Goal: Task Accomplishment & Management: Manage account settings

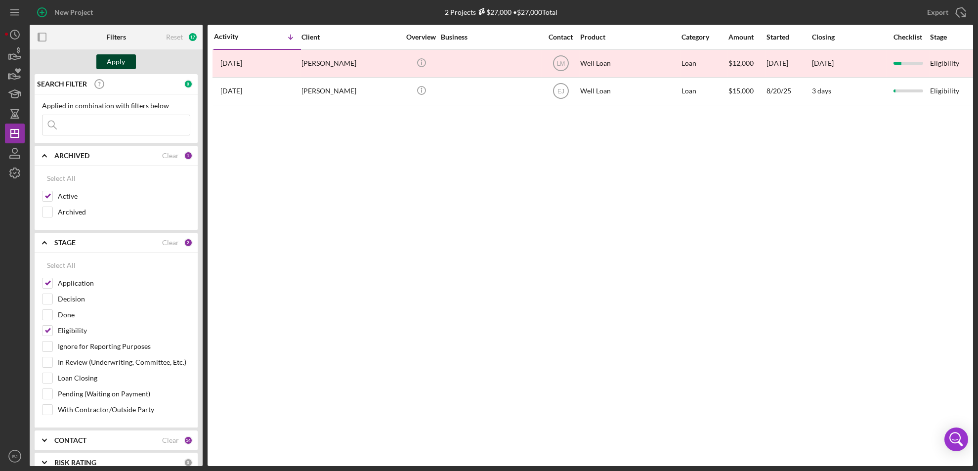
click at [119, 57] on div "Apply" at bounding box center [116, 61] width 18 height 15
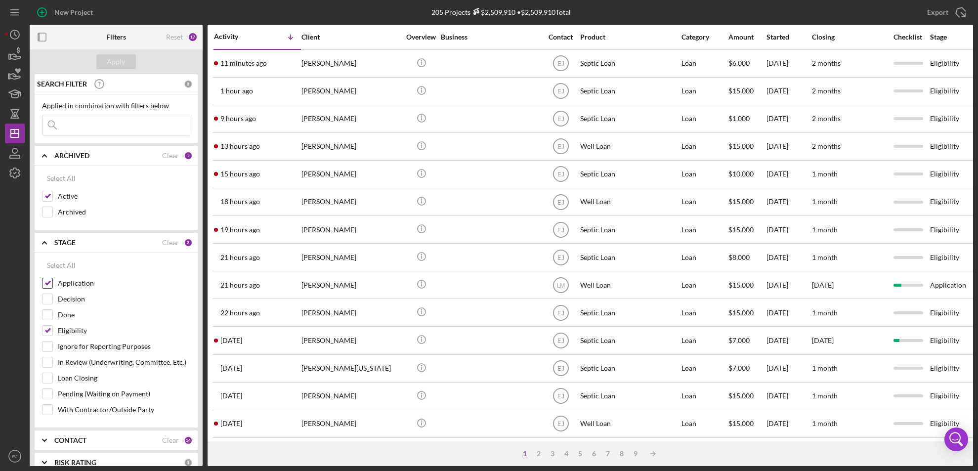
click at [44, 280] on input "Application" at bounding box center [48, 283] width 10 height 10
checkbox input "false"
click at [127, 67] on button "Apply" at bounding box center [116, 61] width 40 height 15
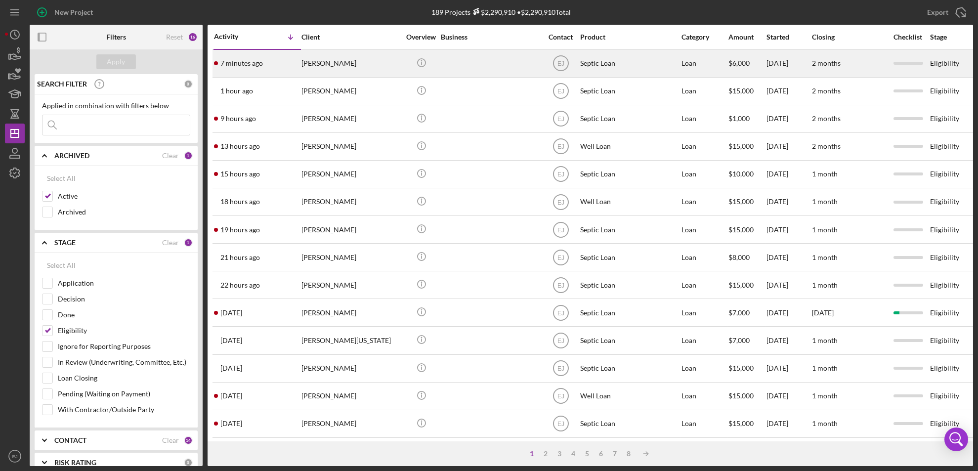
click at [315, 66] on div "[PERSON_NAME]" at bounding box center [351, 63] width 99 height 26
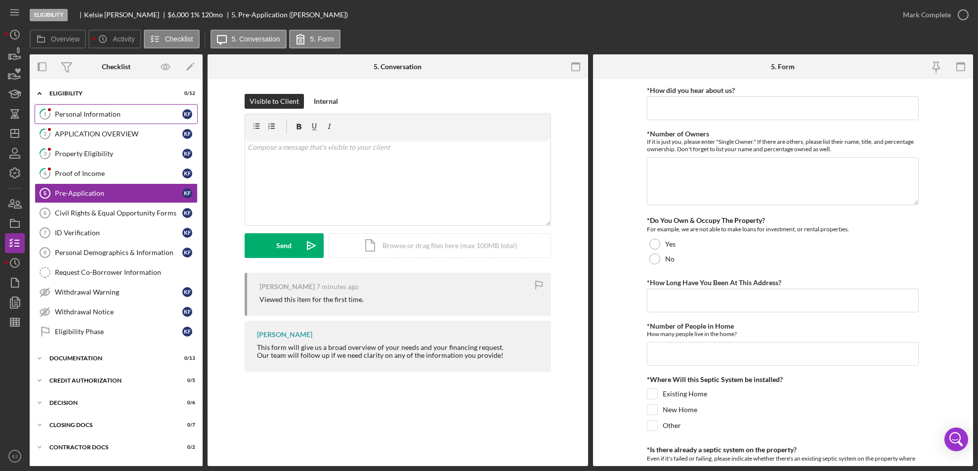
click at [93, 120] on link "1 Personal Information K F" at bounding box center [116, 114] width 163 height 20
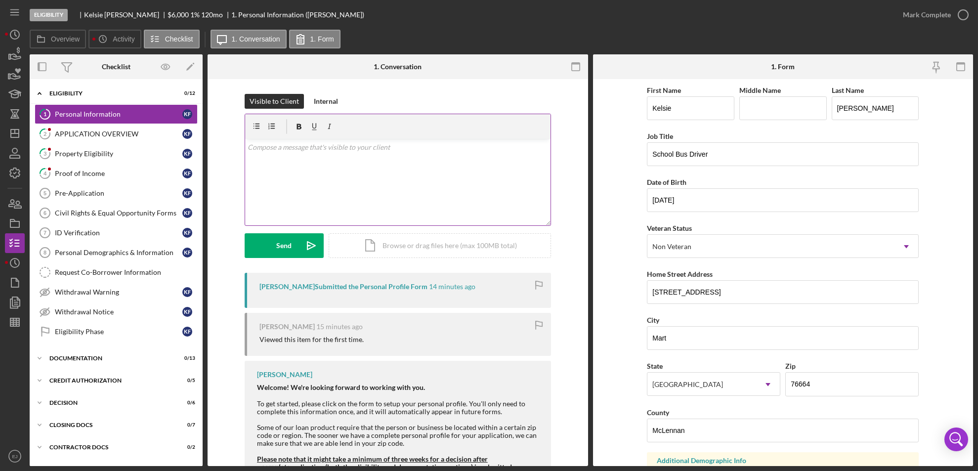
click at [332, 168] on div "v Color teal Color pink Remove color Add row above Add row below Add column bef…" at bounding box center [398, 182] width 306 height 87
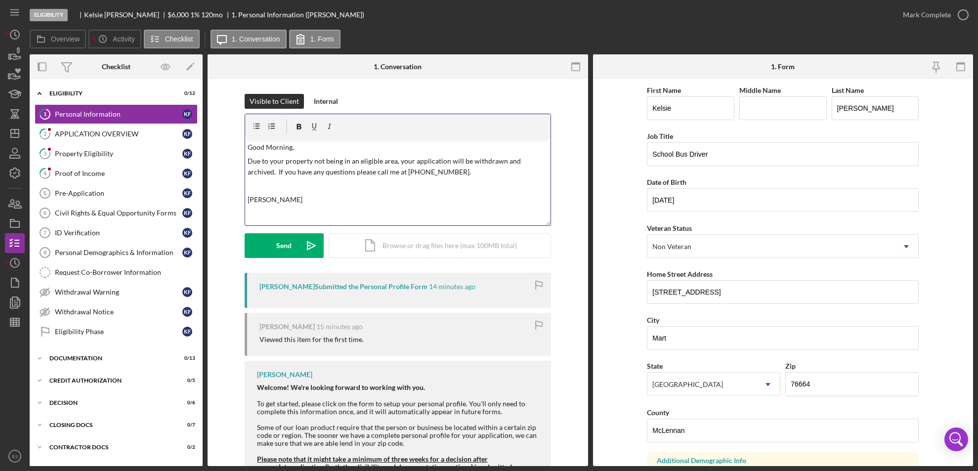
click at [379, 159] on p "Due to your property not being in an eligible area, your application will be wi…" at bounding box center [398, 167] width 300 height 22
click at [271, 200] on p "[PERSON_NAME]" at bounding box center [398, 199] width 300 height 11
click at [395, 174] on p "Due to your property not being in our service area area, your application will …" at bounding box center [398, 167] width 300 height 22
click at [299, 242] on icon "Icon/icon-invite-send" at bounding box center [311, 245] width 25 height 25
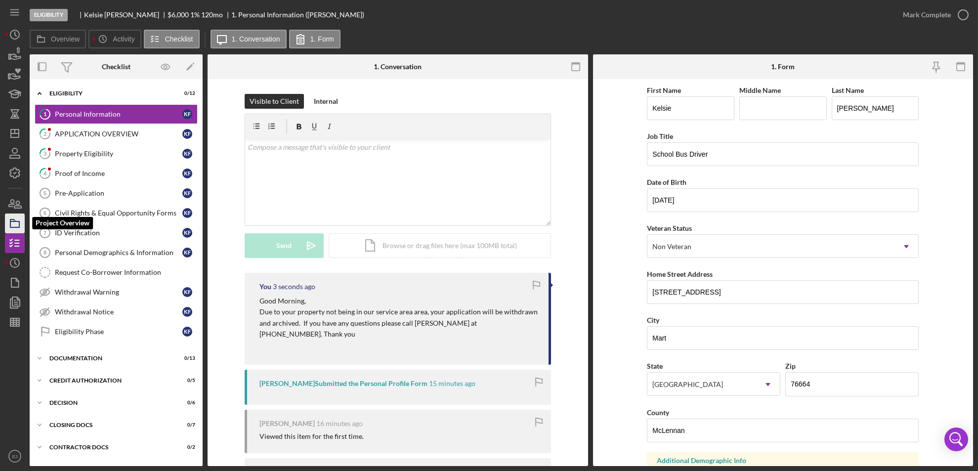
click at [11, 224] on icon "button" at bounding box center [14, 223] width 25 height 25
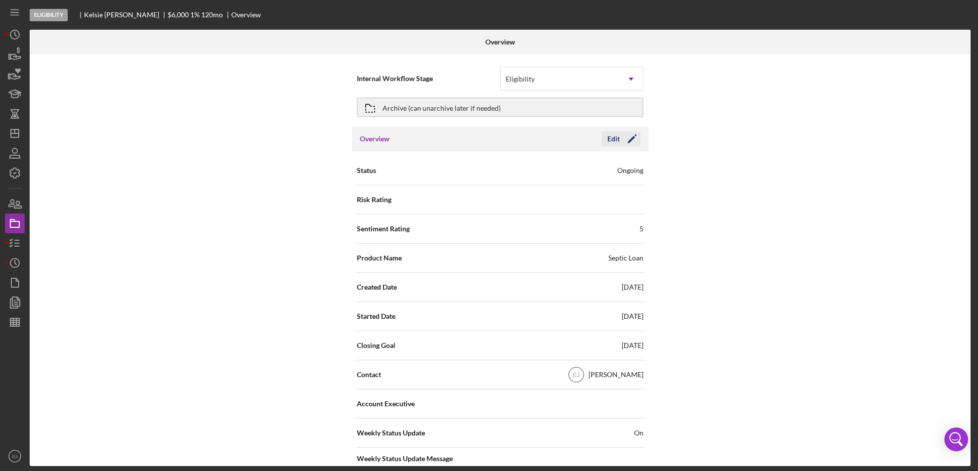
click at [609, 134] on div "Edit" at bounding box center [614, 139] width 12 height 15
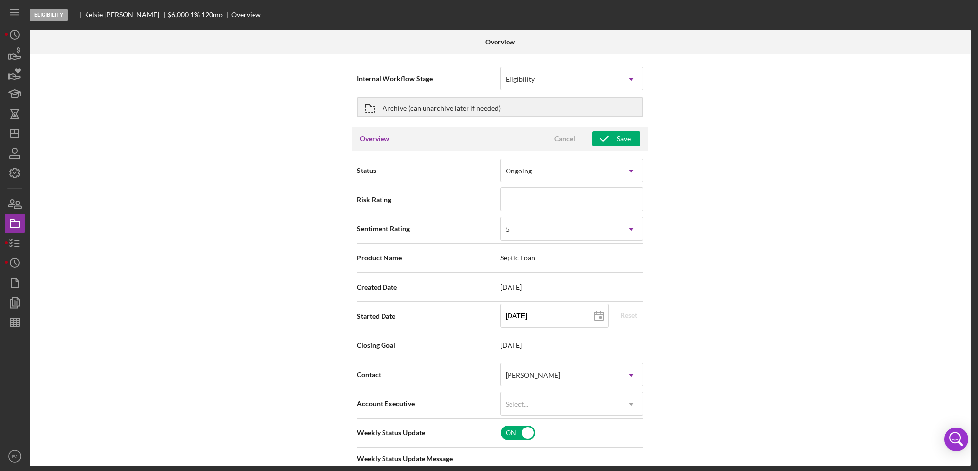
click at [688, 135] on div "Internal Workflow Stage Eligibility Icon/Dropdown Arrow Archive (can unarchive …" at bounding box center [500, 260] width 941 height 412
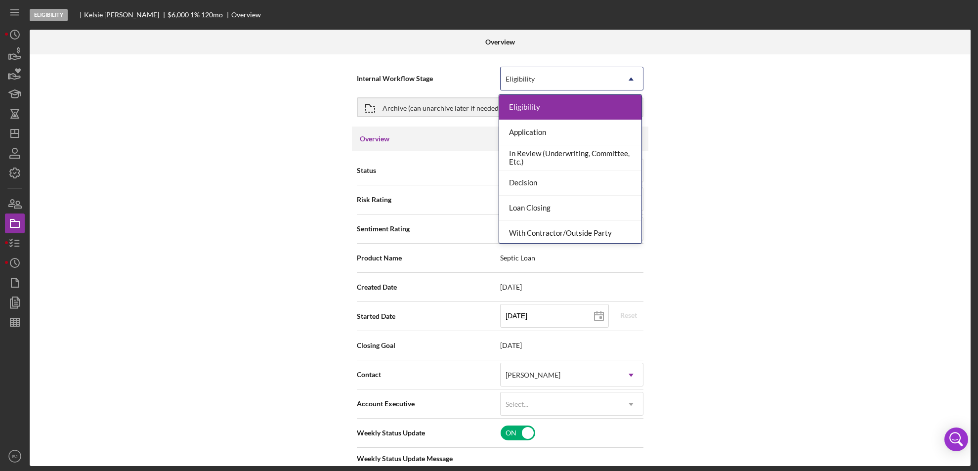
click at [627, 80] on icon "Icon/Dropdown Arrow" at bounding box center [631, 79] width 24 height 24
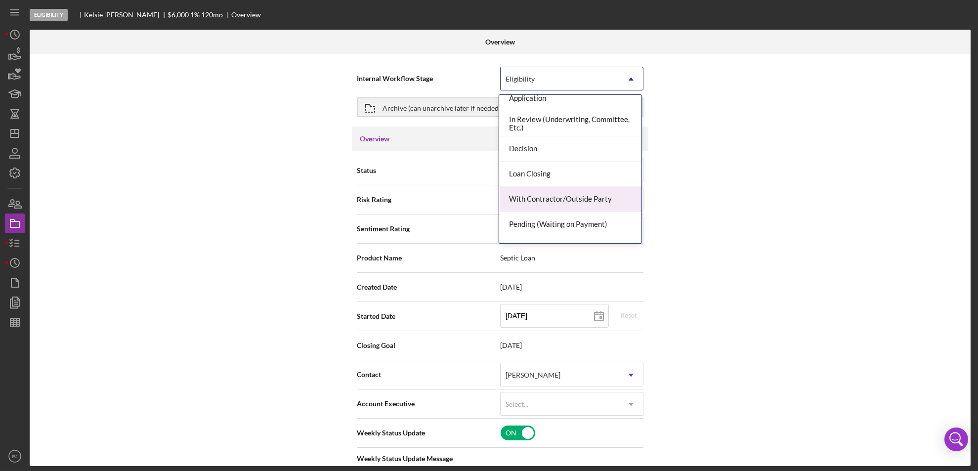
scroll to position [78, 0]
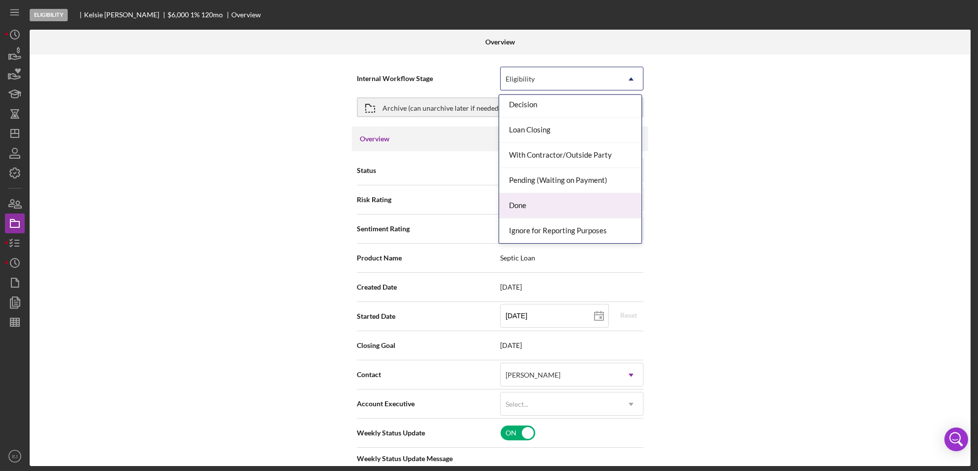
click at [587, 194] on div "Done" at bounding box center [570, 205] width 142 height 25
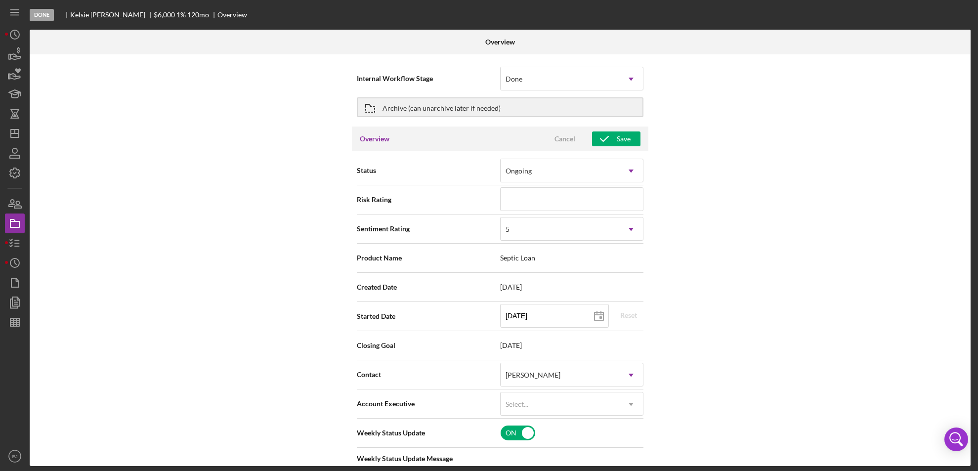
click at [967, 424] on div "Internal Workflow Stage Done Icon/Dropdown Arrow Archive (can unarchive later i…" at bounding box center [500, 260] width 941 height 412
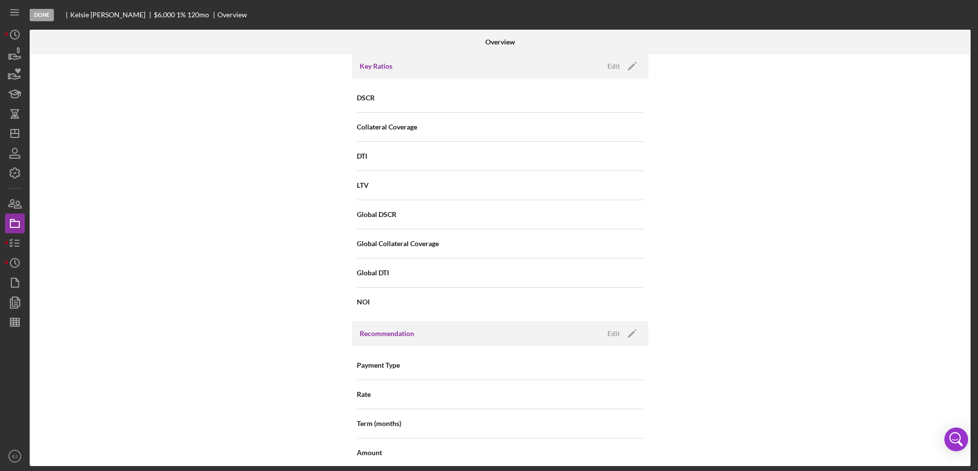
scroll to position [1087, 0]
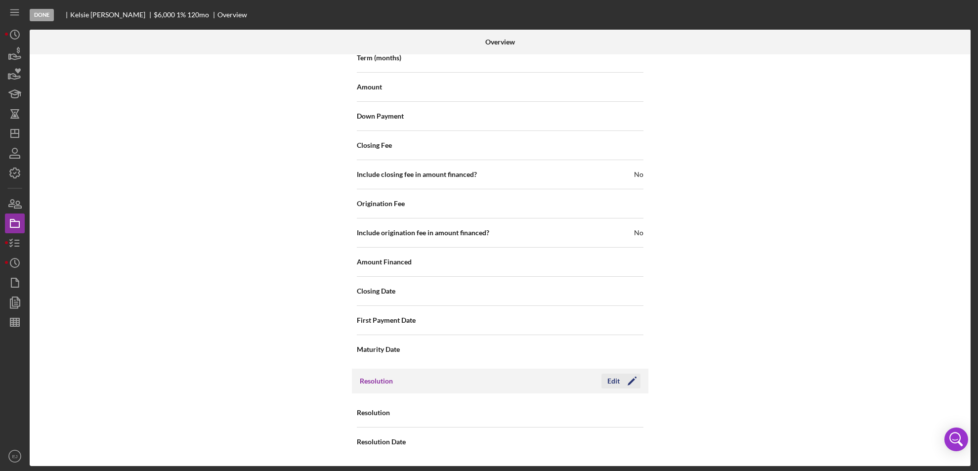
click at [617, 376] on div "Edit" at bounding box center [614, 381] width 12 height 15
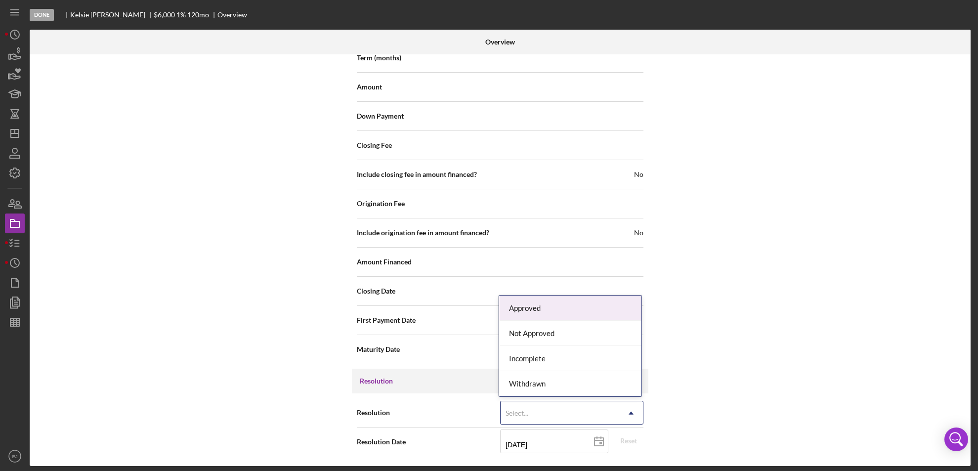
click at [630, 413] on use at bounding box center [631, 413] width 5 height 3
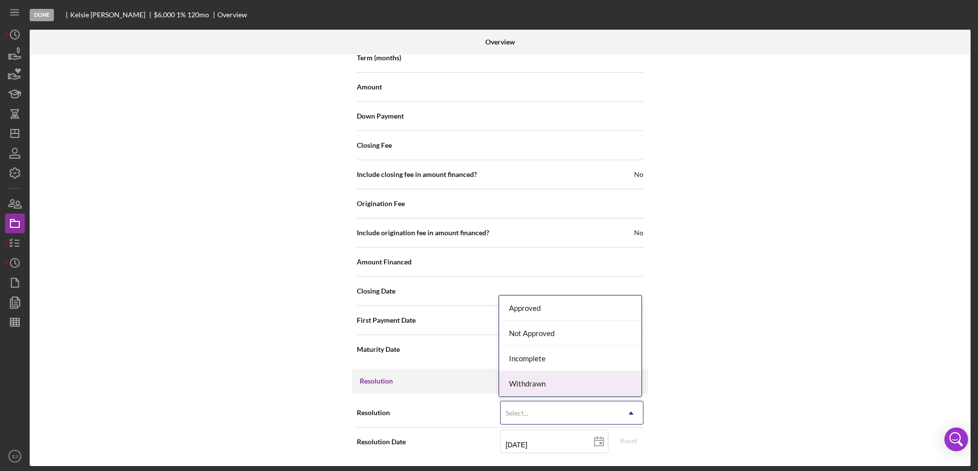
click at [610, 385] on div "Withdrawn" at bounding box center [570, 383] width 142 height 25
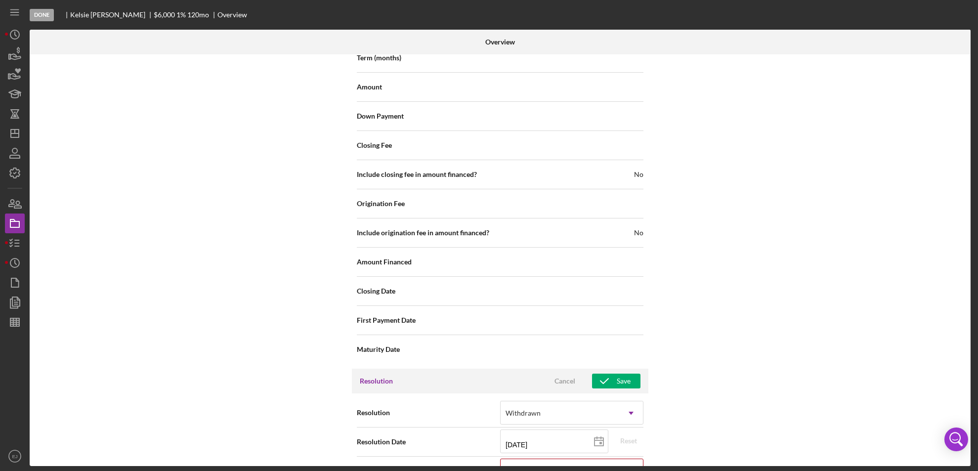
click at [631, 459] on div "Select... Icon/Dropdown Arrow" at bounding box center [571, 471] width 143 height 24
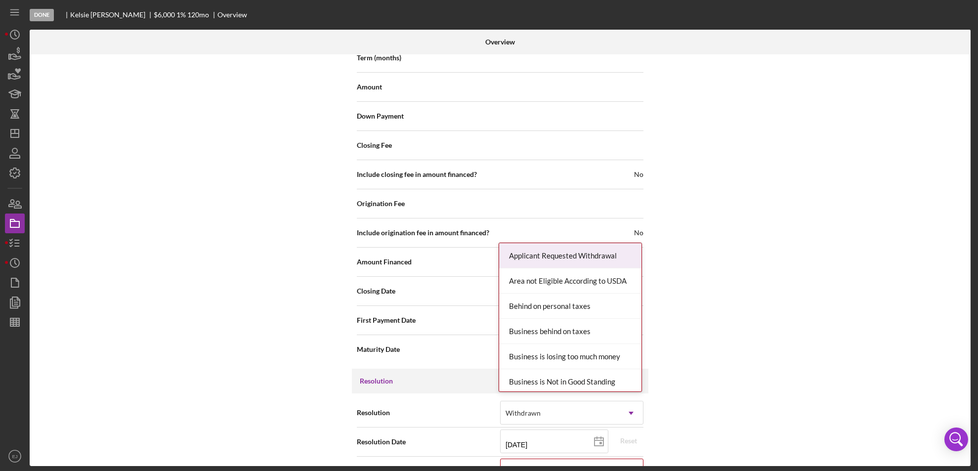
scroll to position [1150, 0]
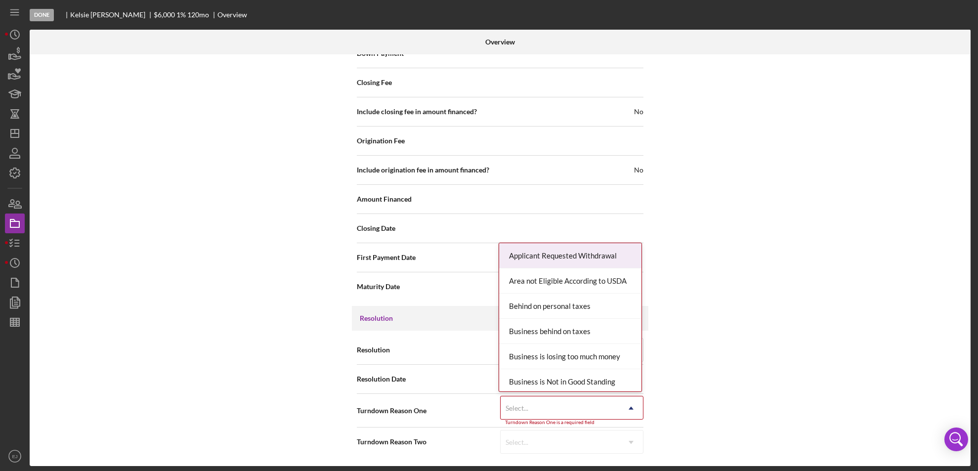
click at [630, 463] on div "Internal Workflow Stage Done Icon/Dropdown Arrow Archive (can unarchive later i…" at bounding box center [500, 260] width 941 height 412
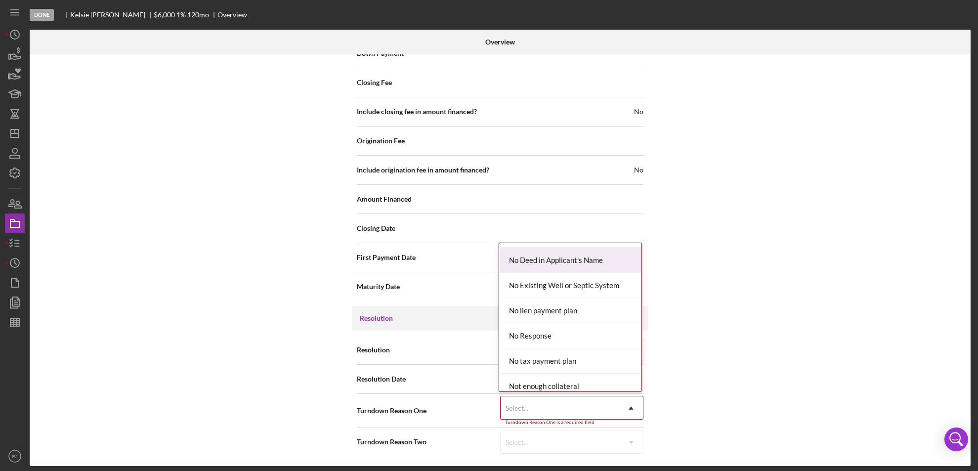
scroll to position [907, 0]
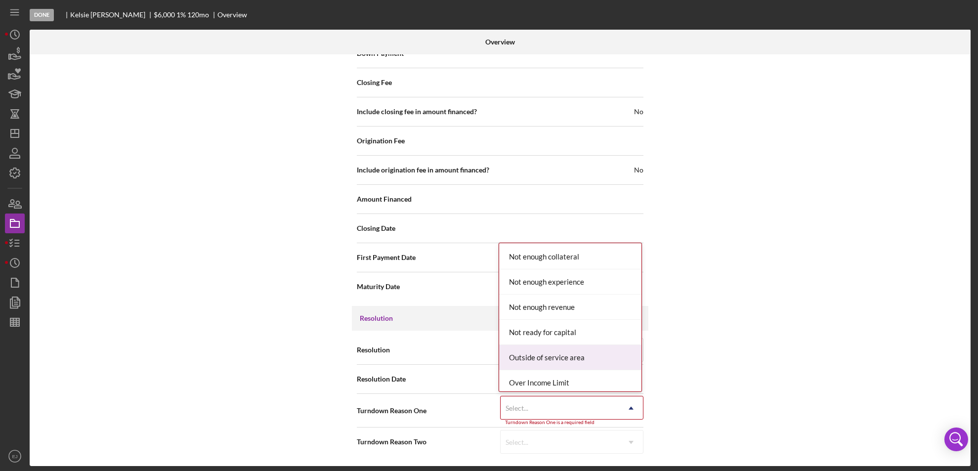
click at [611, 354] on div "Outside of service area" at bounding box center [570, 357] width 142 height 25
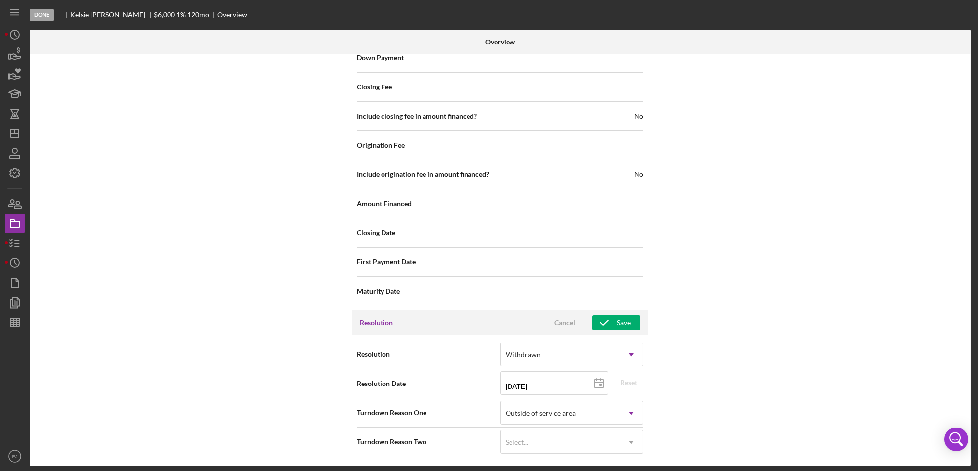
scroll to position [1146, 0]
click at [612, 314] on div "Resolution Cancel Save" at bounding box center [500, 322] width 297 height 25
click at [613, 318] on icon "button" at bounding box center [604, 322] width 25 height 25
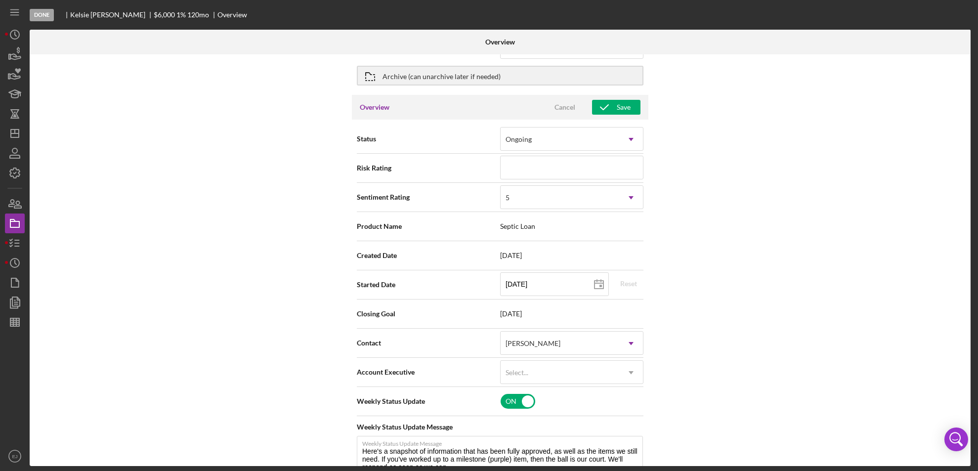
scroll to position [0, 0]
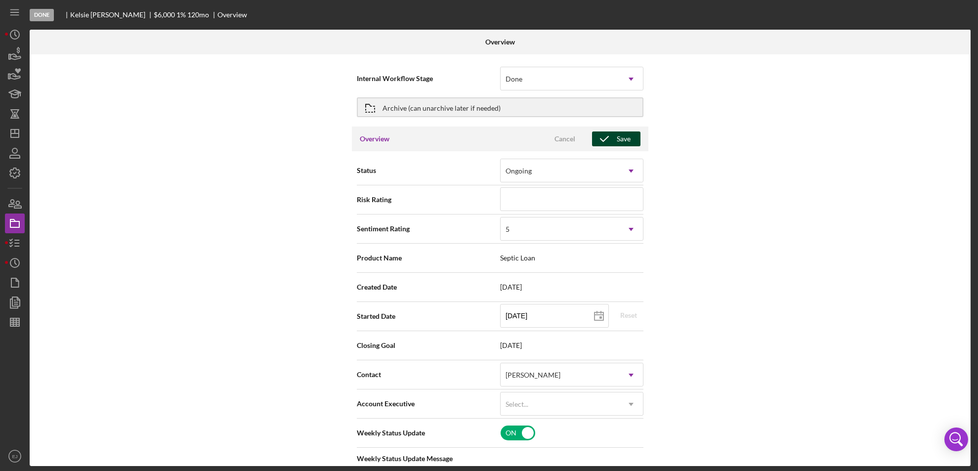
click at [615, 134] on icon "button" at bounding box center [604, 139] width 25 height 25
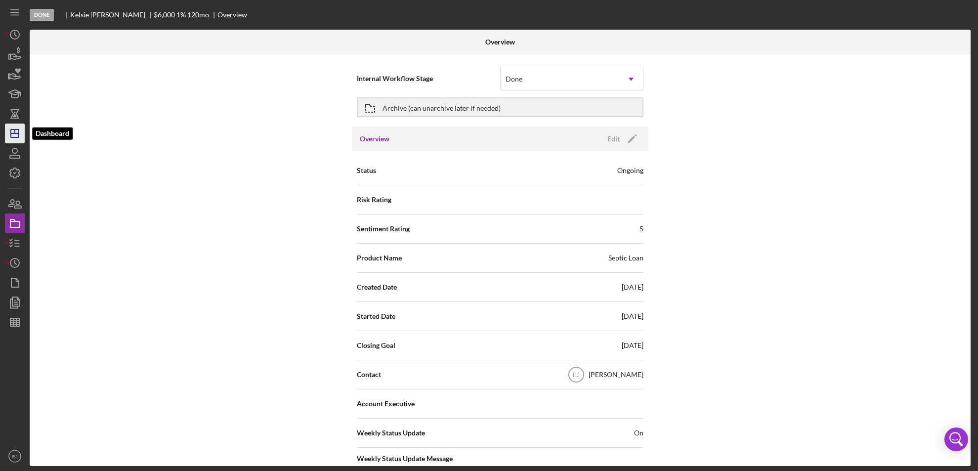
click at [15, 135] on icon "Icon/Dashboard" at bounding box center [14, 133] width 25 height 25
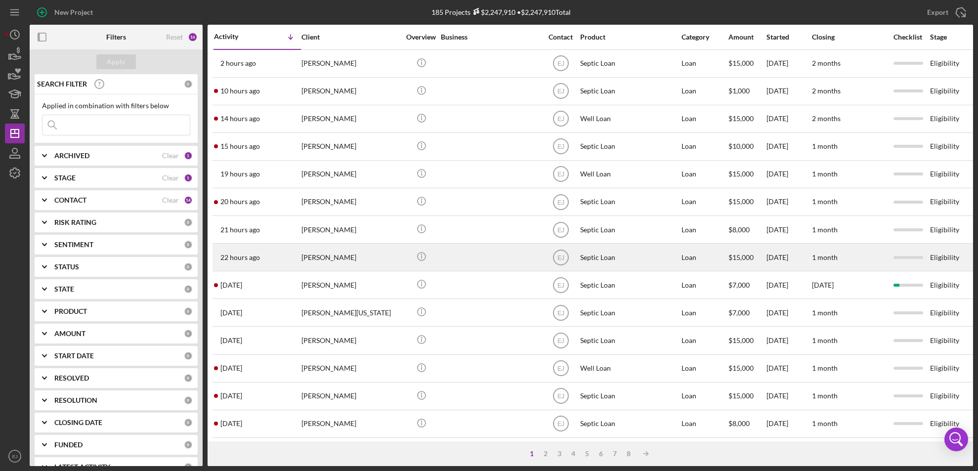
click at [5, 124] on button "Icon/Dashboard Dashboard" at bounding box center [15, 134] width 20 height 20
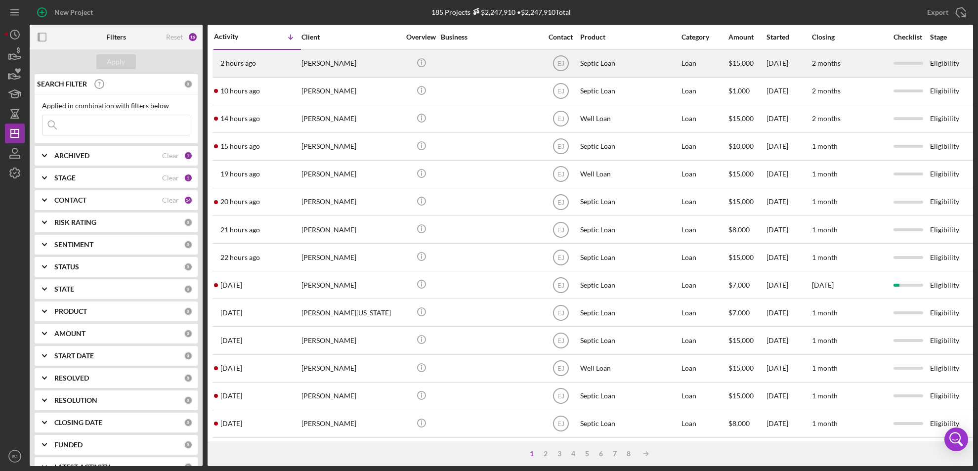
click at [338, 61] on div "[PERSON_NAME]" at bounding box center [351, 63] width 99 height 26
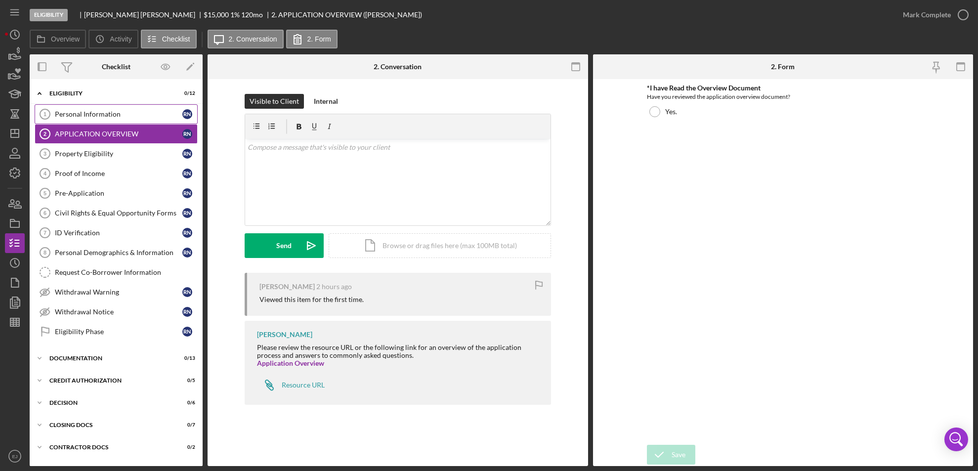
click at [96, 116] on div "Personal Information" at bounding box center [119, 114] width 128 height 8
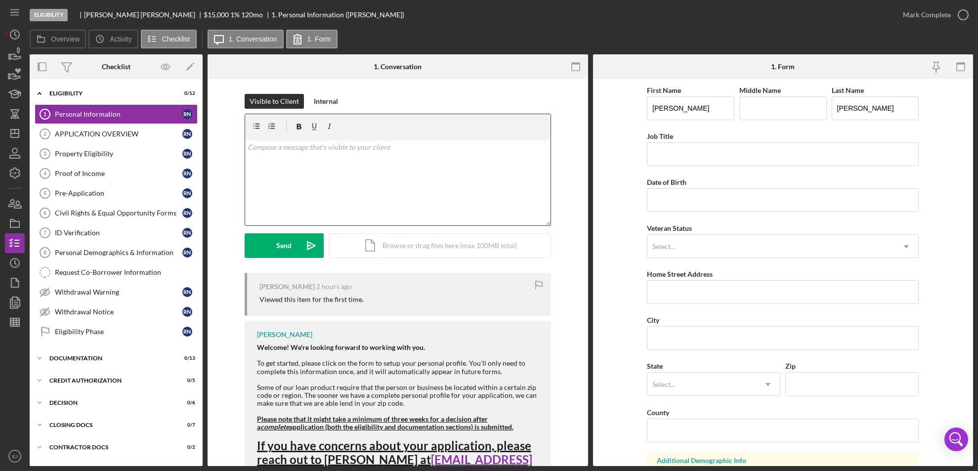
click at [305, 165] on div "v Color teal Color pink Remove color Add row above Add row below Add column bef…" at bounding box center [398, 182] width 306 height 87
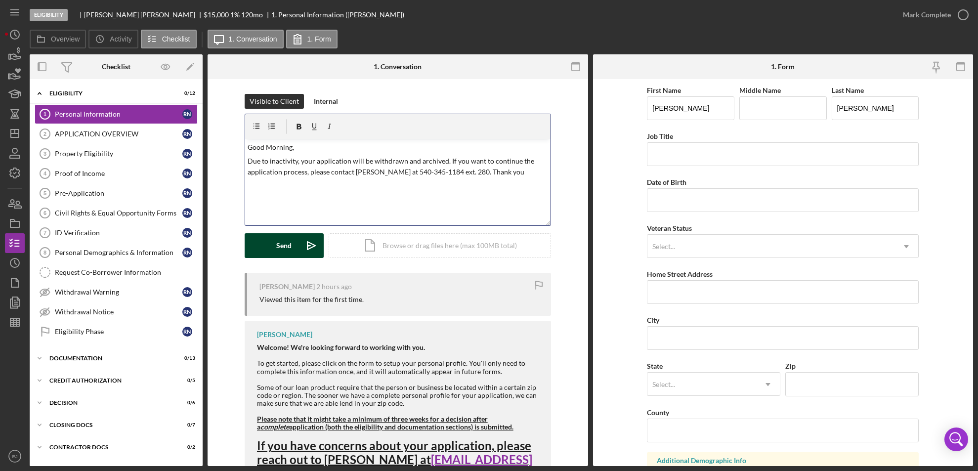
click at [293, 238] on button "Send Icon/icon-invite-send" at bounding box center [284, 245] width 79 height 25
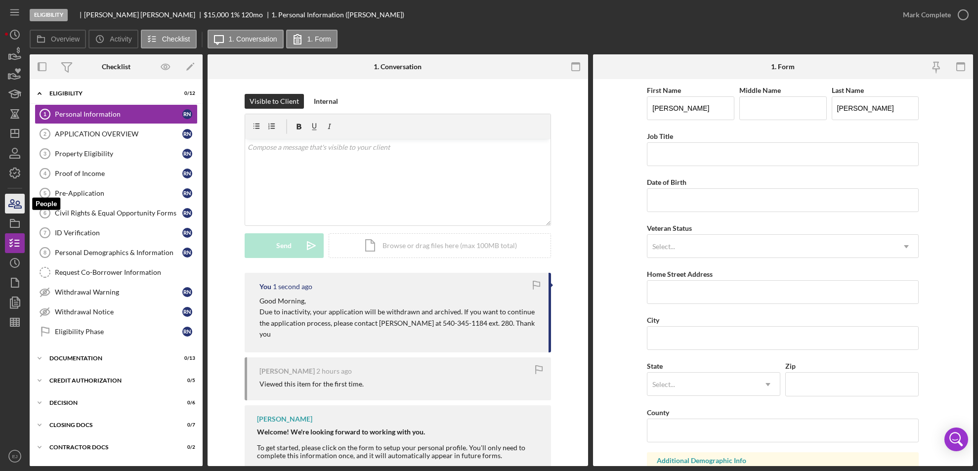
click at [14, 201] on icon "button" at bounding box center [11, 203] width 5 height 7
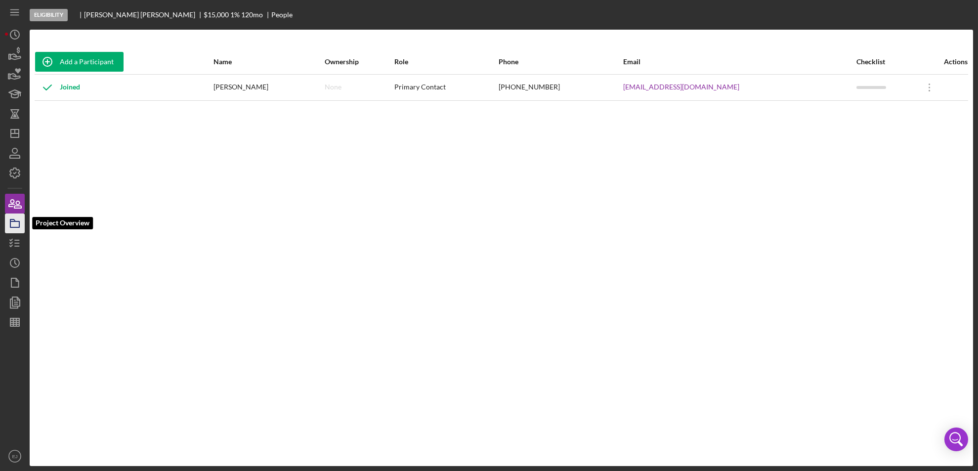
click at [17, 221] on icon "button" at bounding box center [14, 223] width 25 height 25
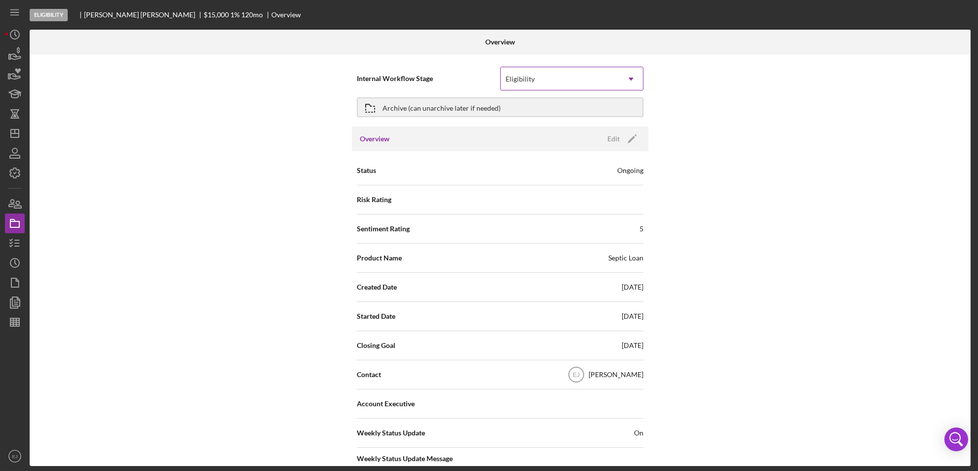
click at [633, 75] on icon "Icon/Dropdown Arrow" at bounding box center [631, 79] width 24 height 24
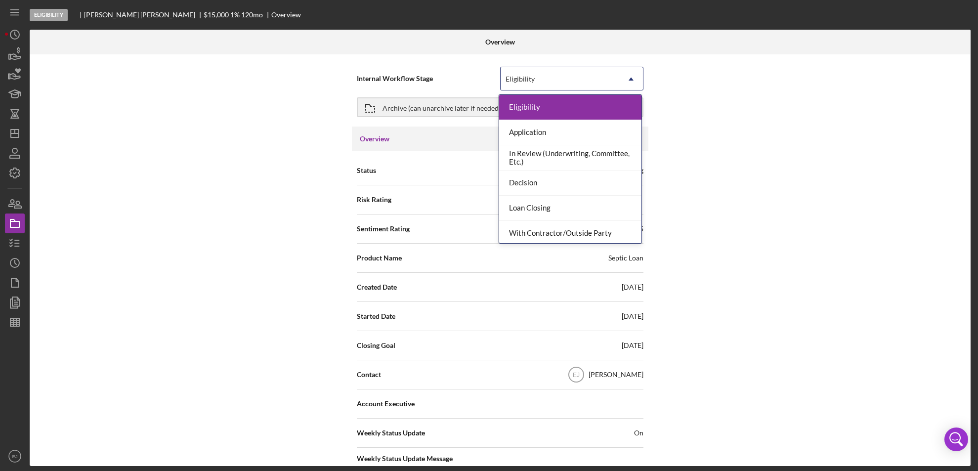
scroll to position [78, 0]
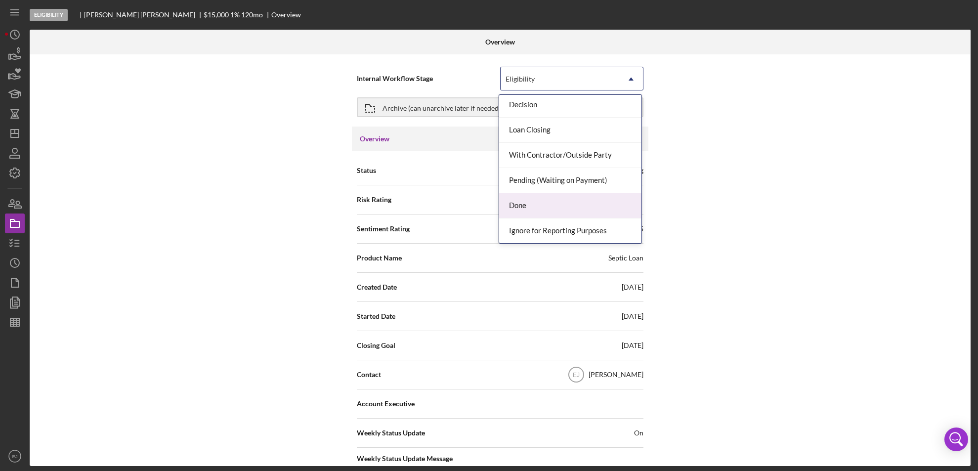
click at [598, 200] on div "Done" at bounding box center [570, 205] width 142 height 25
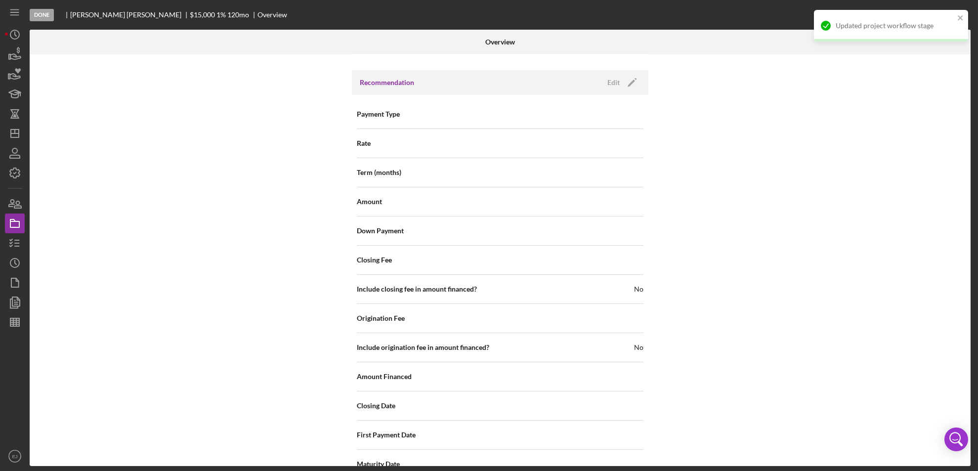
scroll to position [1058, 0]
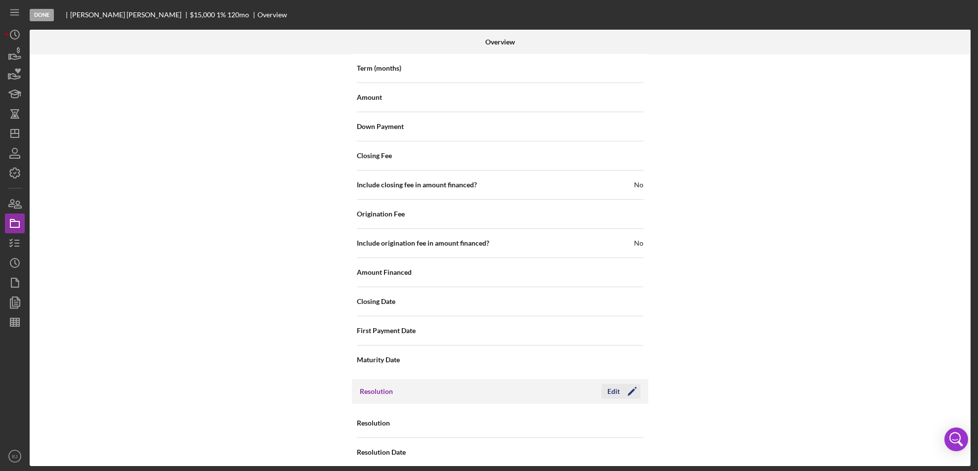
click at [615, 384] on div "Edit" at bounding box center [614, 391] width 12 height 15
click at [635, 412] on icon "Icon/Dropdown Arrow" at bounding box center [631, 424] width 24 height 24
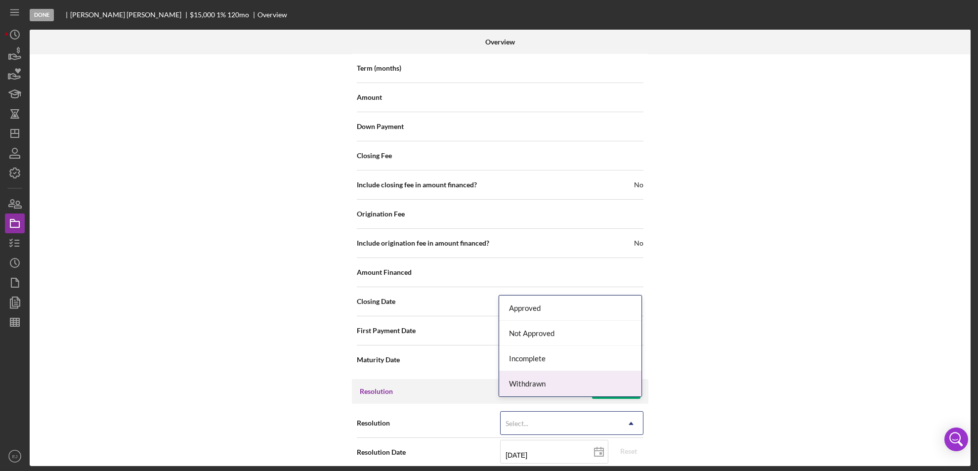
click at [622, 381] on div "Withdrawn" at bounding box center [570, 383] width 142 height 25
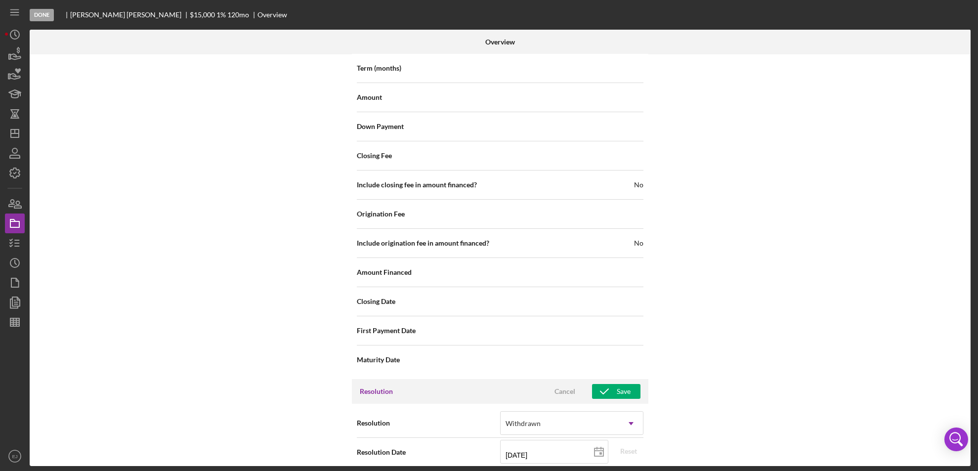
scroll to position [1120, 0]
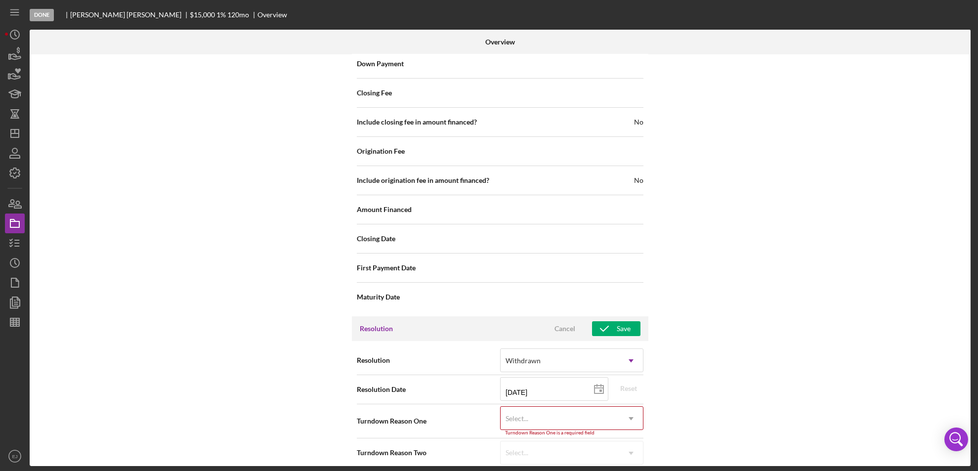
click at [619, 462] on div "Internal Workflow Stage Done Icon/Dropdown Arrow Archive (can unarchive later i…" at bounding box center [500, 260] width 941 height 412
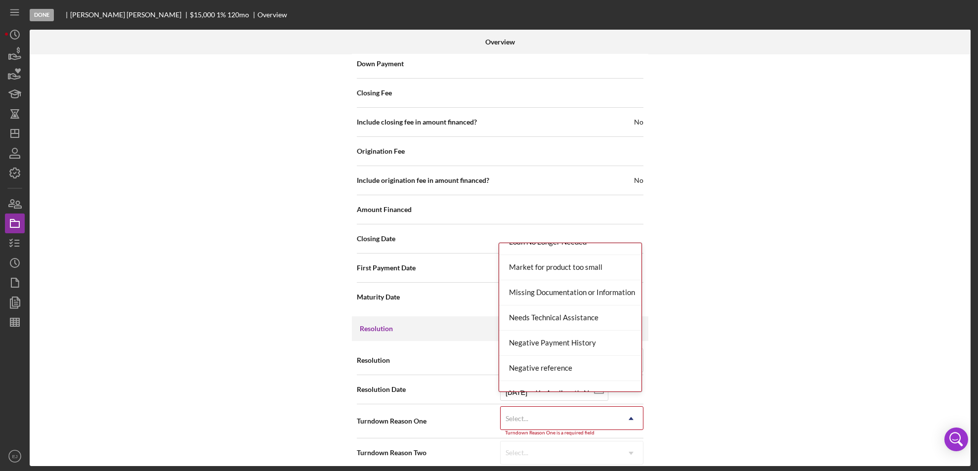
scroll to position [633, 0]
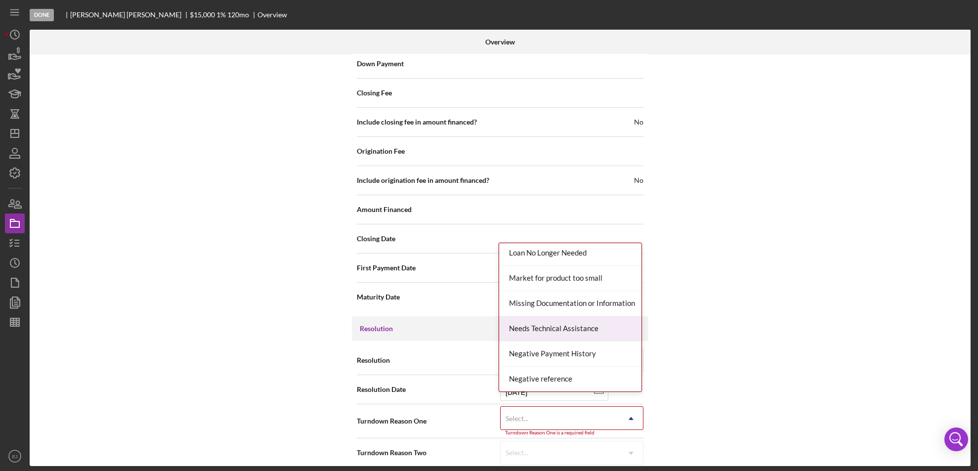
click at [624, 319] on div "Needs Technical Assistance" at bounding box center [570, 328] width 142 height 25
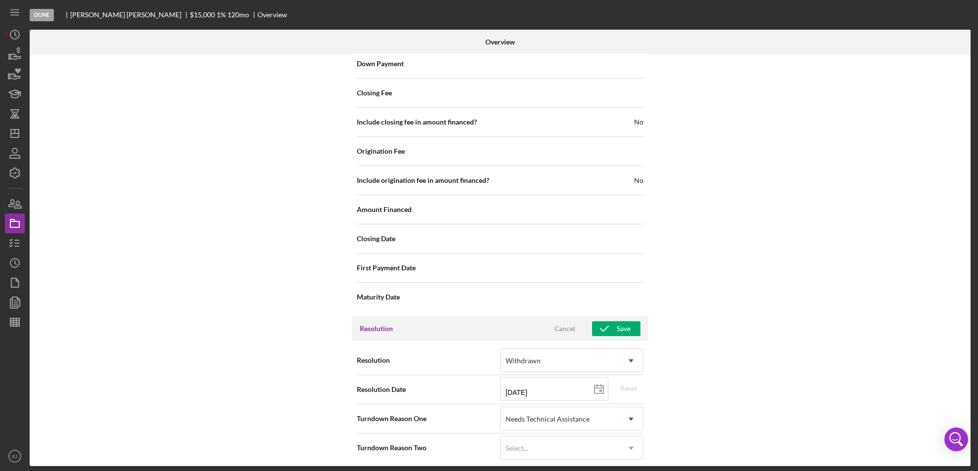
scroll to position [1116, 0]
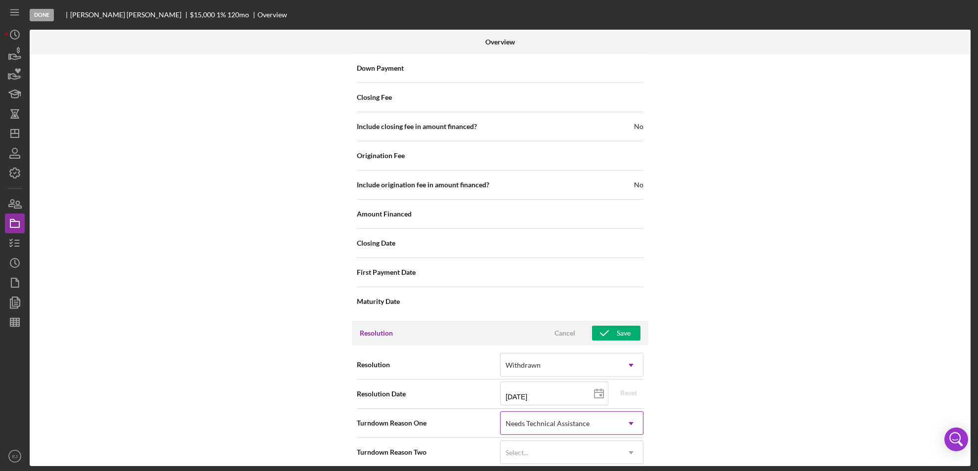
click at [635, 420] on icon "Icon/Dropdown Arrow" at bounding box center [631, 424] width 24 height 24
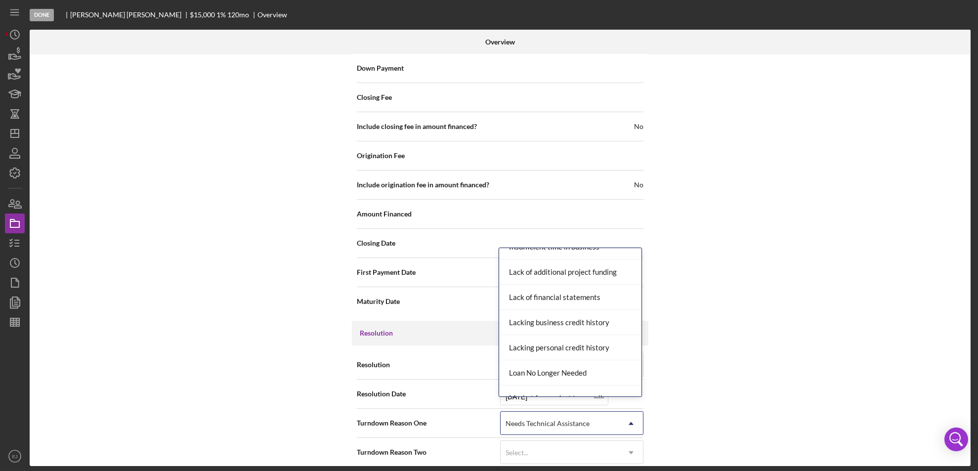
scroll to position [648, 0]
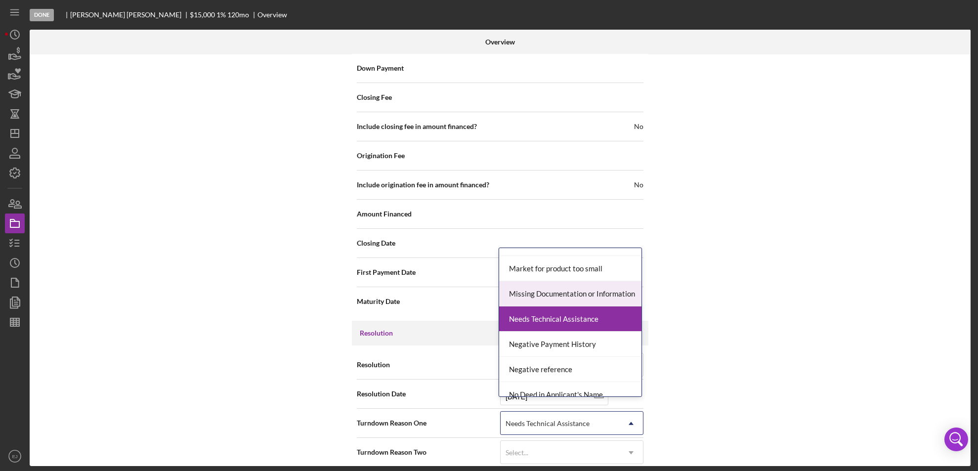
click at [611, 300] on div "Missing Documentation or Information" at bounding box center [570, 293] width 142 height 25
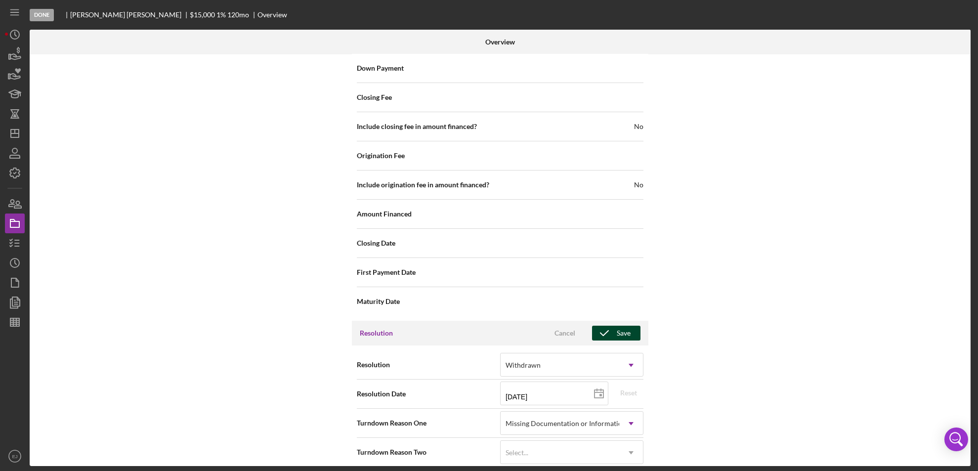
click at [614, 321] on icon "button" at bounding box center [604, 333] width 25 height 25
click at [971, 81] on div "Overview Internal Workflow Stage Done Icon/Dropdown Arrow Archive (can unarchiv…" at bounding box center [502, 248] width 944 height 437
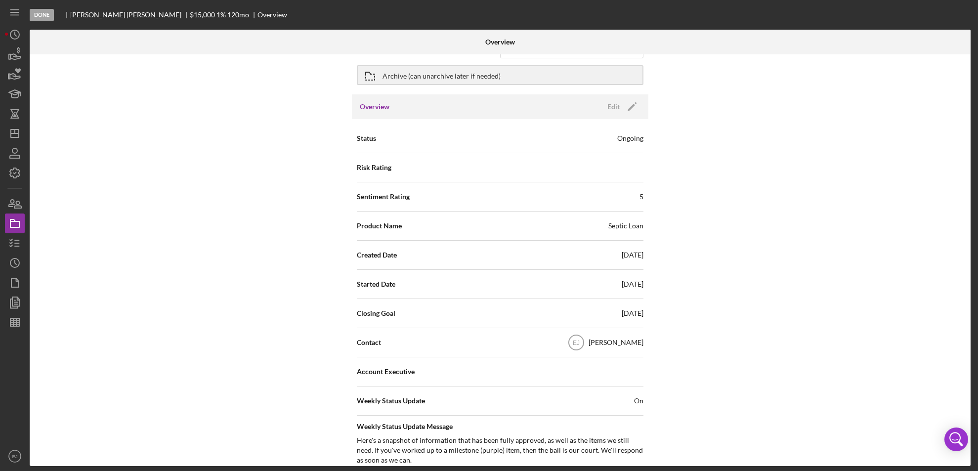
scroll to position [0, 0]
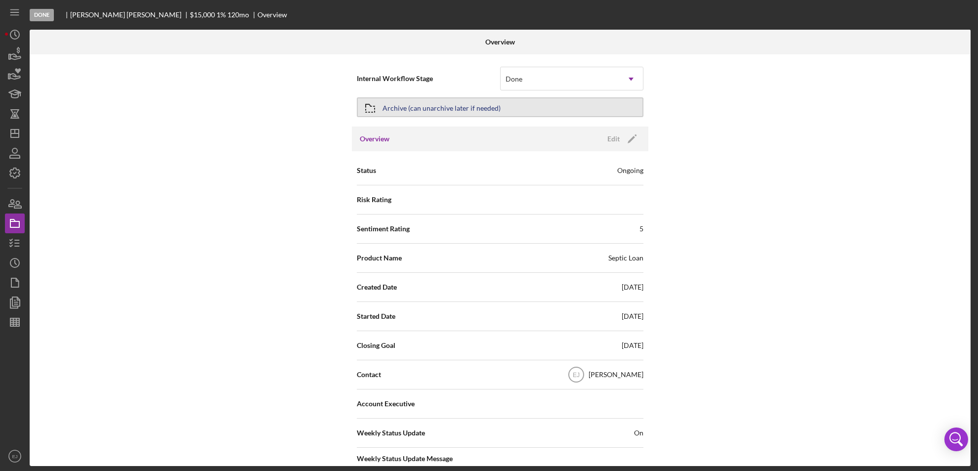
click at [468, 112] on div "Archive (can unarchive later if needed)" at bounding box center [442, 107] width 118 height 18
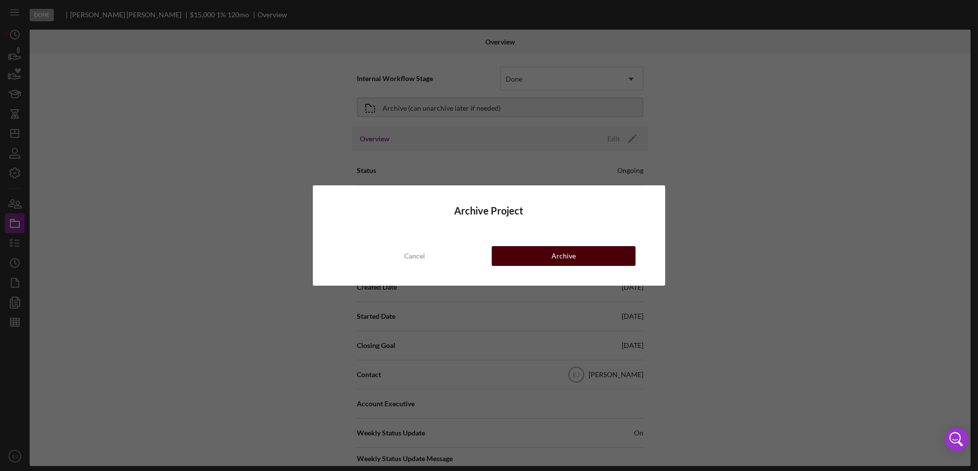
click at [565, 262] on div "Archive" at bounding box center [564, 256] width 24 height 20
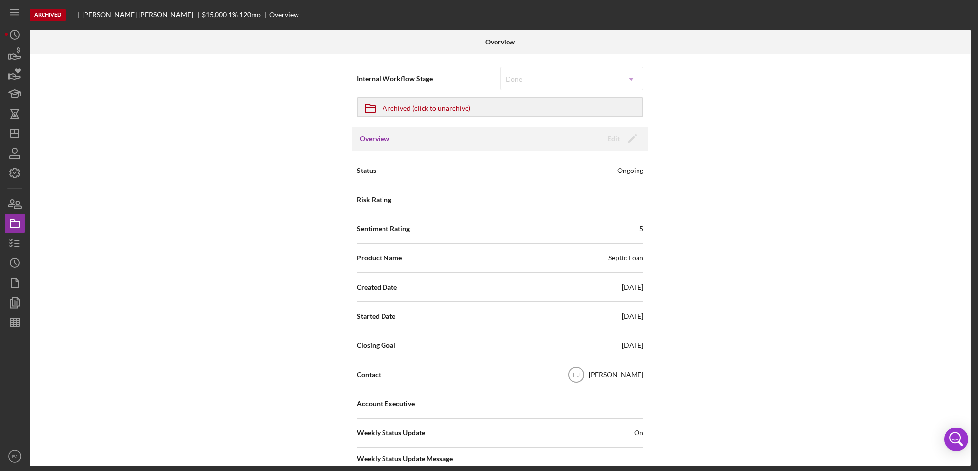
click at [357, 97] on button "Icon/Archived Archived (click to unarchive)" at bounding box center [500, 107] width 287 height 20
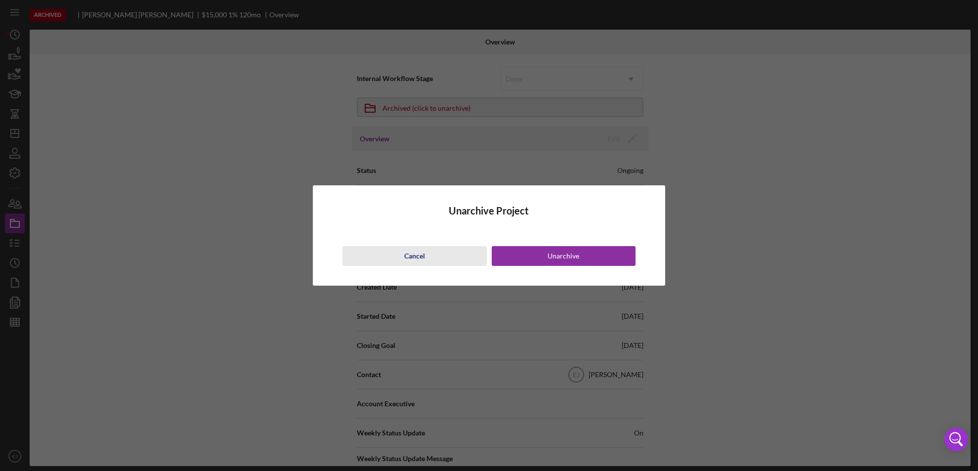
click at [417, 254] on div "Cancel" at bounding box center [414, 256] width 21 height 20
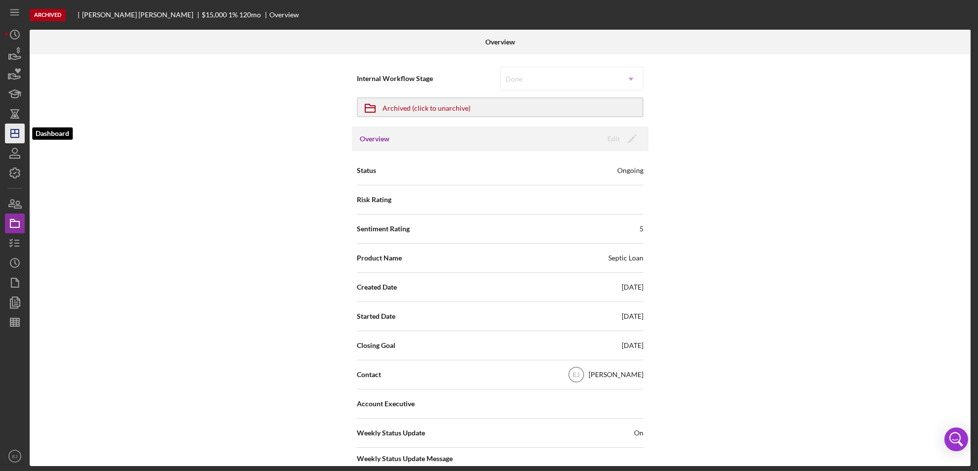
click at [15, 133] on line "button" at bounding box center [15, 132] width 0 height 4
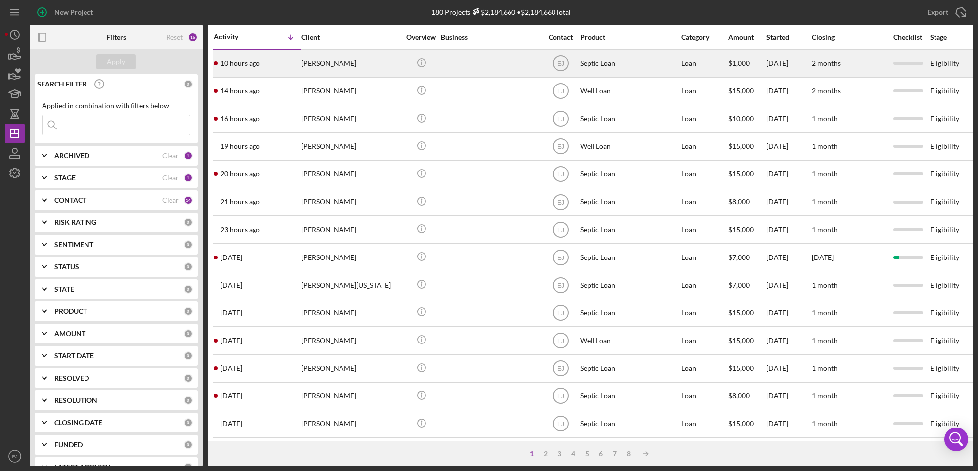
click at [335, 58] on div "[PERSON_NAME]" at bounding box center [351, 63] width 99 height 26
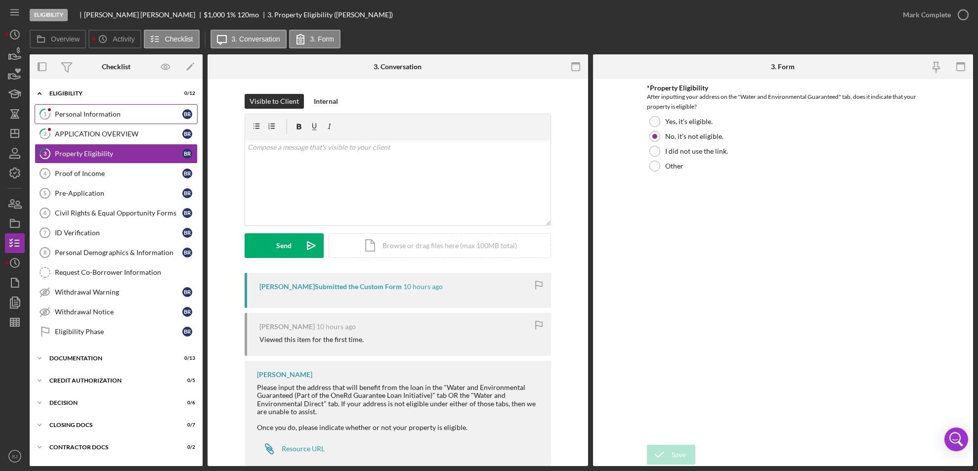
click at [94, 113] on div "Personal Information" at bounding box center [119, 114] width 128 height 8
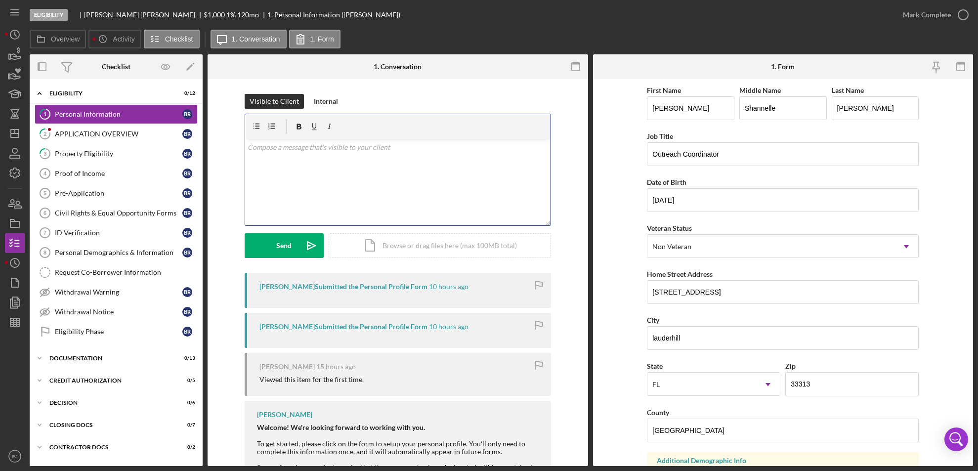
click at [312, 154] on div "v Color teal Color pink Remove color Add row above Add row below Add column bef…" at bounding box center [398, 182] width 306 height 87
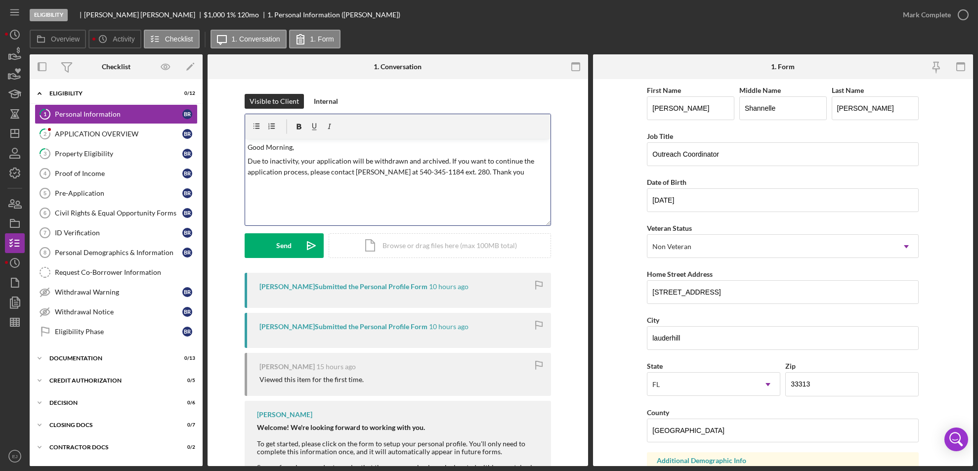
click at [296, 158] on p "Due to inactivity, your application will be withdrawn and archived. If you want…" at bounding box center [398, 167] width 300 height 22
click at [258, 186] on p "Due to your apartment not being eligible, your application will be withdrawn an…" at bounding box center [398, 172] width 300 height 33
click at [276, 250] on div "Send" at bounding box center [283, 245] width 15 height 25
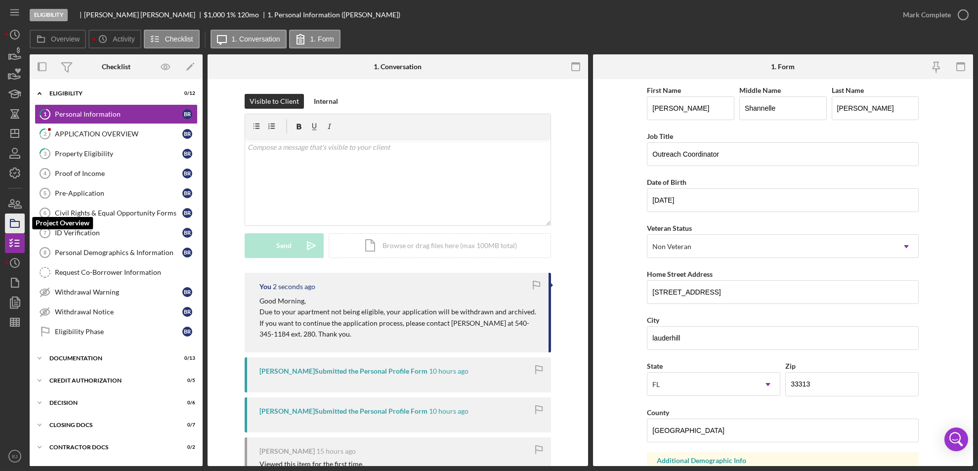
click at [16, 221] on icon "button" at bounding box center [14, 223] width 25 height 25
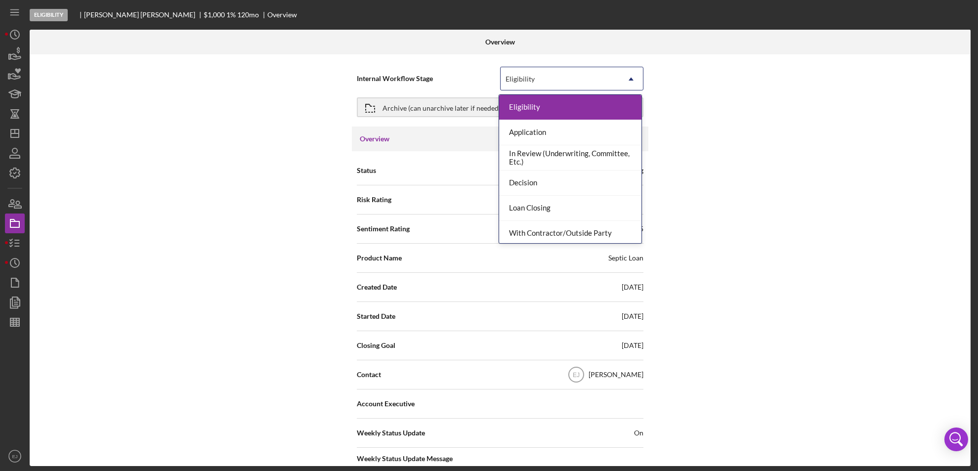
click at [634, 80] on icon "Icon/Dropdown Arrow" at bounding box center [631, 79] width 24 height 24
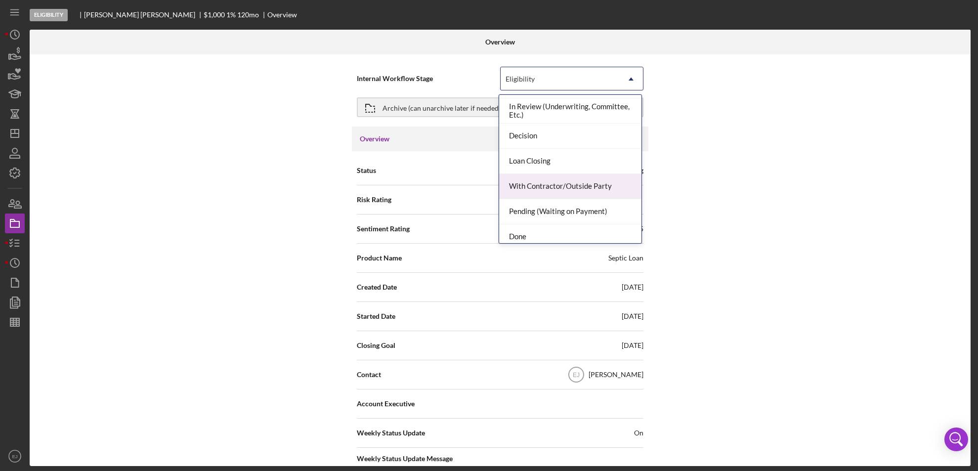
scroll to position [78, 0]
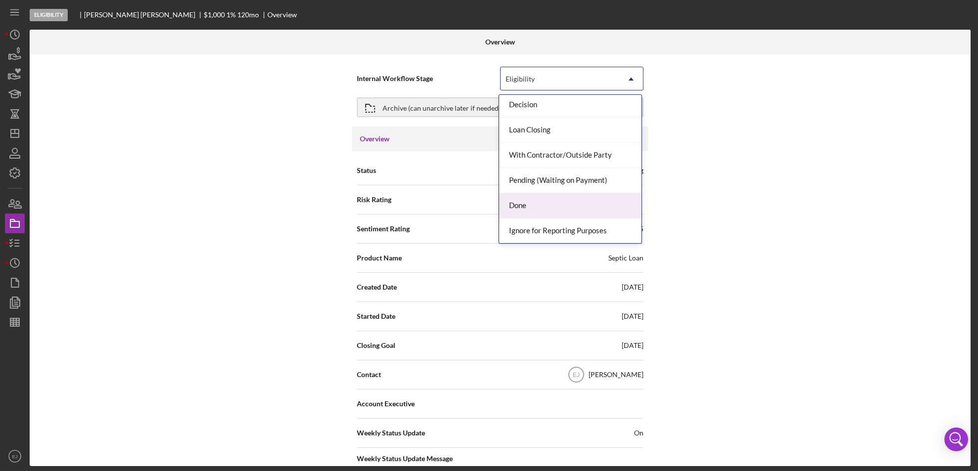
click at [603, 207] on div "Done" at bounding box center [570, 205] width 142 height 25
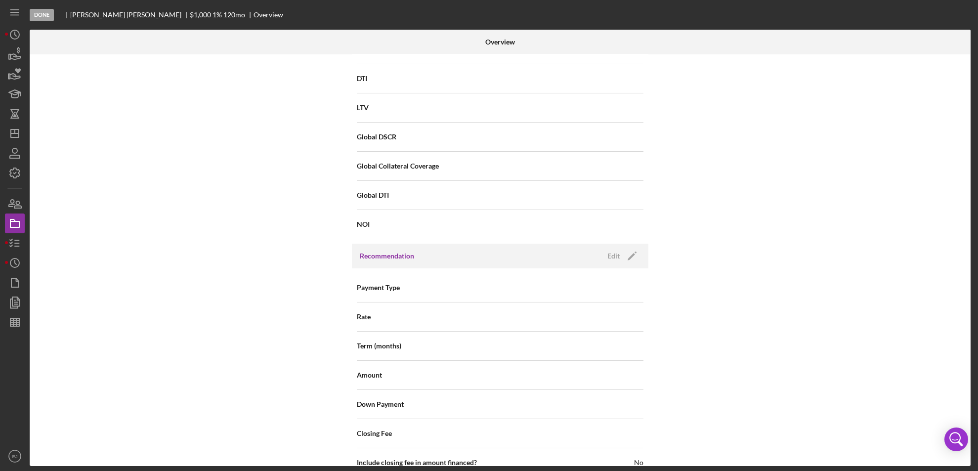
scroll to position [836, 0]
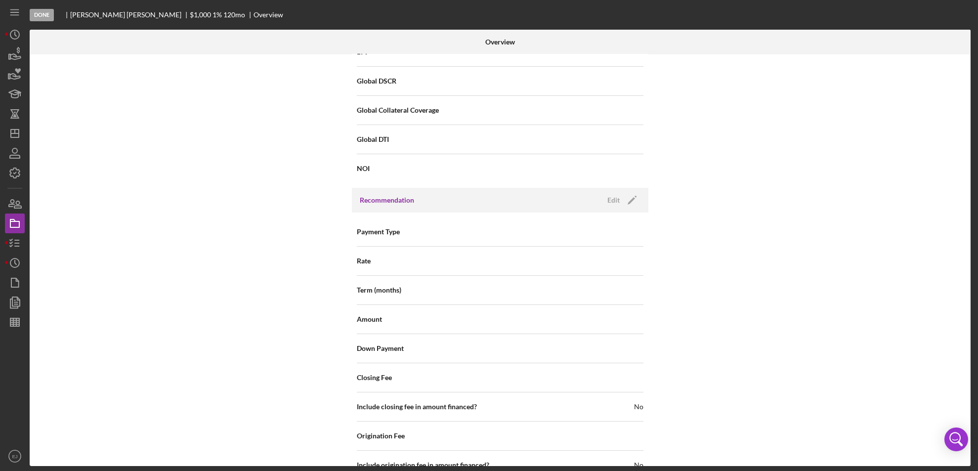
click at [971, 460] on div "Overview Internal Workflow Stage Done Icon/Dropdown Arrow Archive (can unarchiv…" at bounding box center [502, 248] width 944 height 437
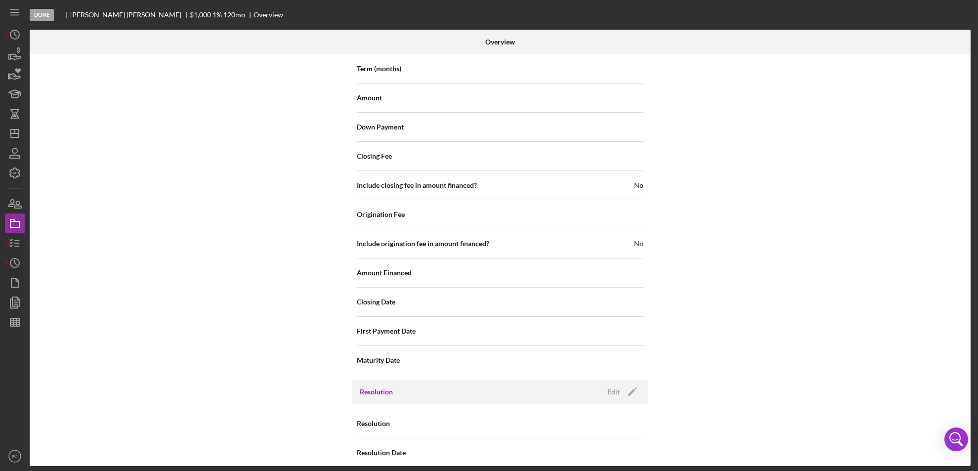
scroll to position [1058, 0]
click at [611, 384] on div "Edit Icon/Edit" at bounding box center [621, 391] width 39 height 15
click at [615, 379] on div "Resolution Edit Icon/Edit" at bounding box center [500, 391] width 297 height 25
click at [611, 384] on div "Edit" at bounding box center [614, 391] width 12 height 15
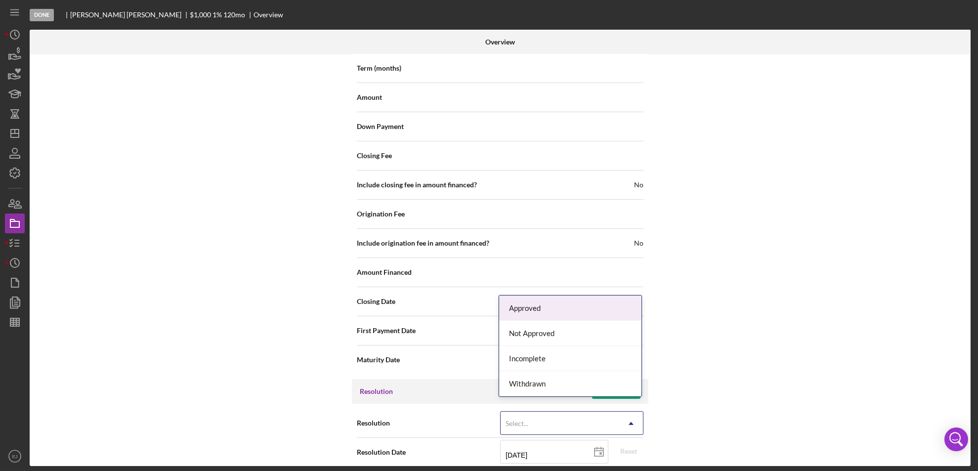
click at [635, 412] on icon "Icon/Dropdown Arrow" at bounding box center [631, 424] width 24 height 24
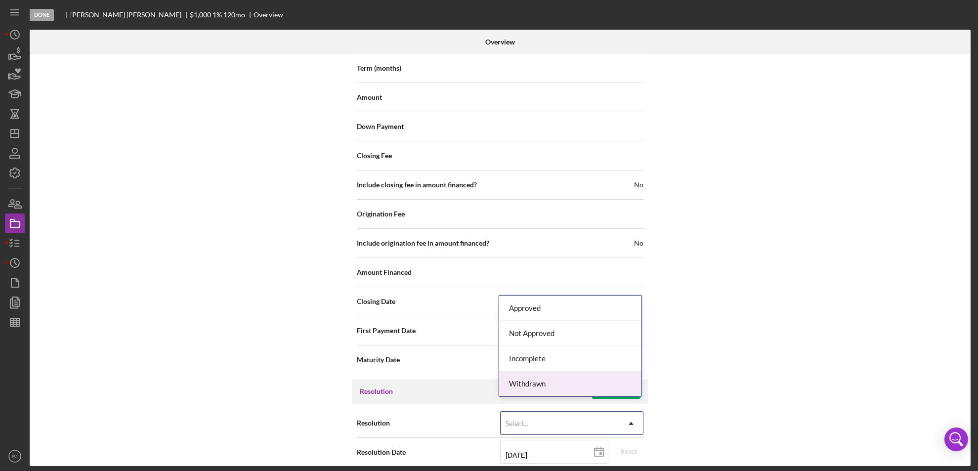
click at [616, 383] on div "Withdrawn" at bounding box center [570, 383] width 142 height 25
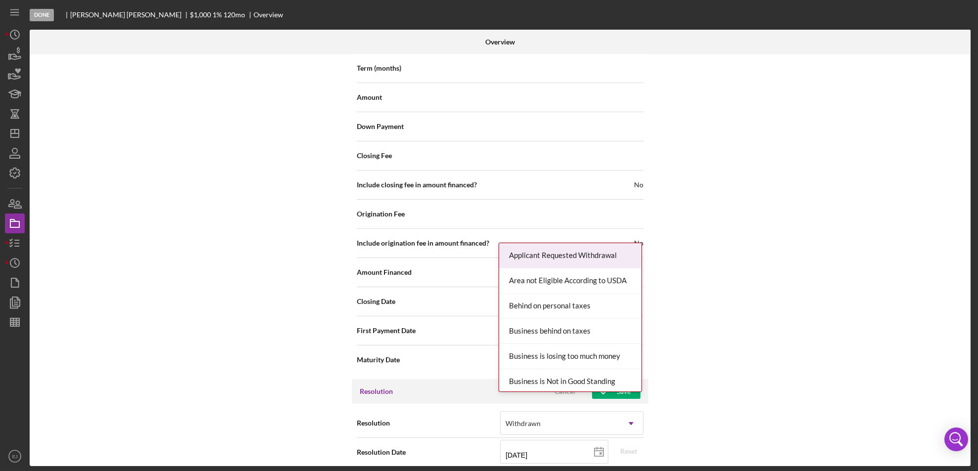
scroll to position [1120, 0]
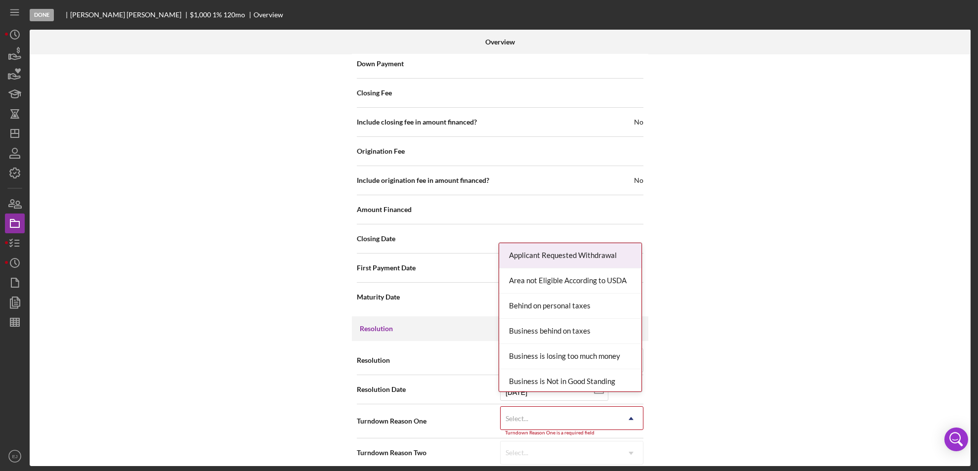
click at [624, 465] on div "Internal Workflow Stage Done Icon/Dropdown Arrow Archive (can unarchive later i…" at bounding box center [500, 260] width 941 height 412
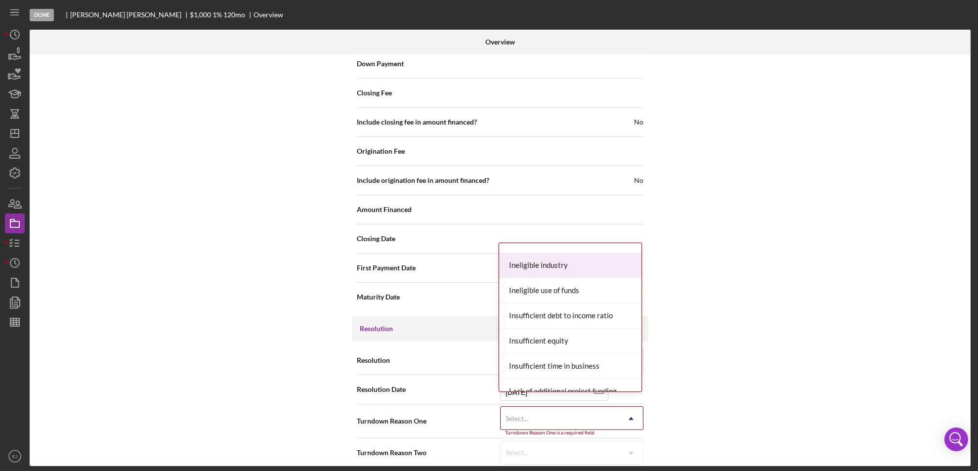
click at [599, 267] on div "Ineligible industry" at bounding box center [570, 265] width 142 height 25
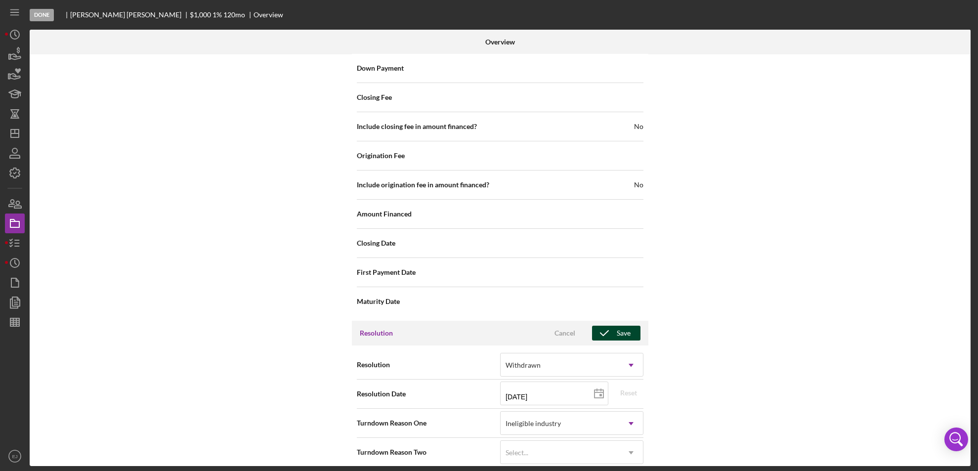
click at [623, 326] on div "Save" at bounding box center [624, 333] width 14 height 15
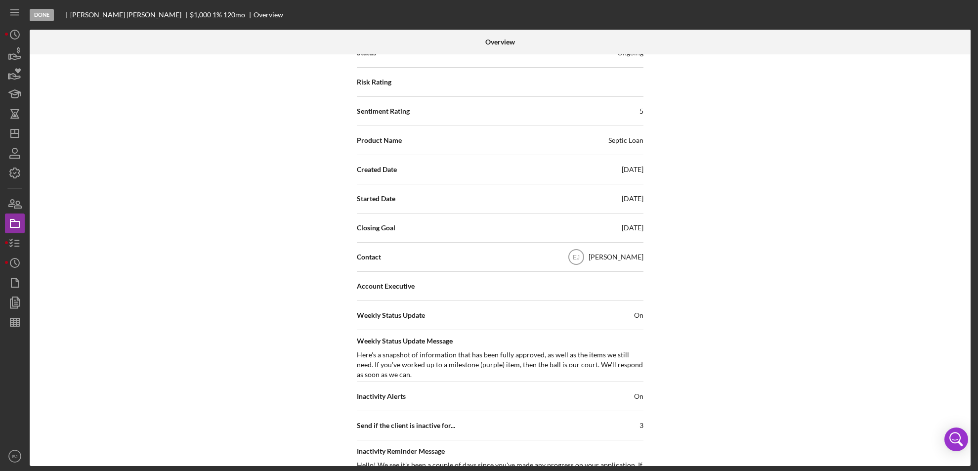
scroll to position [71, 0]
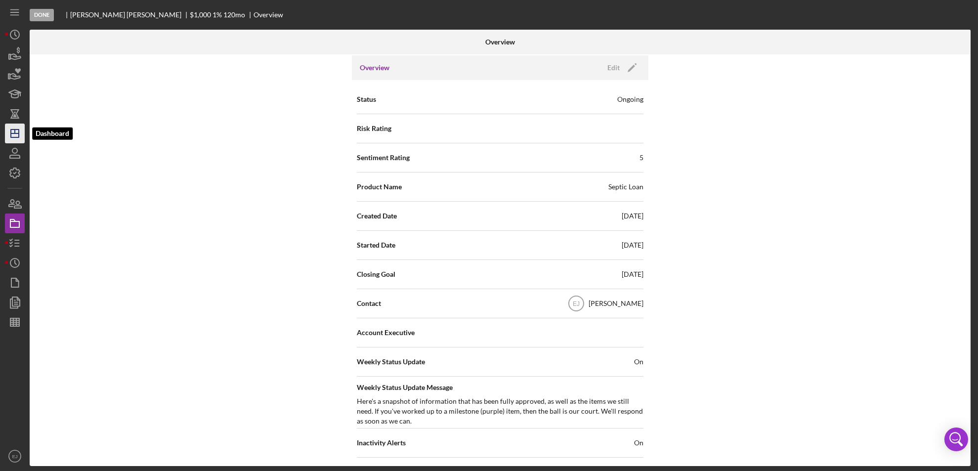
click at [14, 132] on icon "Icon/Dashboard" at bounding box center [14, 133] width 25 height 25
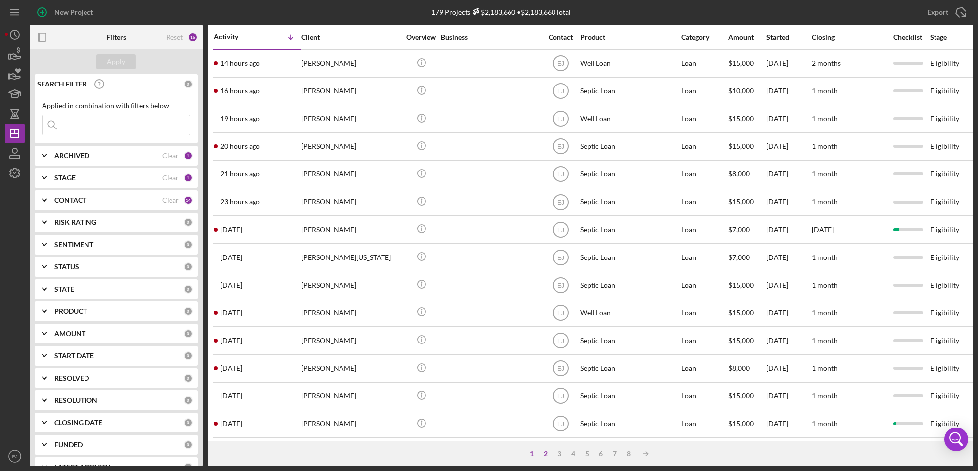
click at [542, 453] on div "2" at bounding box center [546, 454] width 14 height 8
click at [542, 453] on div "1" at bounding box center [542, 454] width 14 height 8
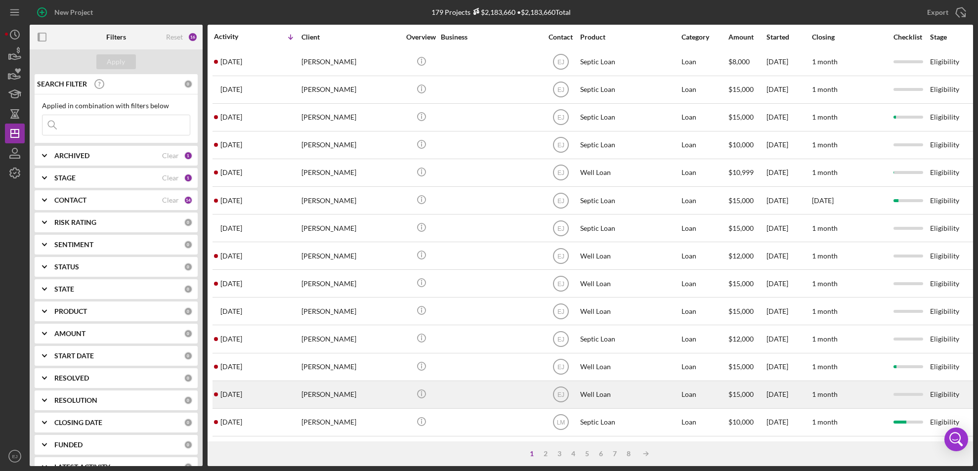
click at [450, 384] on div at bounding box center [490, 395] width 99 height 26
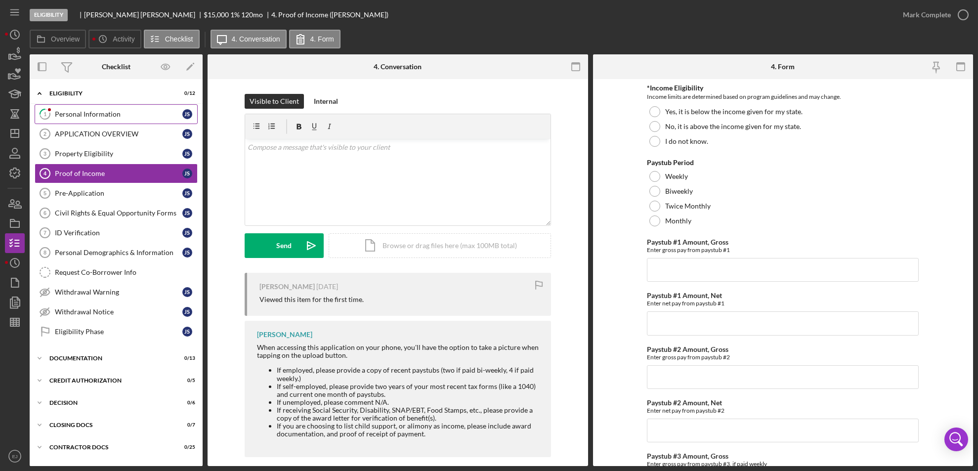
click at [67, 118] on div "Personal Information" at bounding box center [119, 114] width 128 height 8
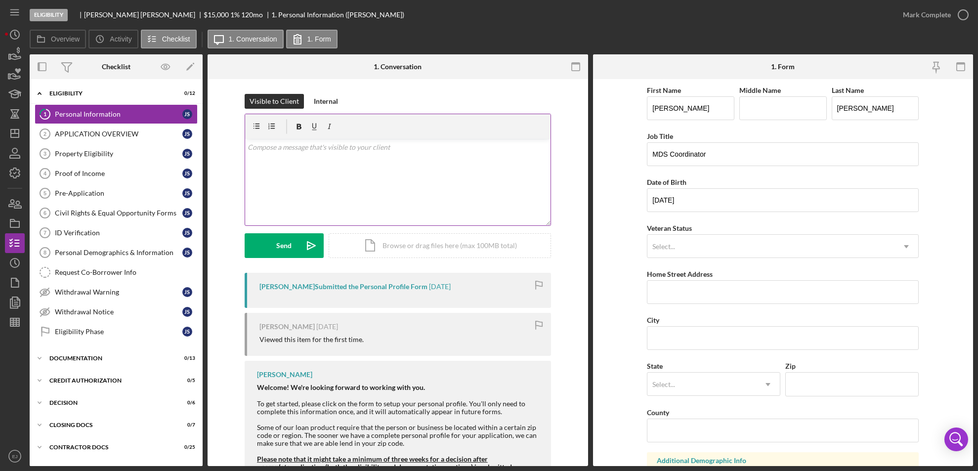
click at [288, 155] on div "v Color teal Color pink Remove color Add row above Add row below Add column bef…" at bounding box center [398, 182] width 306 height 87
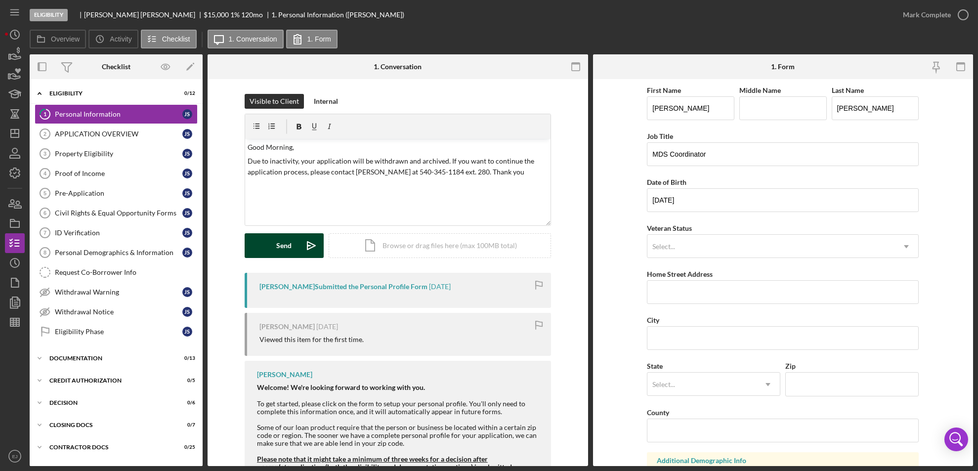
click at [281, 242] on div "Send" at bounding box center [283, 245] width 15 height 25
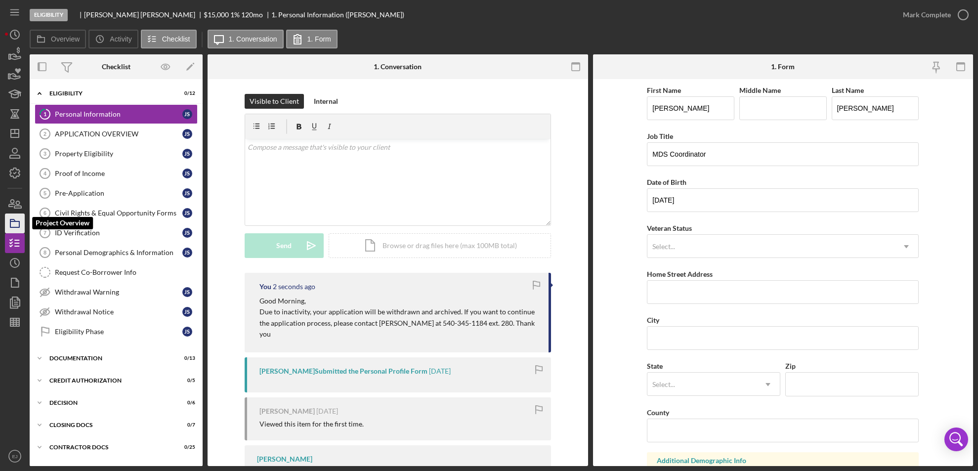
click at [15, 227] on rect "button" at bounding box center [14, 224] width 9 height 6
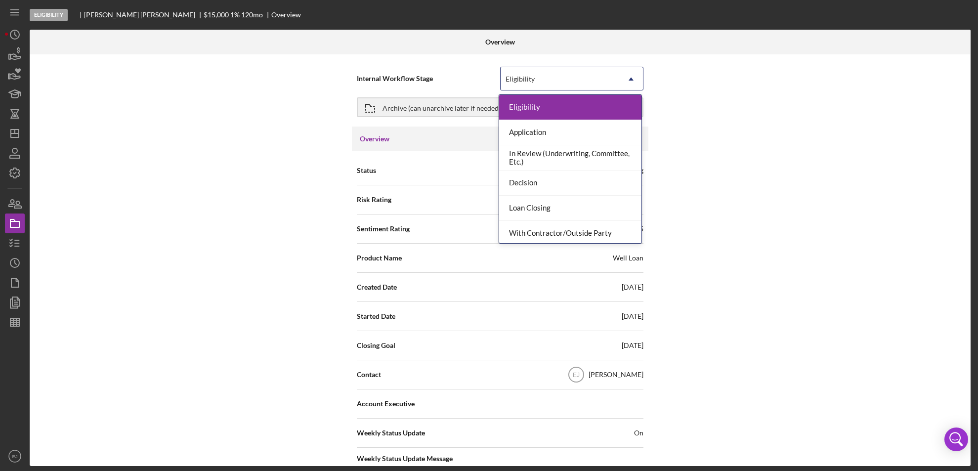
click at [634, 83] on icon "Icon/Dropdown Arrow" at bounding box center [631, 79] width 24 height 24
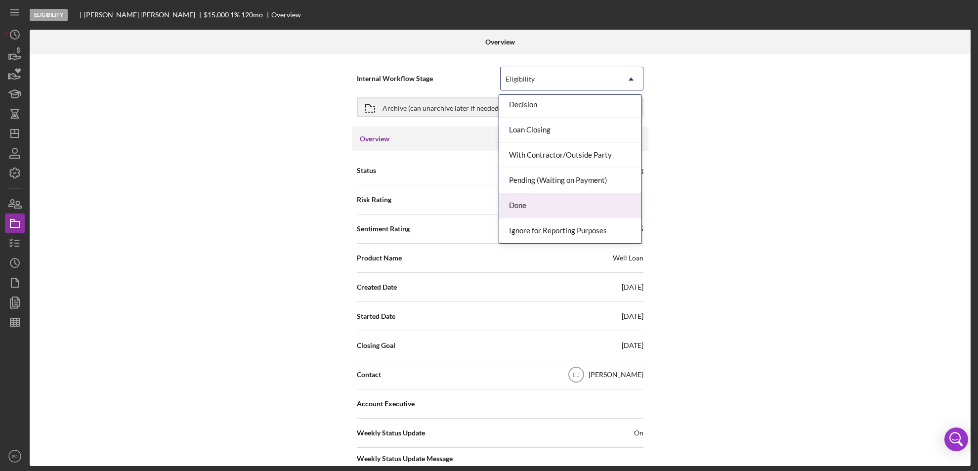
click at [612, 203] on div "Done" at bounding box center [570, 205] width 142 height 25
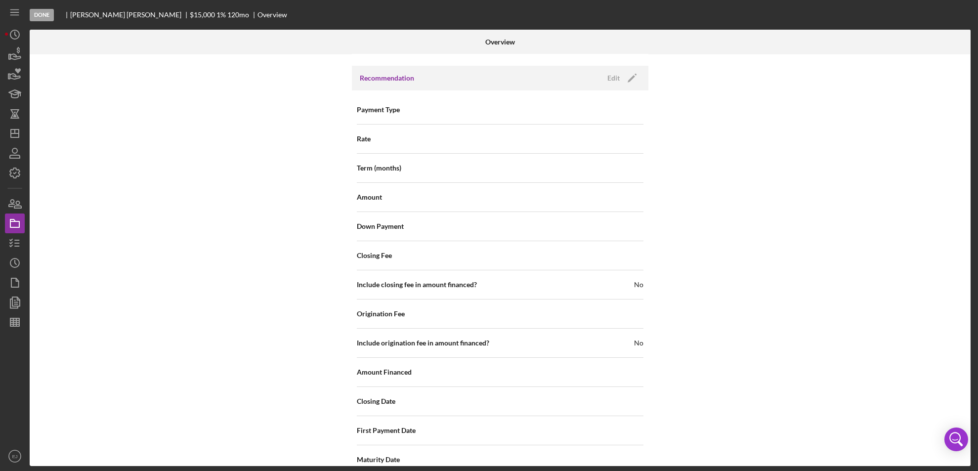
scroll to position [1058, 0]
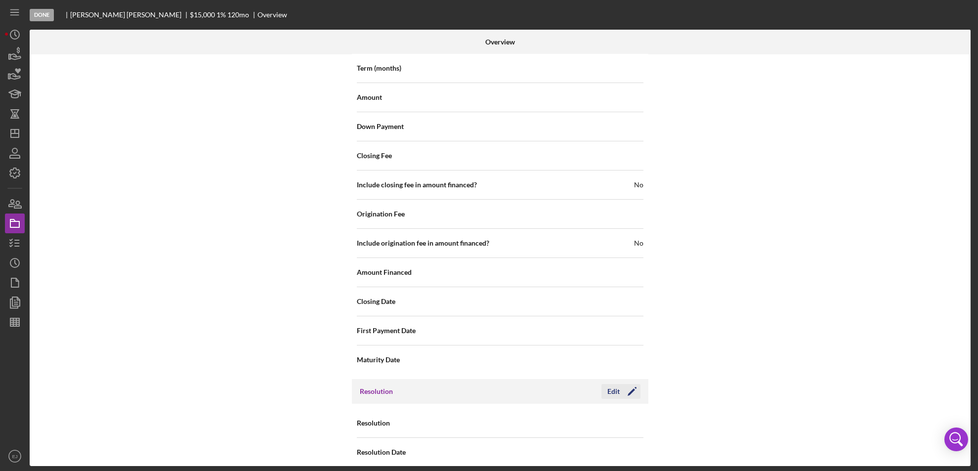
click at [620, 379] on icon "Icon/Edit" at bounding box center [632, 391] width 25 height 25
click at [636, 422] on icon "Icon/Dropdown Arrow" at bounding box center [631, 424] width 24 height 24
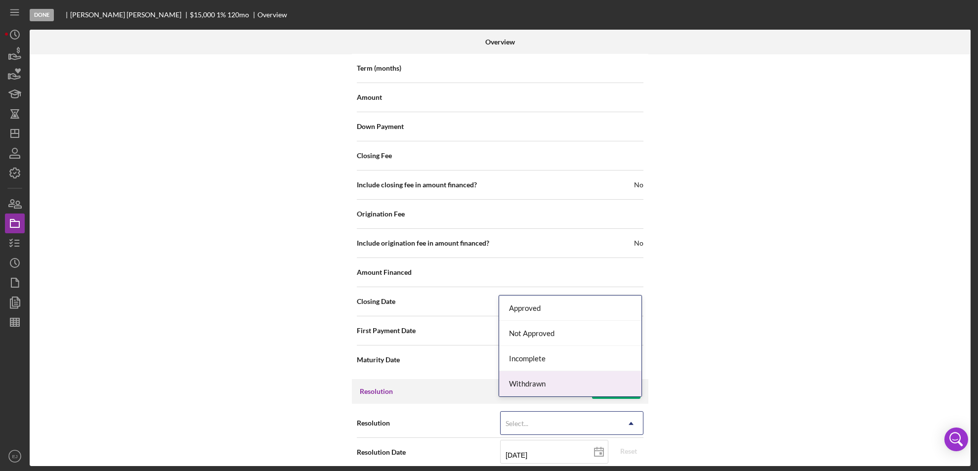
click at [629, 386] on div "Withdrawn" at bounding box center [570, 383] width 142 height 25
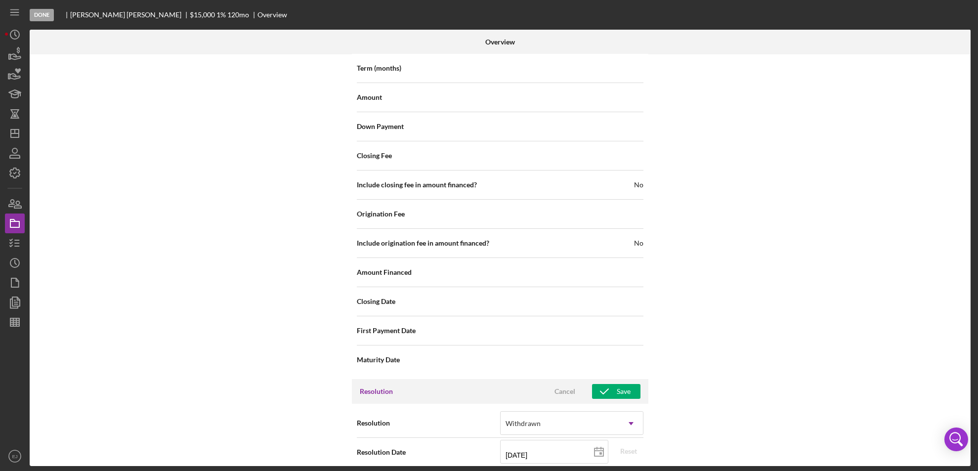
scroll to position [1120, 0]
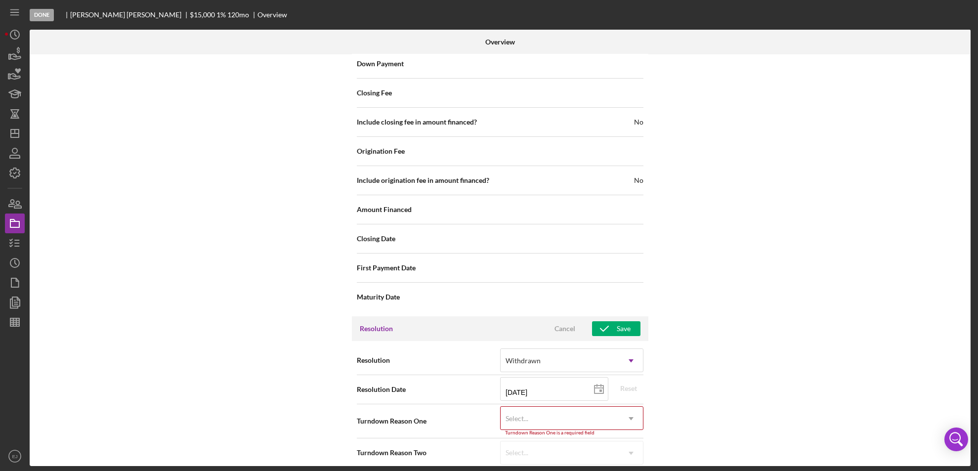
click at [635, 460] on div "Resolution option Withdrawn, selected. Withdrawn Icon/Dropdown Arrow Resolution…" at bounding box center [500, 406] width 297 height 131
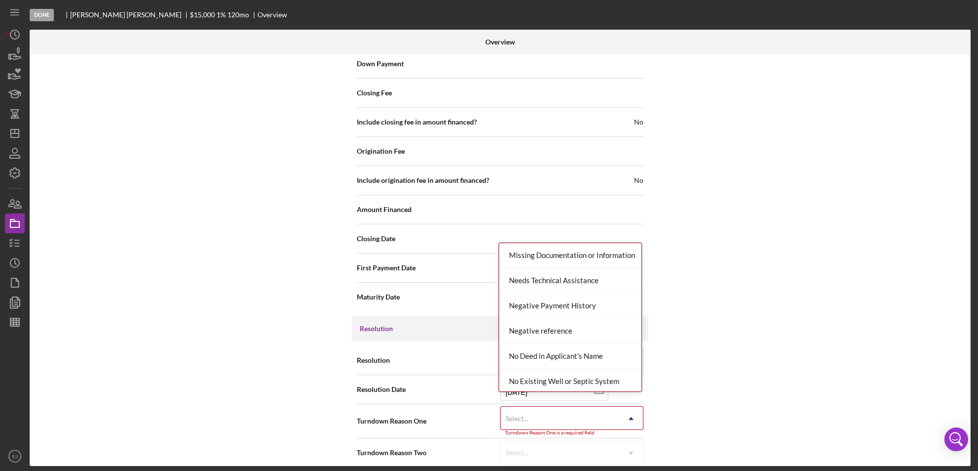
scroll to position [654, 0]
click at [580, 277] on div "Missing Documentation or Information" at bounding box center [570, 282] width 142 height 25
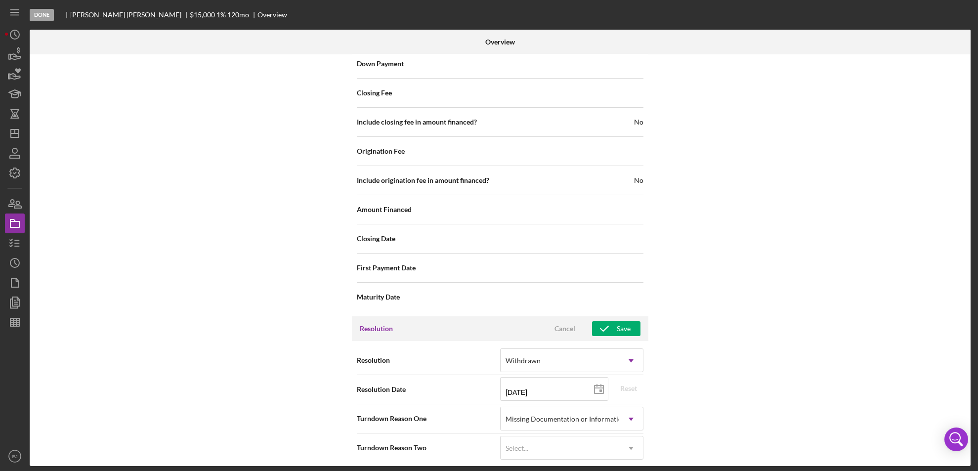
scroll to position [1116, 0]
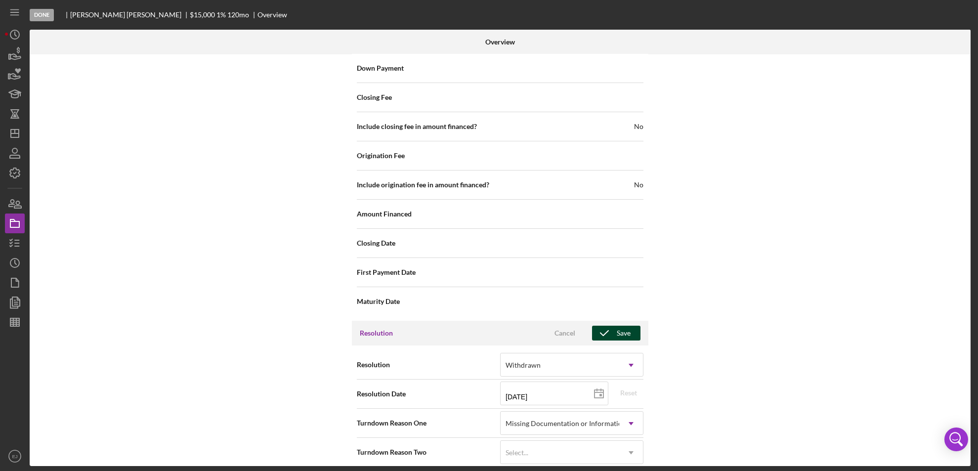
click at [611, 322] on icon "button" at bounding box center [604, 333] width 25 height 25
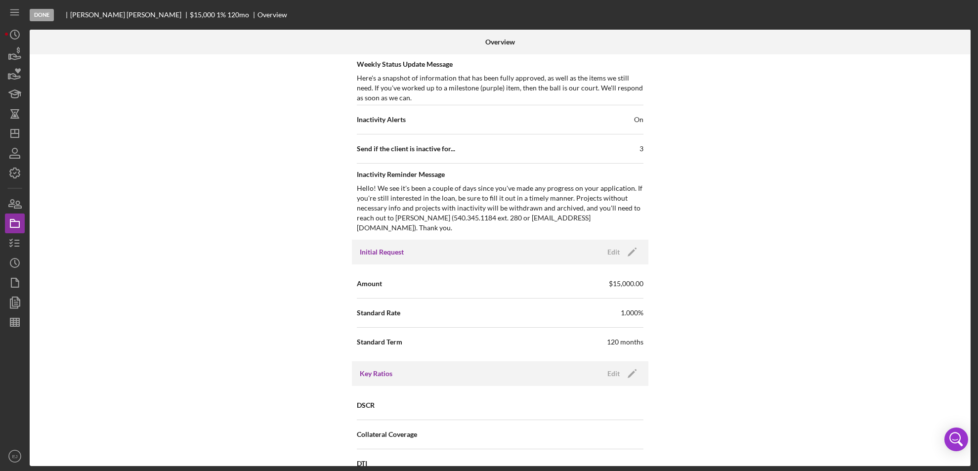
scroll to position [34, 0]
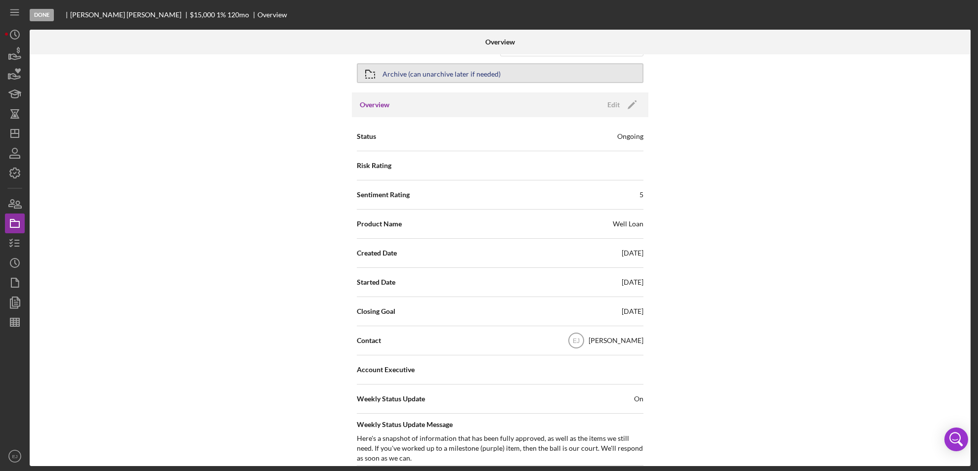
click at [359, 64] on div "Archive (can unarchive later if needed)" at bounding box center [500, 73] width 287 height 25
click at [367, 68] on icon "button" at bounding box center [370, 74] width 25 height 25
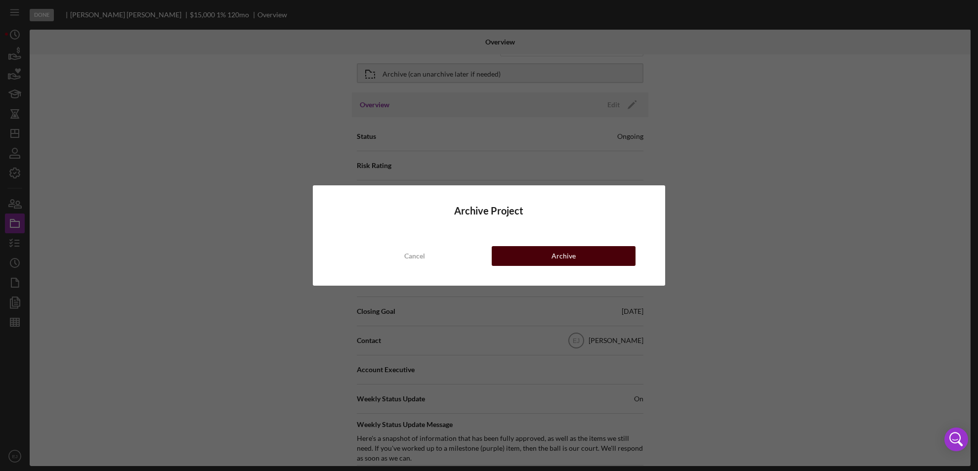
click at [530, 262] on button "Archive" at bounding box center [564, 256] width 144 height 20
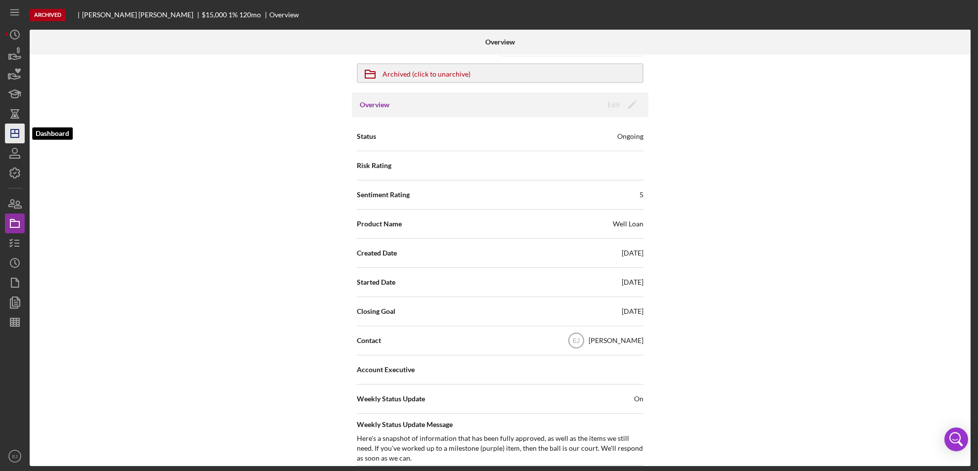
click at [15, 130] on line "button" at bounding box center [15, 132] width 0 height 4
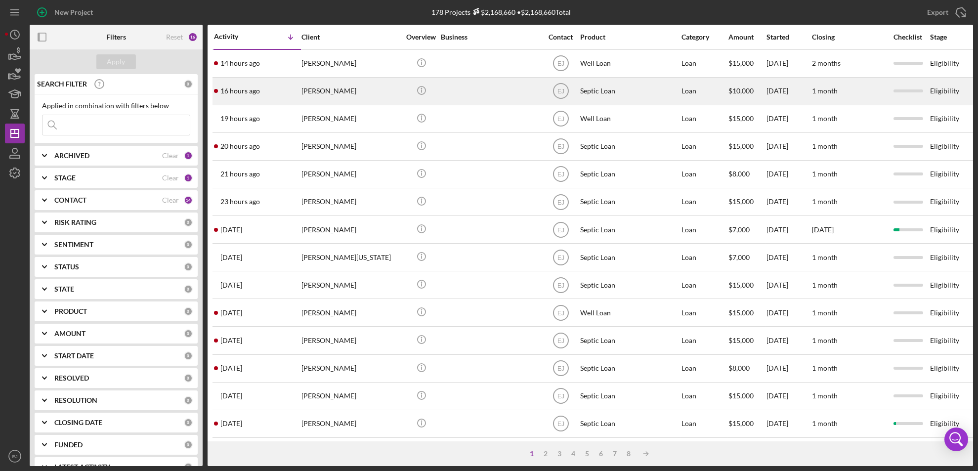
click at [335, 93] on div "[PERSON_NAME]" at bounding box center [351, 91] width 99 height 26
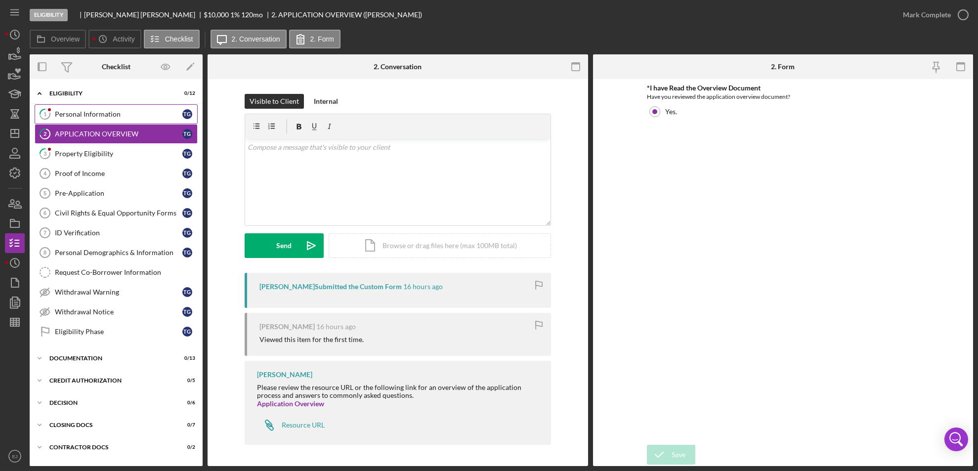
click at [110, 118] on div "Personal Information" at bounding box center [119, 114] width 128 height 8
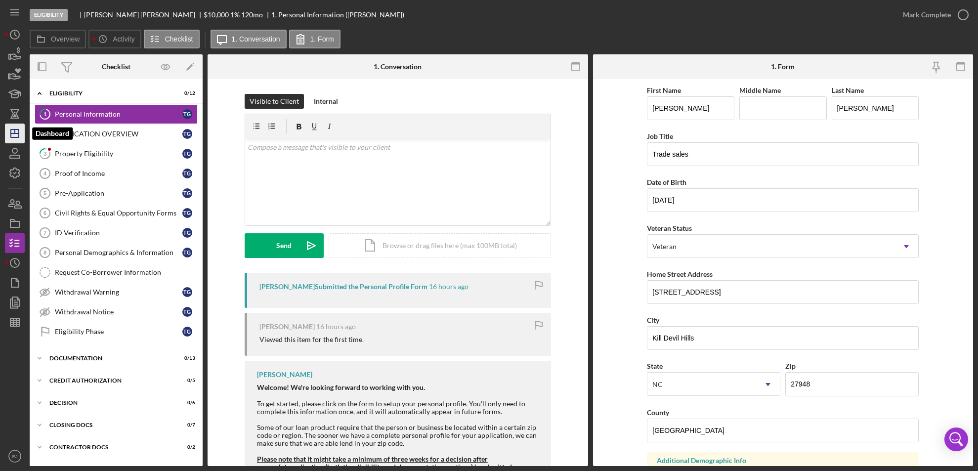
click at [9, 134] on icon "Icon/Dashboard" at bounding box center [14, 133] width 25 height 25
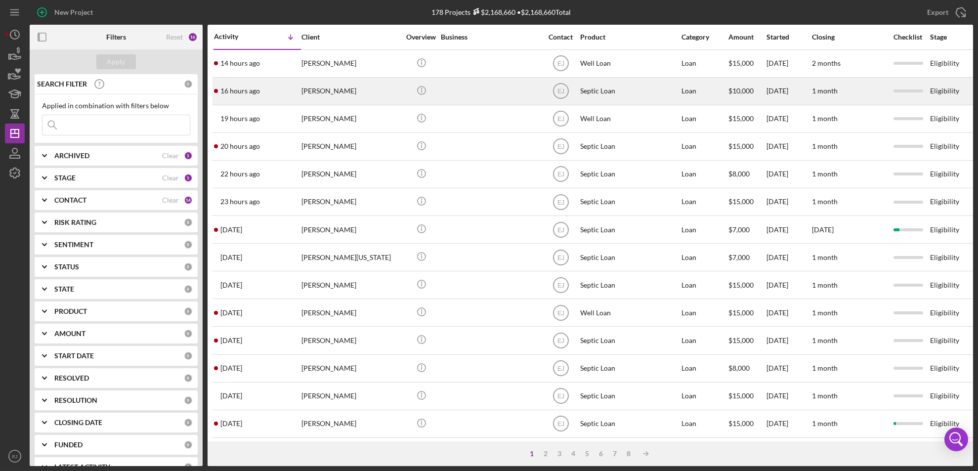
click at [355, 96] on div "[PERSON_NAME]" at bounding box center [351, 91] width 99 height 26
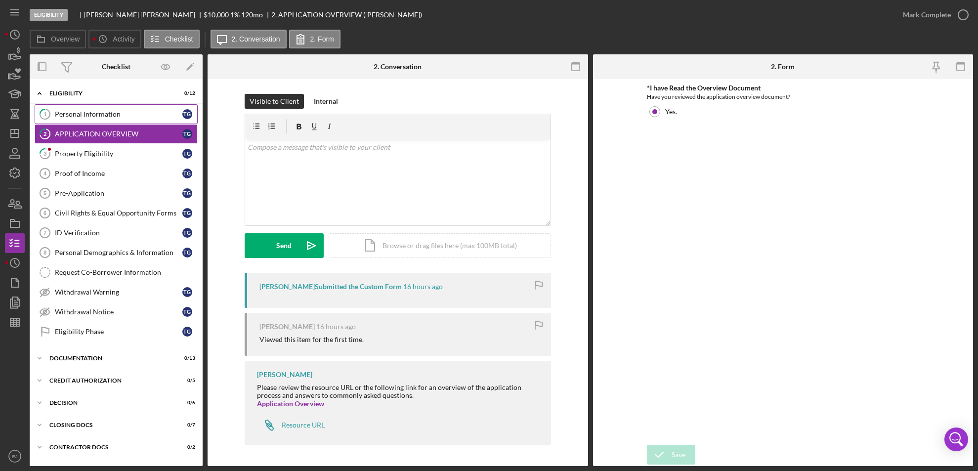
click at [113, 115] on div "Personal Information" at bounding box center [119, 114] width 128 height 8
click at [18, 131] on polygon "button" at bounding box center [15, 134] width 8 height 8
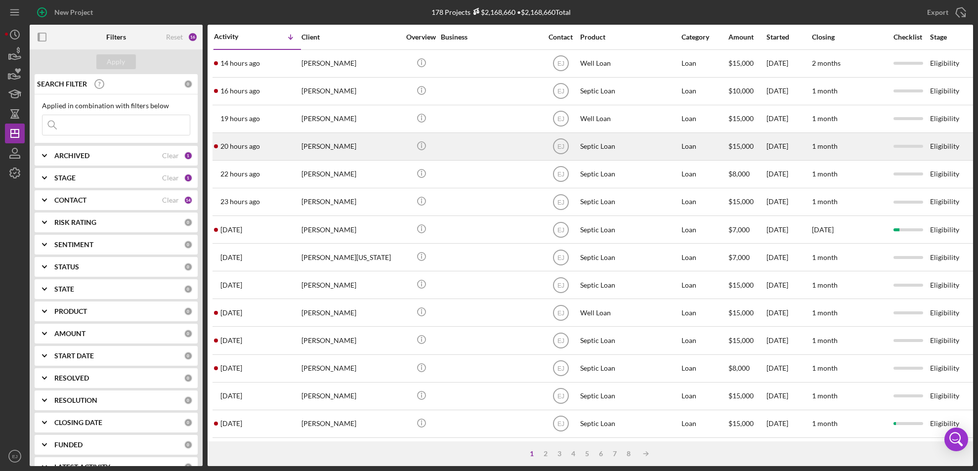
click at [254, 150] on time "20 hours ago" at bounding box center [241, 146] width 40 height 8
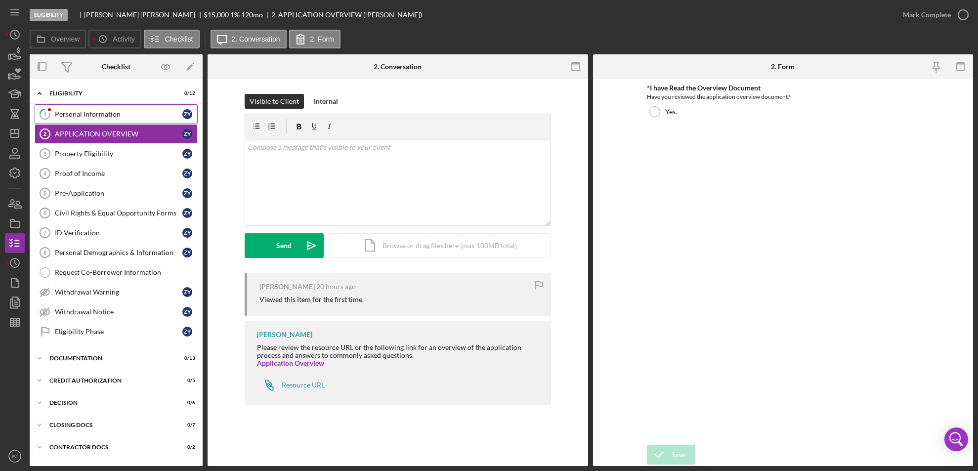
click at [123, 112] on div "Personal Information" at bounding box center [119, 114] width 128 height 8
click at [15, 137] on polygon "button" at bounding box center [15, 134] width 8 height 8
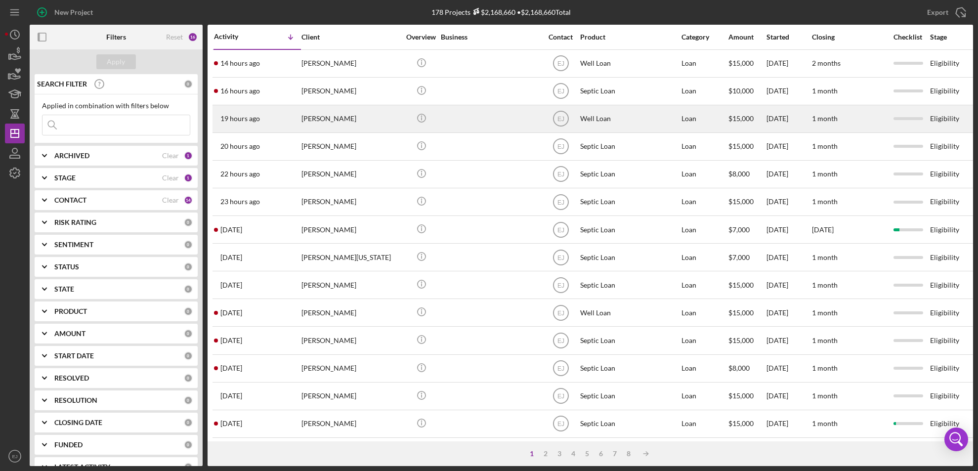
click at [322, 128] on div "[PERSON_NAME]" at bounding box center [351, 119] width 99 height 26
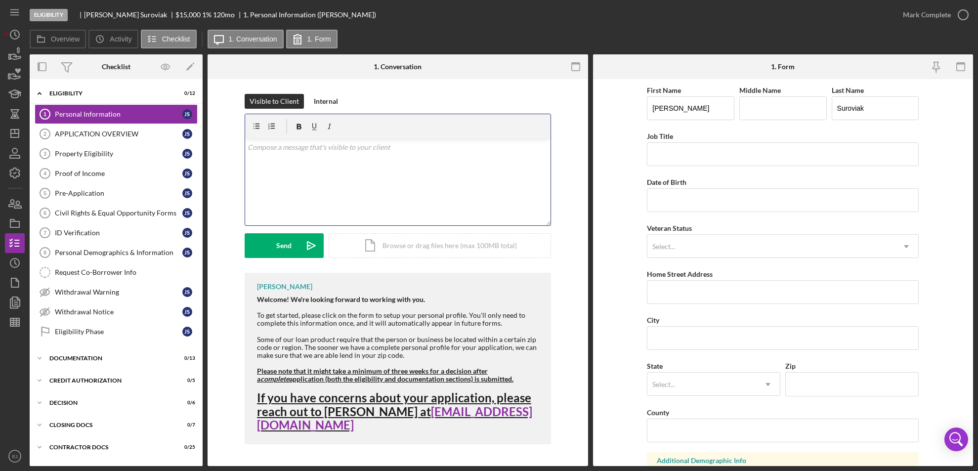
click at [279, 155] on div "v Color teal Color pink Remove color Add row above Add row below Add column bef…" at bounding box center [398, 182] width 306 height 87
click at [243, 144] on div "Visible to Client Internal v Color teal Color pink Remove color Add row above A…" at bounding box center [397, 183] width 351 height 179
click at [247, 145] on div "v Color teal Color pink Remove color Add row above Add row below Add column bef…" at bounding box center [398, 182] width 306 height 87
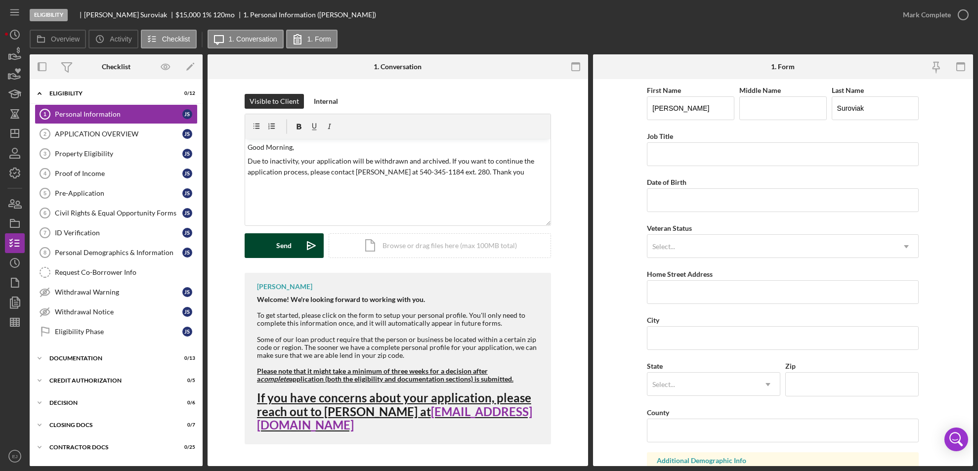
click at [281, 247] on div "Send" at bounding box center [283, 245] width 15 height 25
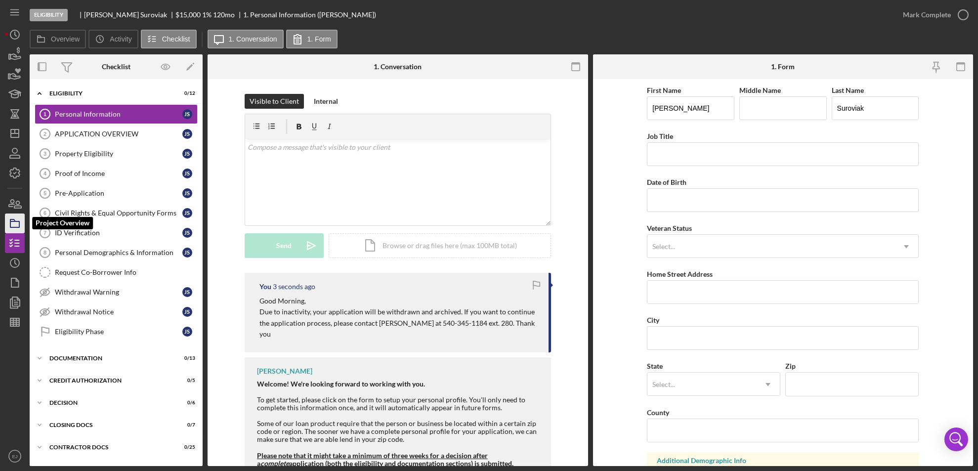
click at [15, 221] on rect "button" at bounding box center [14, 224] width 9 height 6
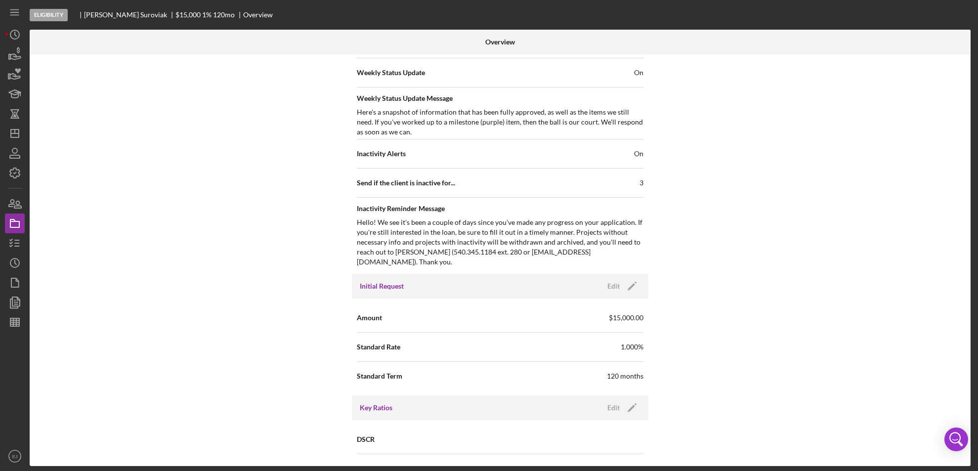
scroll to position [1058, 0]
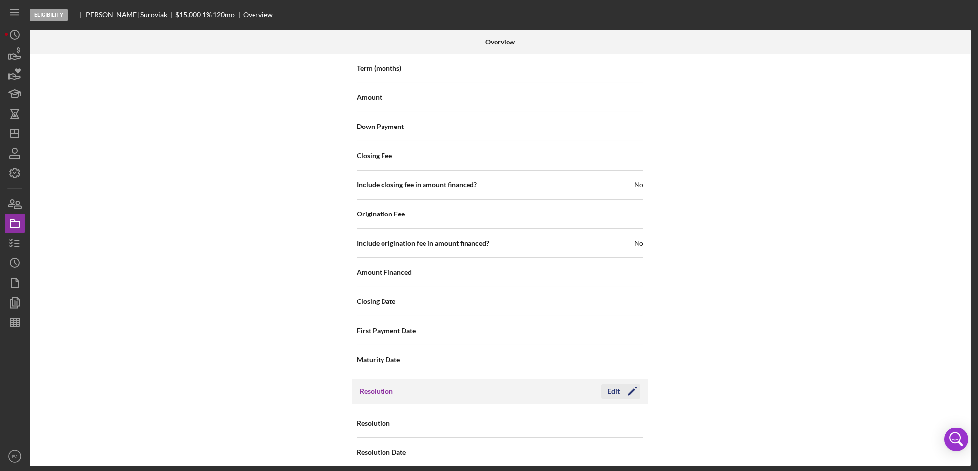
click at [616, 384] on div "Edit" at bounding box center [614, 391] width 12 height 15
click at [635, 417] on icon "Icon/Dropdown Arrow" at bounding box center [631, 424] width 24 height 24
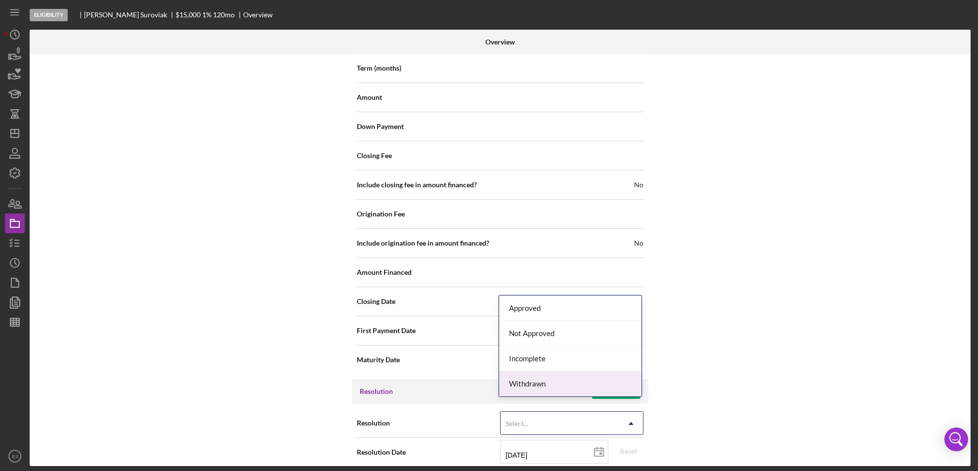
click at [631, 381] on div "Withdrawn" at bounding box center [570, 383] width 142 height 25
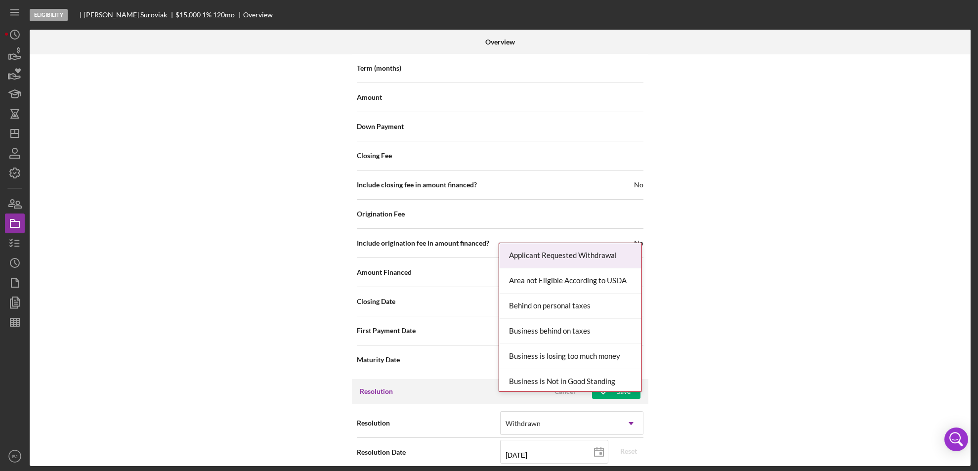
click at [626, 464] on div "Internal Workflow Stage Eligibility Icon/Dropdown Arrow Archive (can unarchive …" at bounding box center [500, 260] width 941 height 412
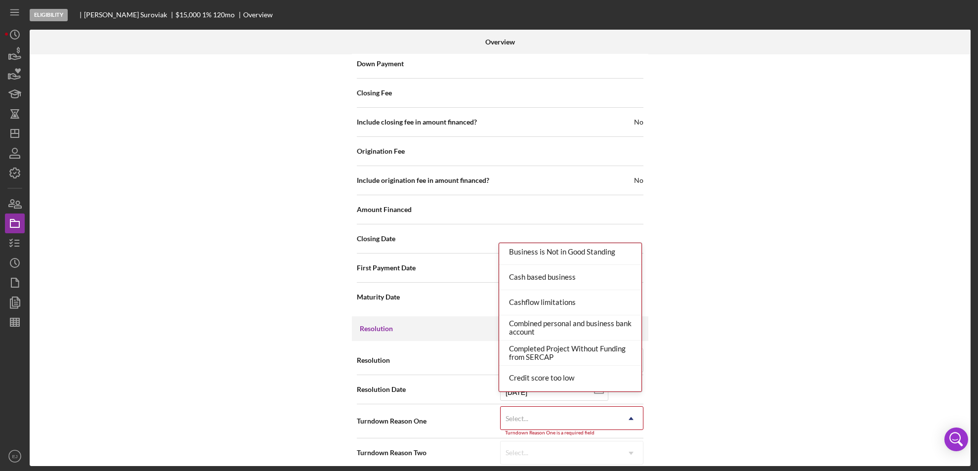
scroll to position [560, 0]
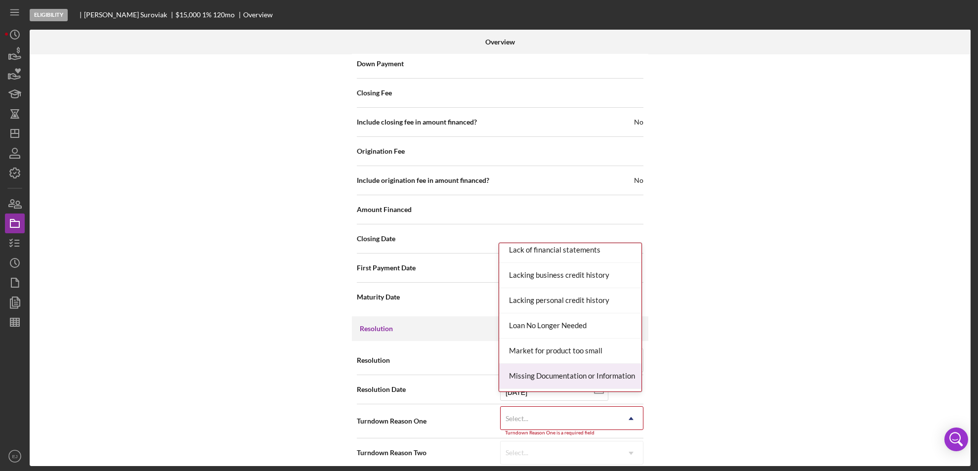
click at [621, 368] on div "Missing Documentation or Information" at bounding box center [570, 376] width 142 height 25
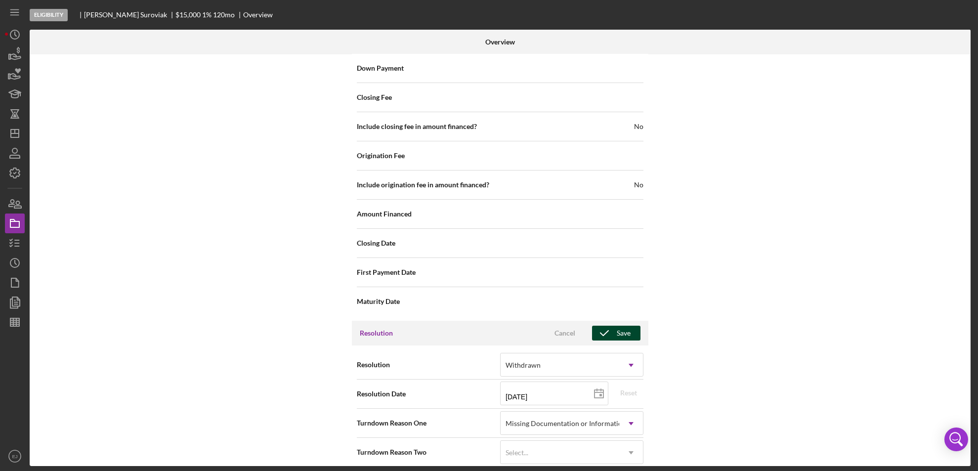
click at [632, 326] on button "Save" at bounding box center [616, 333] width 48 height 15
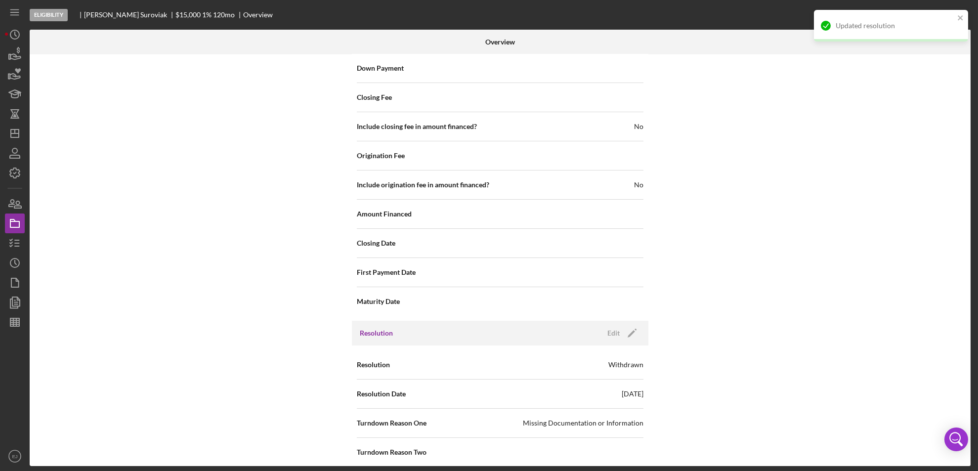
click at [968, 84] on div "Internal Workflow Stage Eligibility Icon/Dropdown Arrow Archive (can unarchive …" at bounding box center [500, 260] width 941 height 412
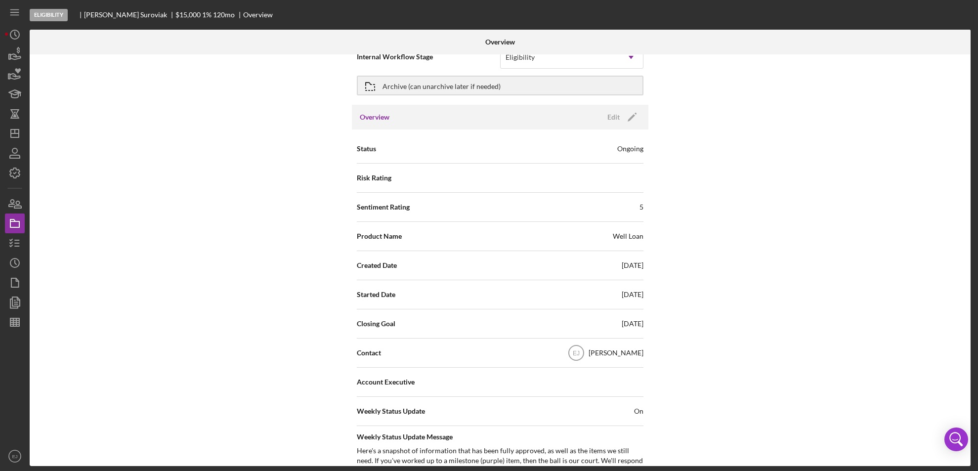
scroll to position [0, 0]
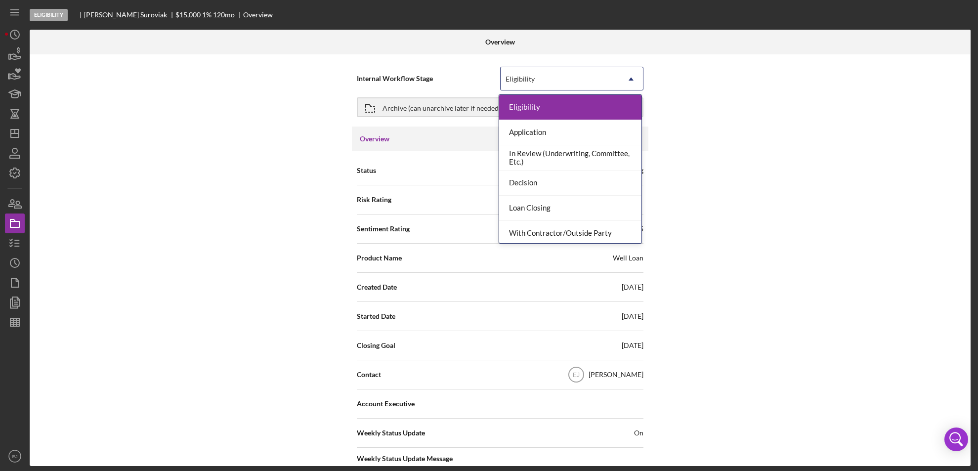
click at [633, 82] on icon "Icon/Dropdown Arrow" at bounding box center [631, 79] width 24 height 24
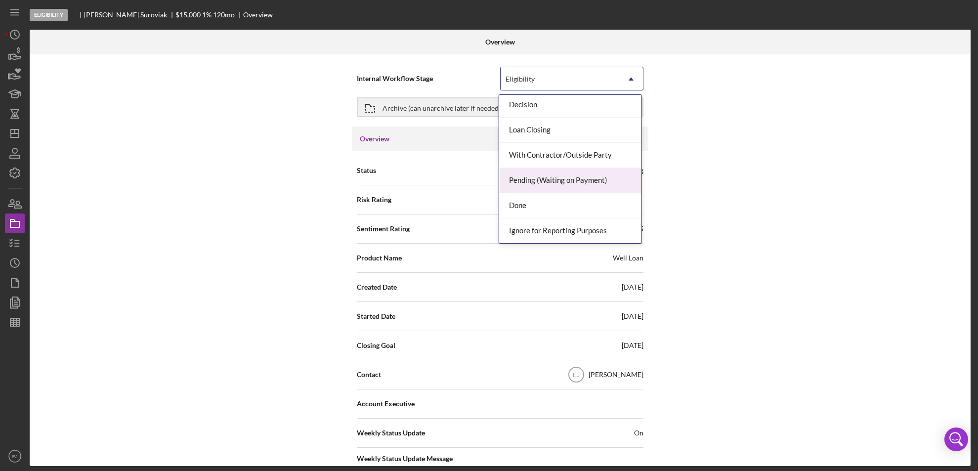
click at [582, 192] on div "Pending (Waiting on Payment)" at bounding box center [570, 180] width 142 height 25
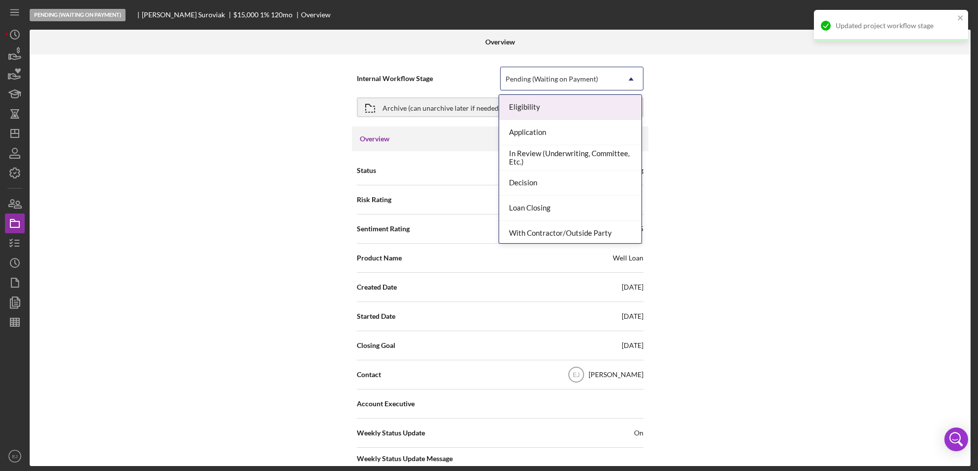
click at [632, 73] on icon "Icon/Dropdown Arrow" at bounding box center [631, 79] width 24 height 24
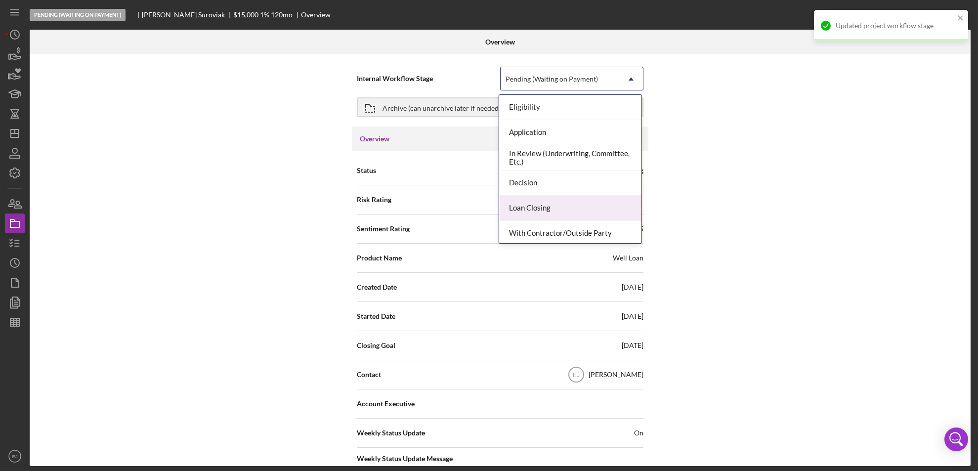
click at [644, 220] on div "Status Ongoing Risk Rating Sentiment Rating 5 Product Name Well Loan Created Da…" at bounding box center [500, 392] width 297 height 483
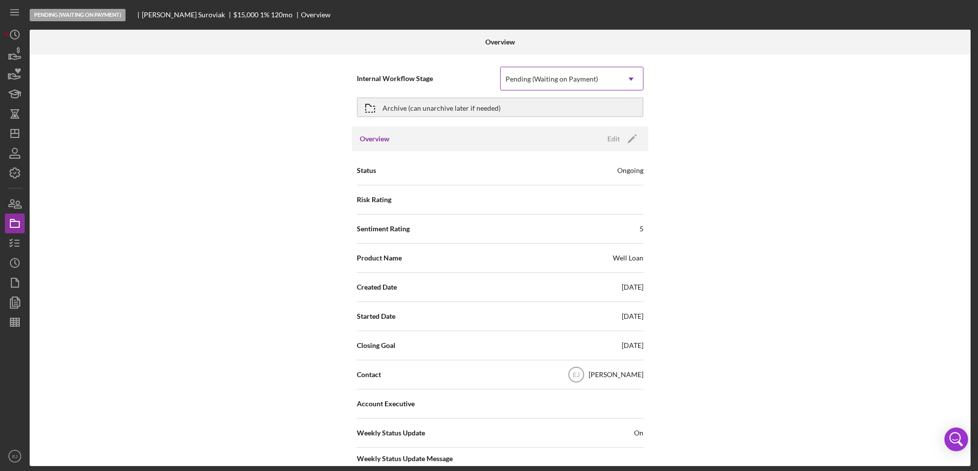
click at [631, 75] on icon "Icon/Dropdown Arrow" at bounding box center [631, 79] width 24 height 24
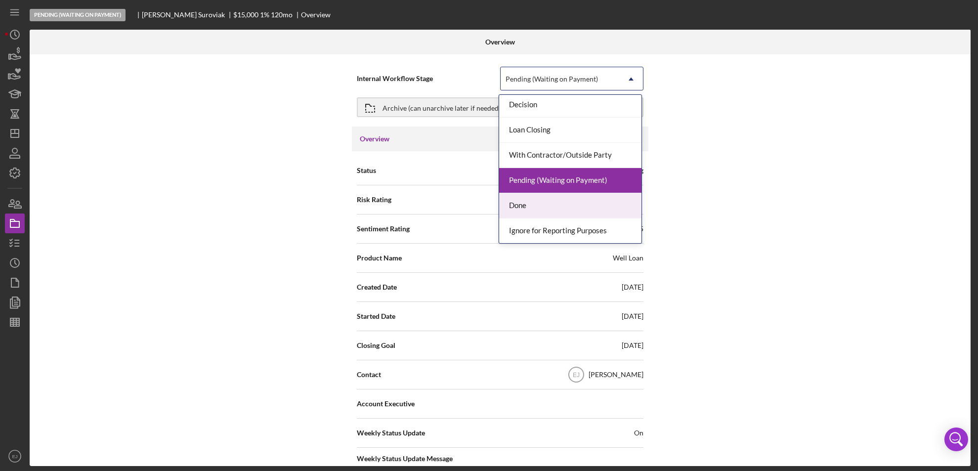
click at [617, 203] on div "Done" at bounding box center [570, 205] width 142 height 25
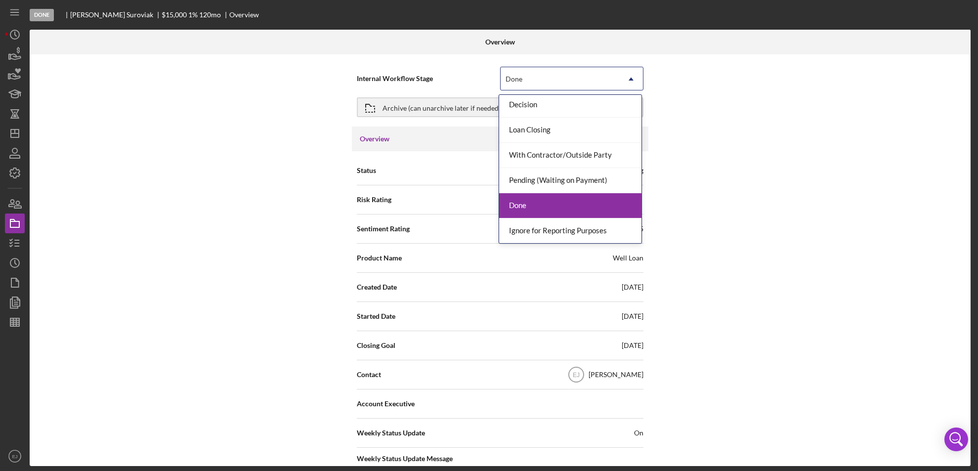
click at [596, 200] on div "Done" at bounding box center [570, 205] width 142 height 25
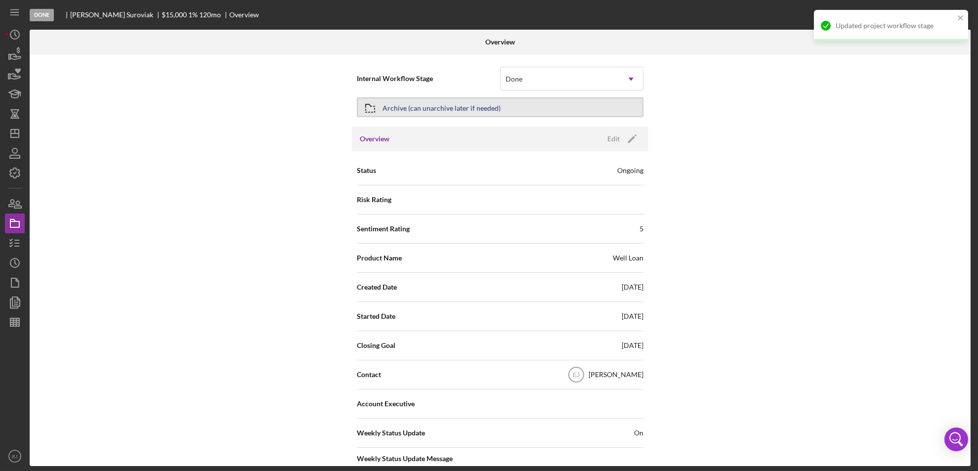
click at [440, 102] on div "Archive (can unarchive later if needed)" at bounding box center [442, 107] width 118 height 18
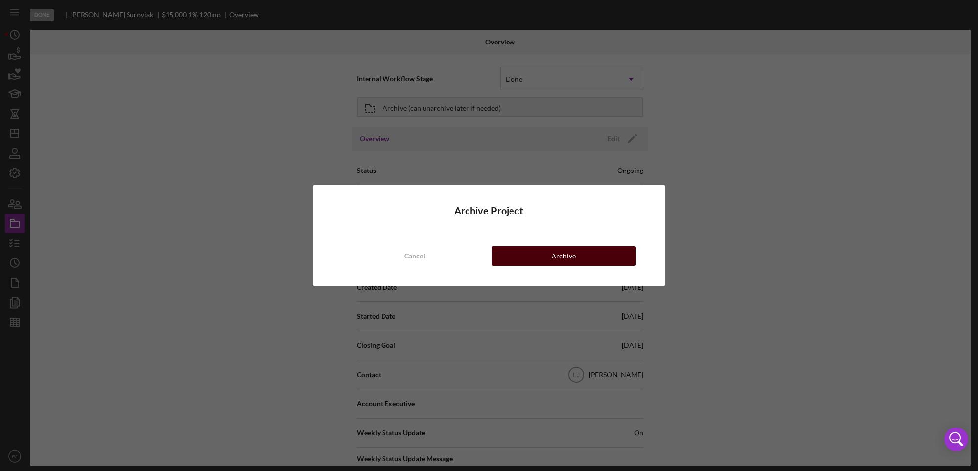
click at [544, 250] on button "Archive" at bounding box center [564, 256] width 144 height 20
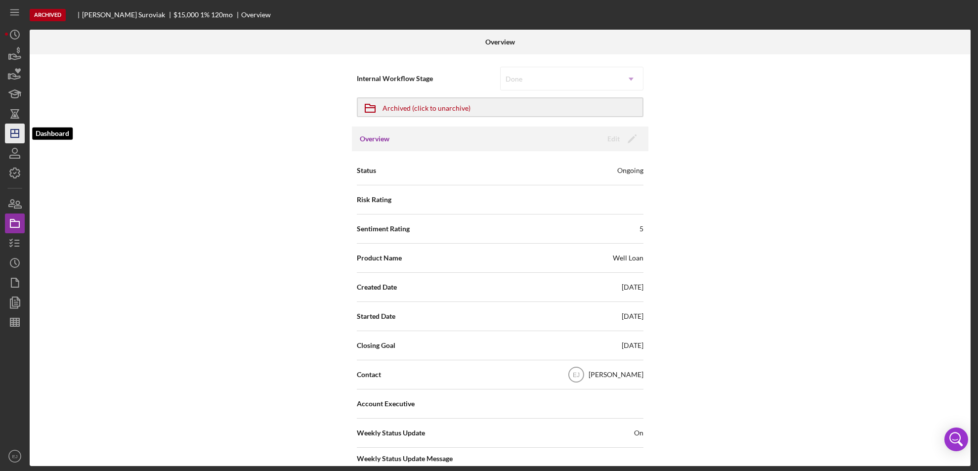
click at [7, 138] on icon "Icon/Dashboard" at bounding box center [14, 133] width 25 height 25
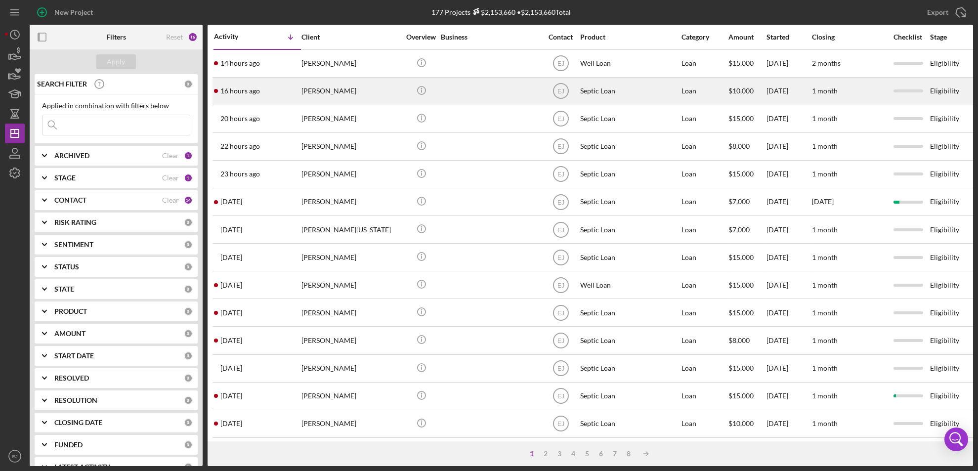
click at [347, 101] on div "[PERSON_NAME]" at bounding box center [351, 91] width 99 height 26
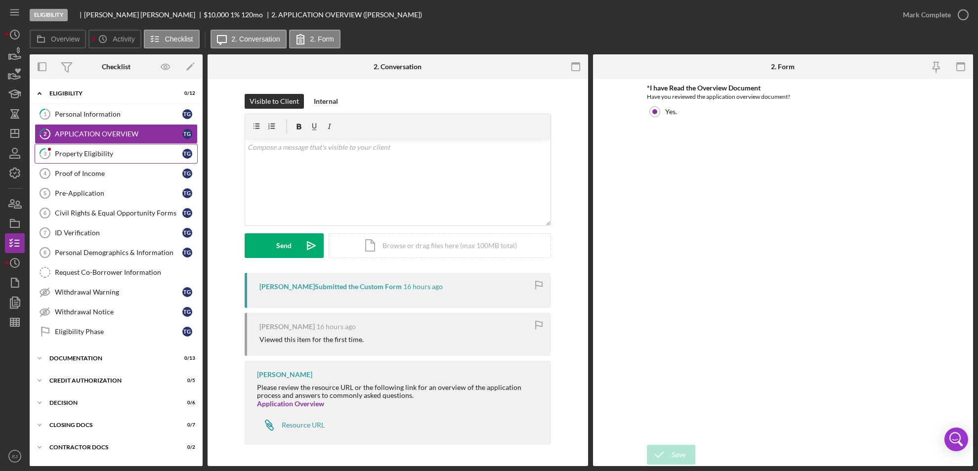
click at [103, 154] on div "Property Eligibility" at bounding box center [119, 154] width 128 height 8
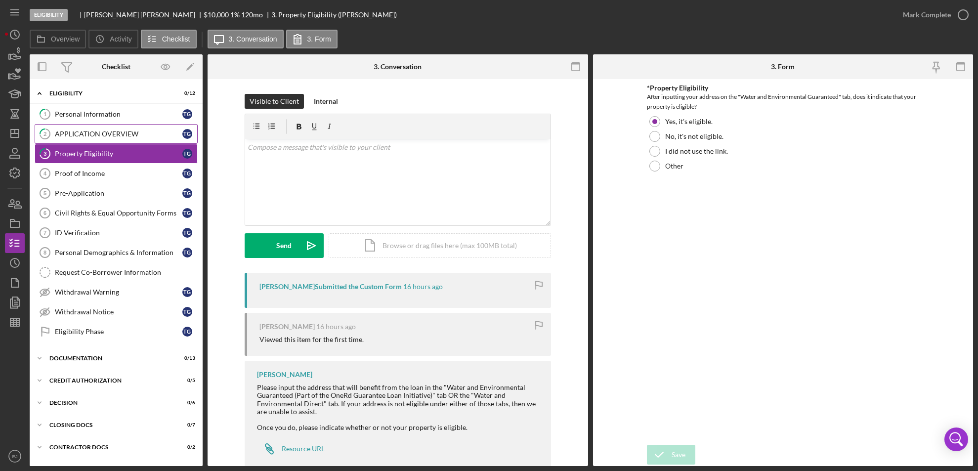
click at [86, 131] on div "APPLICATION OVERVIEW" at bounding box center [119, 134] width 128 height 8
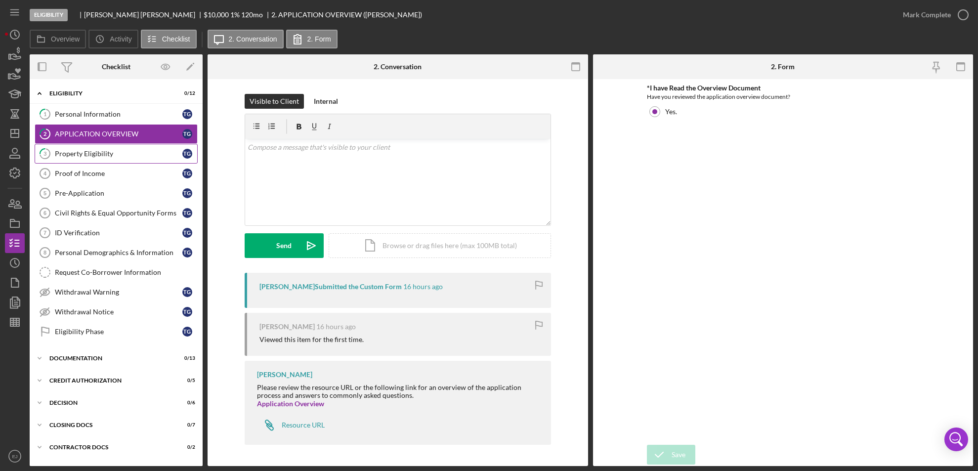
click at [96, 156] on div "Property Eligibility" at bounding box center [119, 154] width 128 height 8
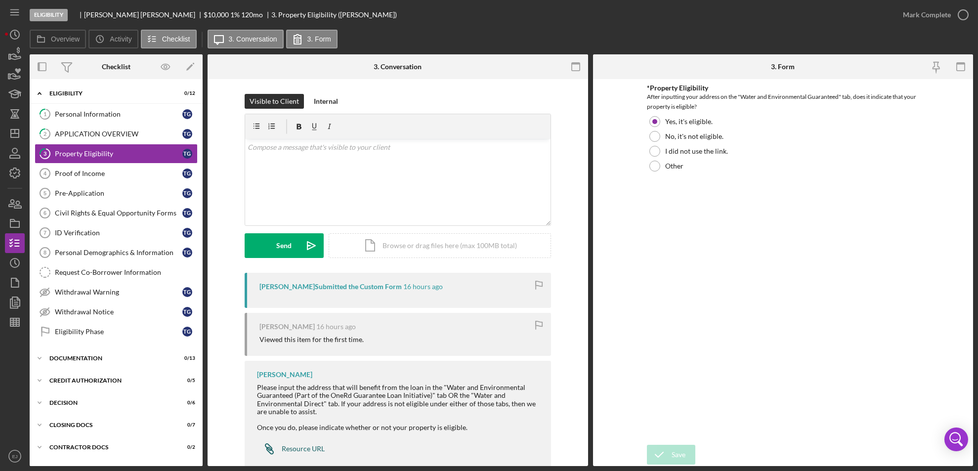
click at [35, 144] on link "3 Property Eligibility T G" at bounding box center [116, 154] width 163 height 20
click at [130, 127] on link "2 APPLICATION OVERVIEW T G" at bounding box center [116, 134] width 163 height 20
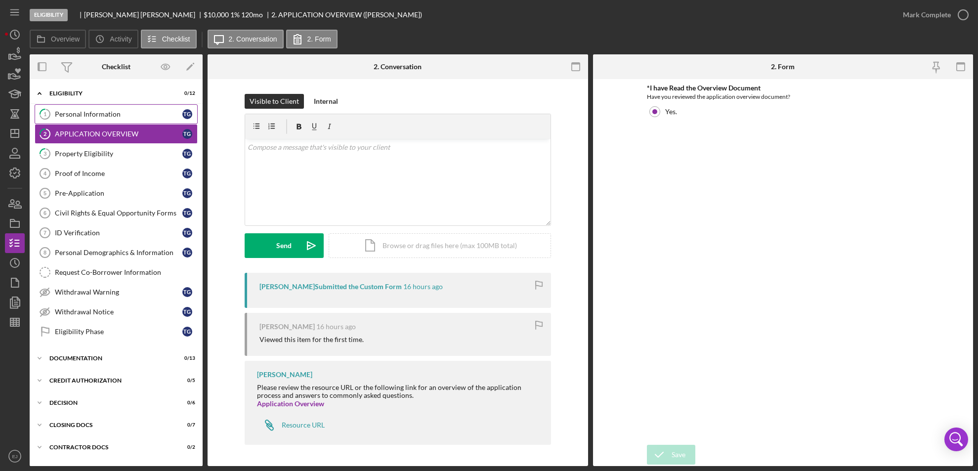
click at [117, 118] on div "Personal Information" at bounding box center [119, 114] width 128 height 8
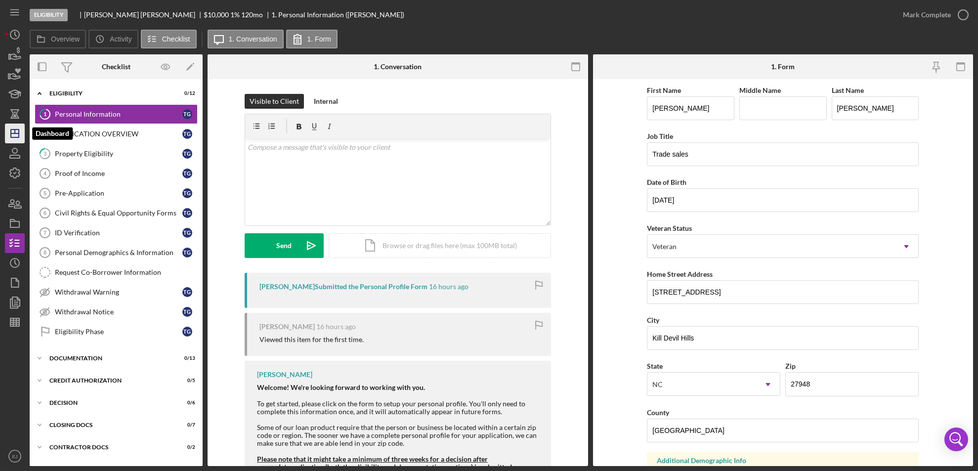
click at [12, 132] on icon "Icon/Dashboard" at bounding box center [14, 133] width 25 height 25
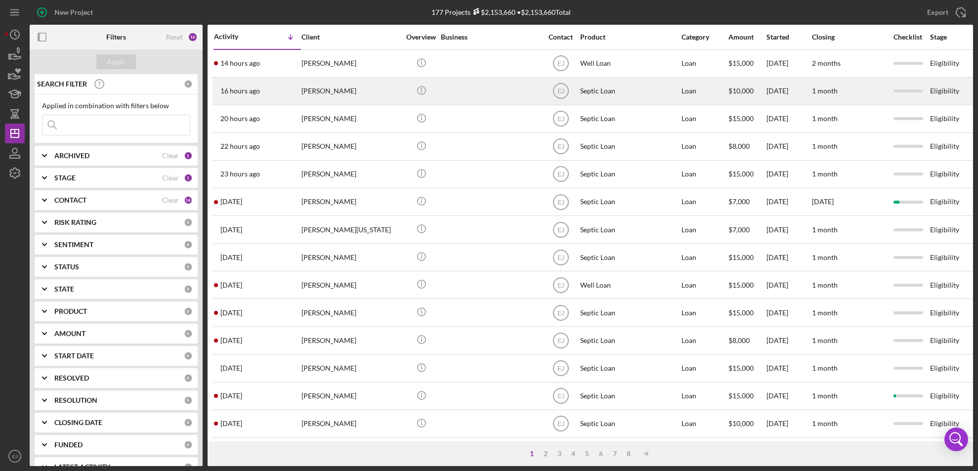
click at [316, 103] on div "[PERSON_NAME]" at bounding box center [351, 91] width 99 height 26
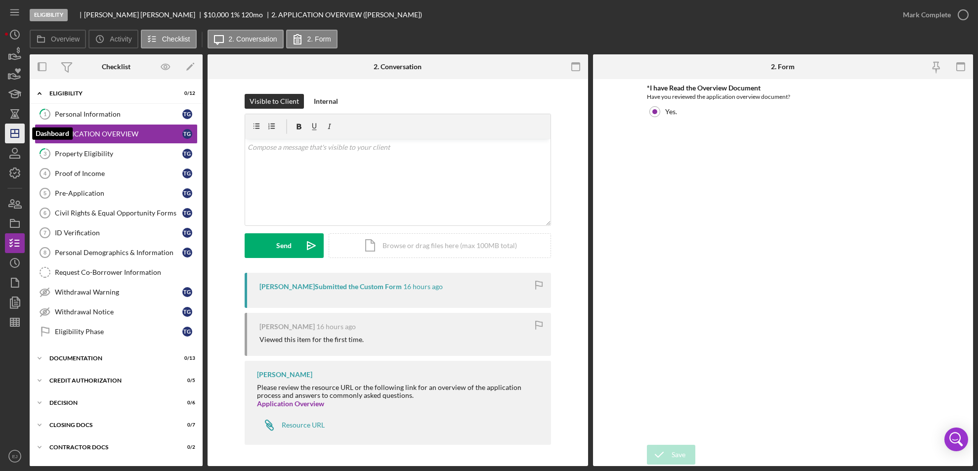
click at [18, 128] on icon "Icon/Dashboard" at bounding box center [14, 133] width 25 height 25
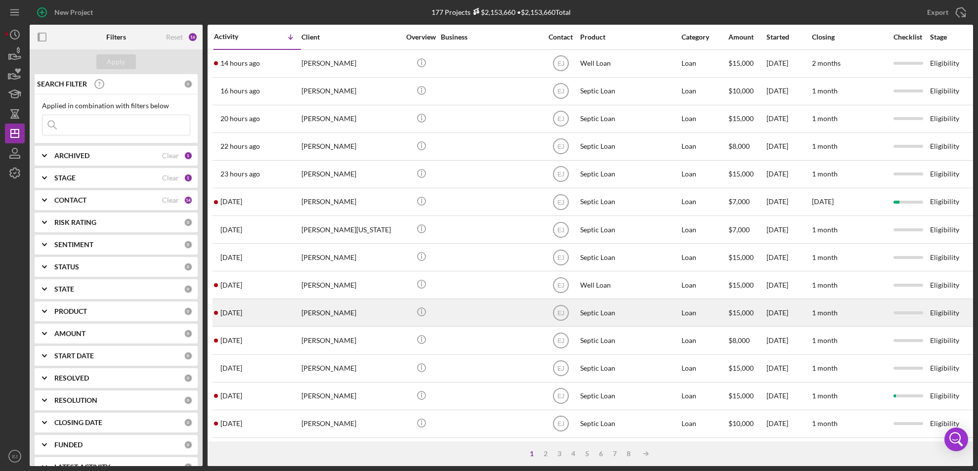
click at [319, 316] on div "[PERSON_NAME]" at bounding box center [351, 313] width 99 height 26
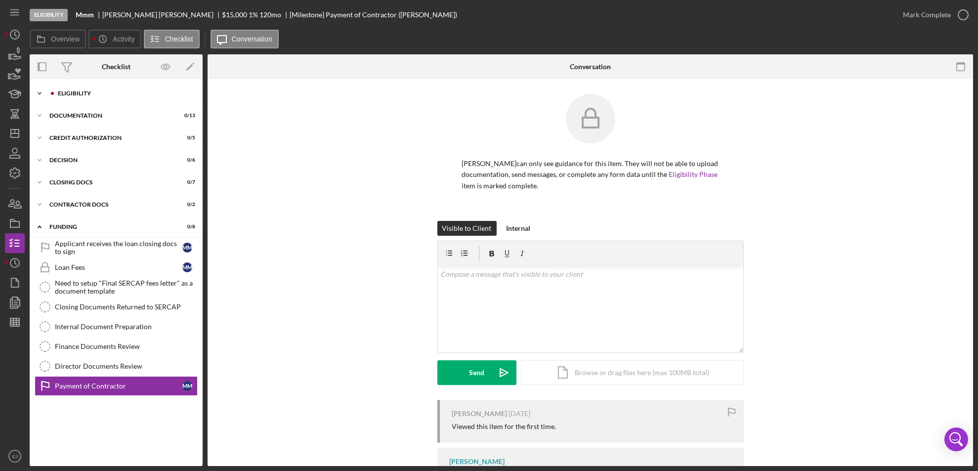
click at [39, 94] on polyline at bounding box center [39, 93] width 3 height 2
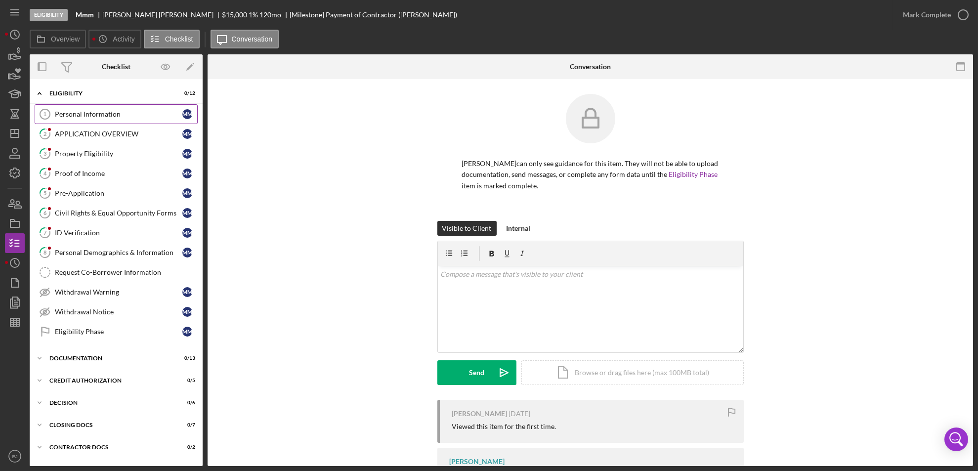
click at [73, 113] on div "Personal Information" at bounding box center [119, 114] width 128 height 8
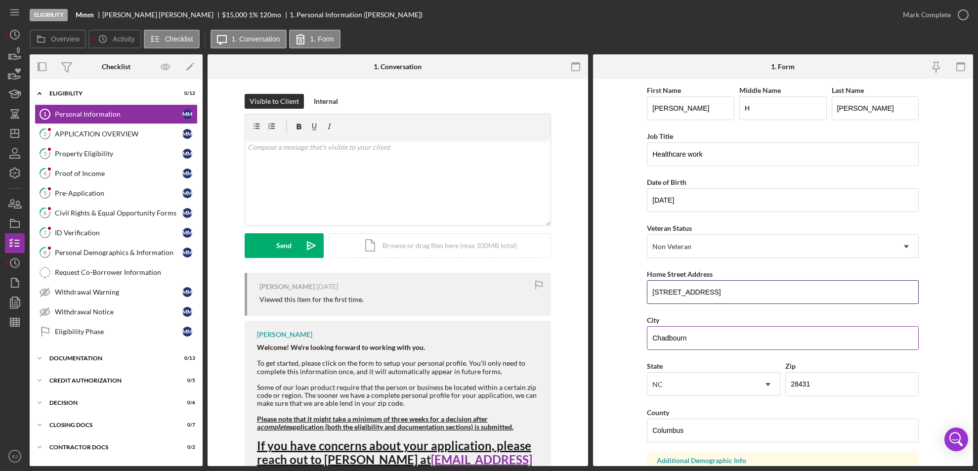
drag, startPoint x: 651, startPoint y: 295, endPoint x: 805, endPoint y: 322, distance: 156.1
click at [805, 322] on div "First Name [PERSON_NAME] Middle Name H Last Name [PERSON_NAME] Job Title Health…" at bounding box center [783, 398] width 272 height 629
click at [130, 155] on div "Property Eligibility" at bounding box center [119, 154] width 128 height 8
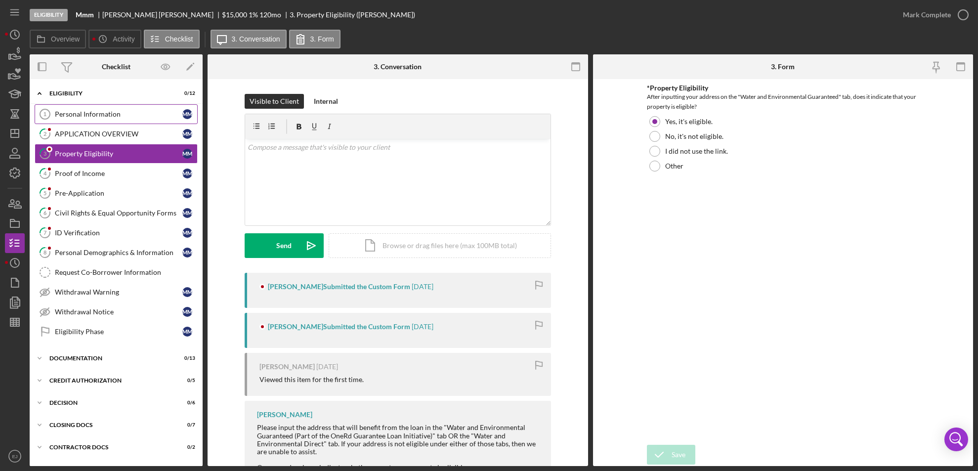
click at [96, 109] on link "Personal Information 1 Personal Information M M" at bounding box center [116, 114] width 163 height 20
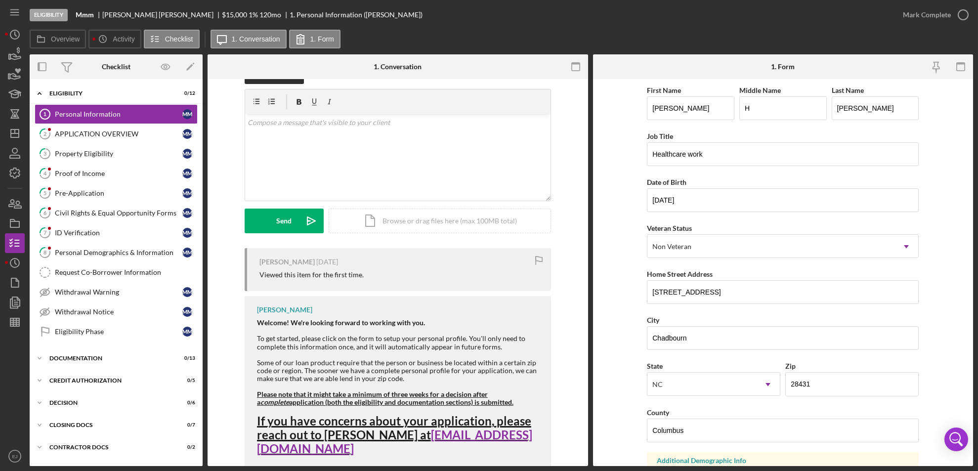
scroll to position [32, 0]
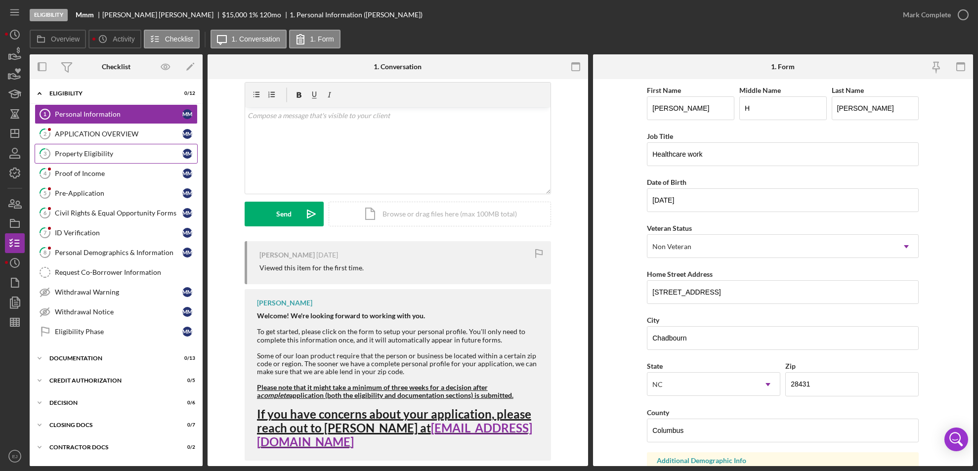
click at [140, 159] on link "3 Property Eligibility M M" at bounding box center [116, 154] width 163 height 20
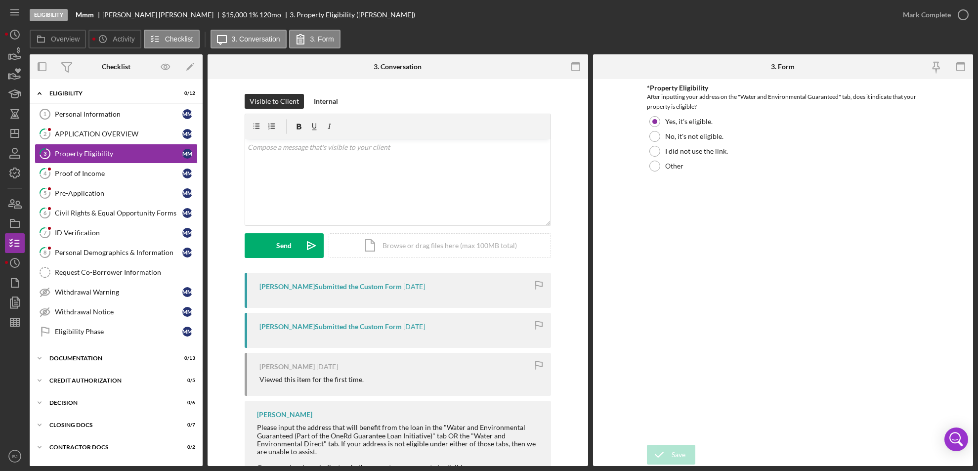
scroll to position [61, 0]
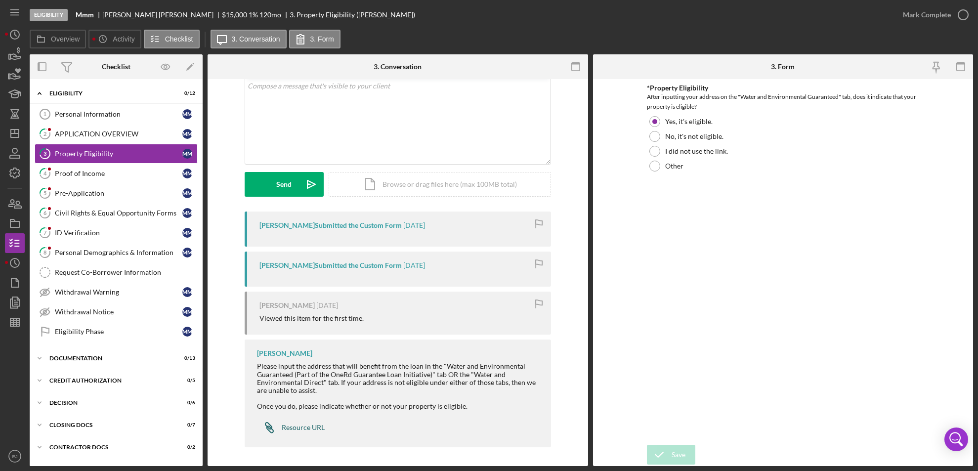
click at [308, 427] on div "Resource URL" at bounding box center [303, 428] width 43 height 8
click at [446, 193] on div "Icon/Document Browse or drag files here (max 100MB total) Tap to choose files o…" at bounding box center [440, 184] width 222 height 25
click at [282, 188] on div "Upload" at bounding box center [284, 184] width 22 height 25
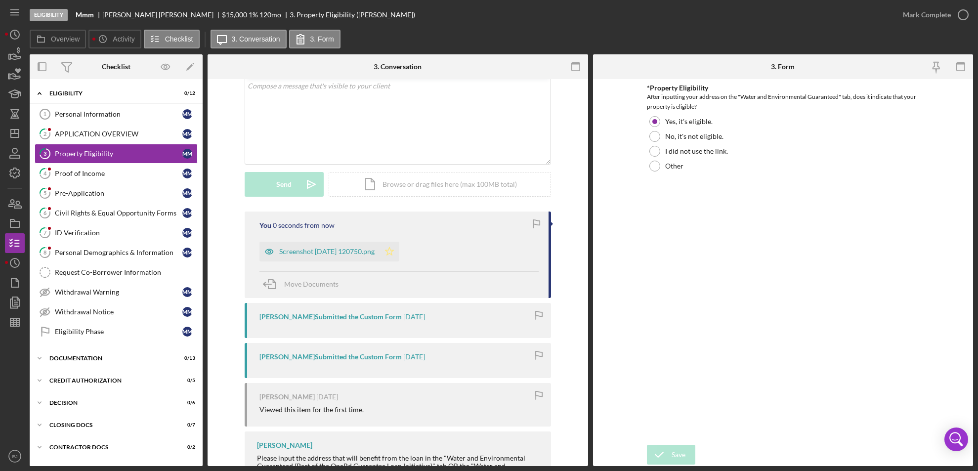
click at [399, 256] on icon "Icon/Star" at bounding box center [390, 252] width 20 height 20
click at [969, 16] on icon "button" at bounding box center [963, 14] width 25 height 25
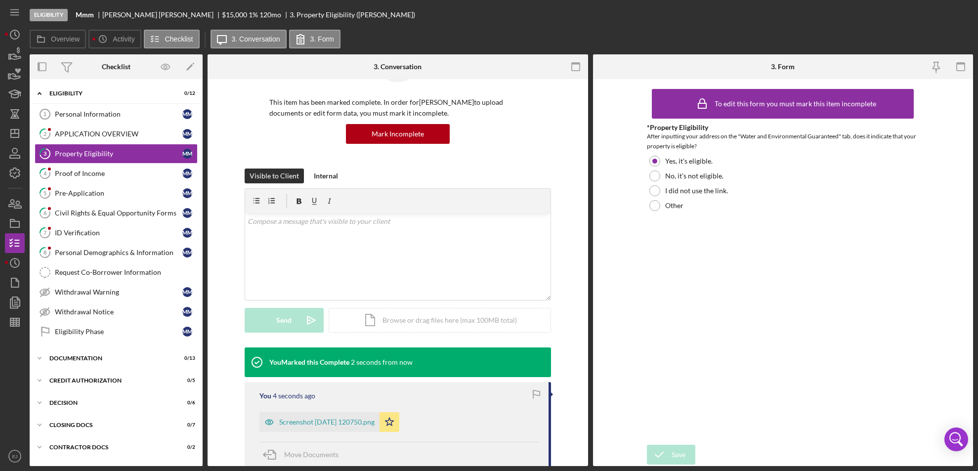
scroll to position [197, 0]
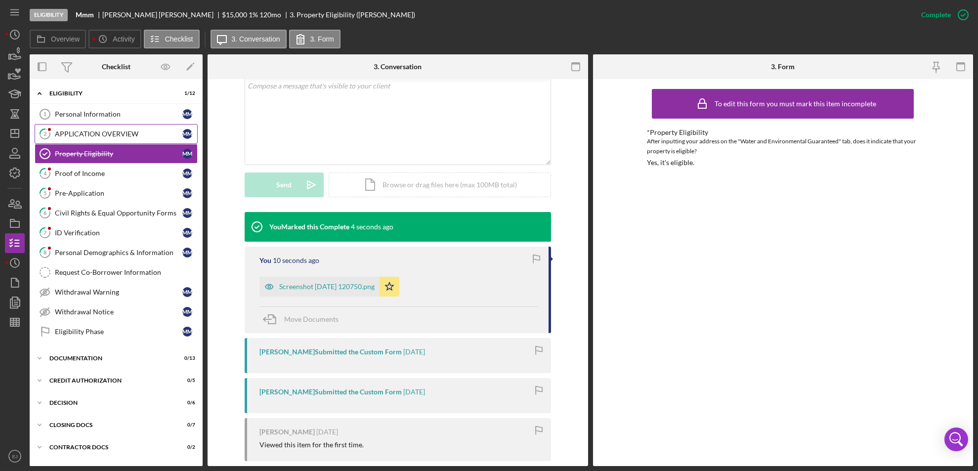
click at [115, 138] on link "2 APPLICATION OVERVIEW M M" at bounding box center [116, 134] width 163 height 20
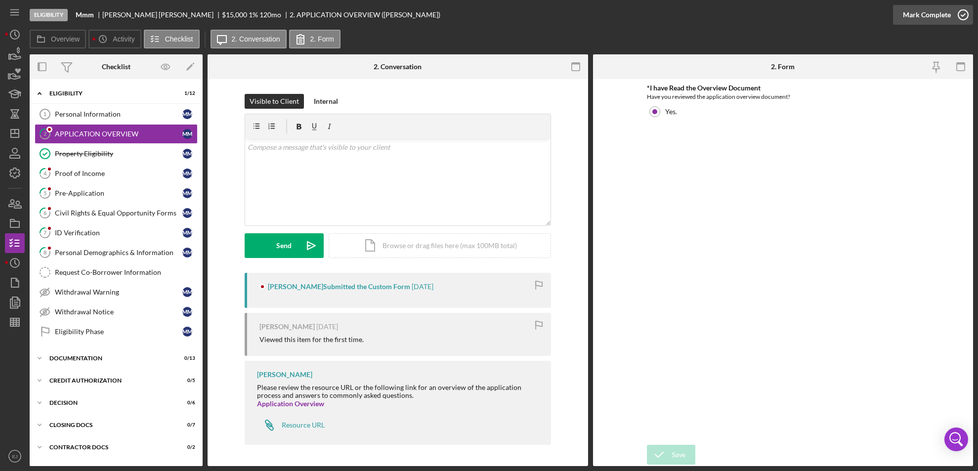
click at [966, 12] on icon "button" at bounding box center [963, 14] width 25 height 25
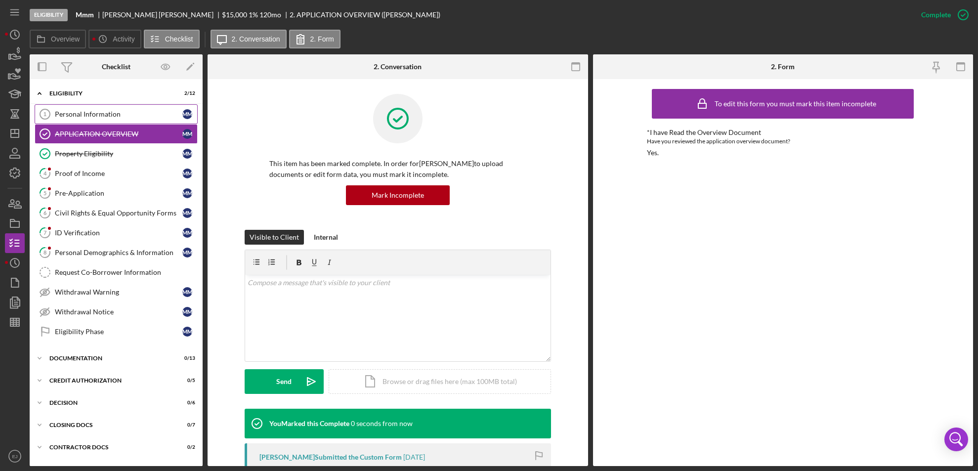
click at [96, 114] on div "Personal Information" at bounding box center [119, 114] width 128 height 8
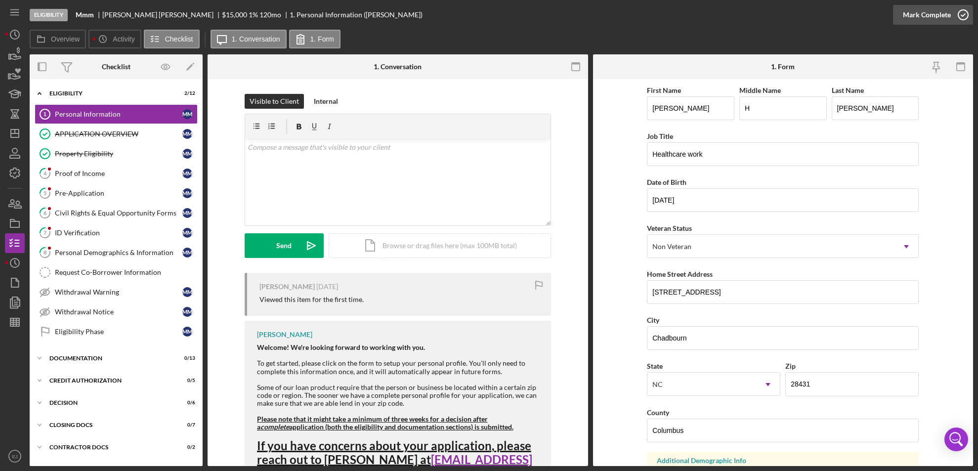
click at [964, 16] on icon "button" at bounding box center [963, 14] width 25 height 25
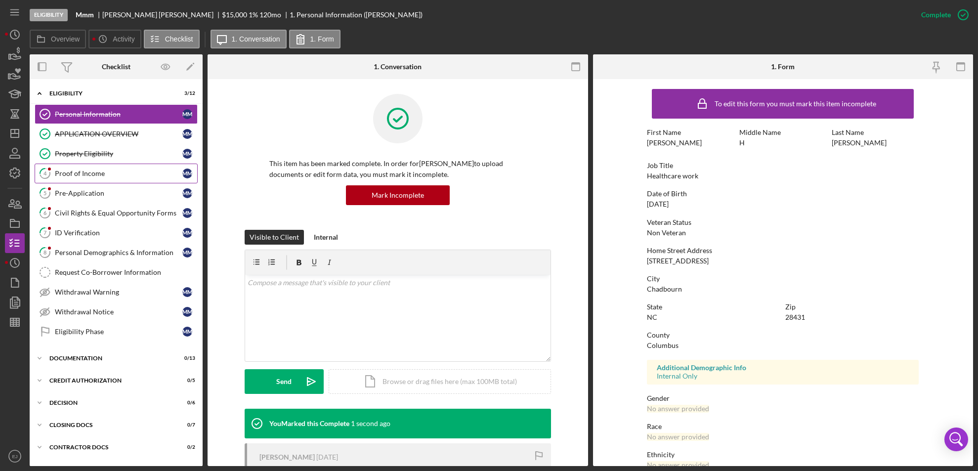
click at [67, 174] on div "Proof of Income" at bounding box center [119, 174] width 128 height 8
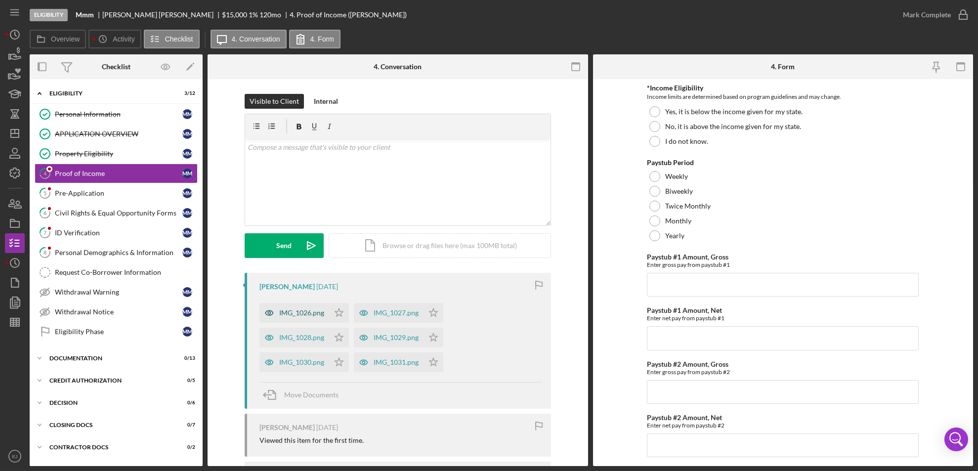
click at [287, 306] on div "IMG_1026.png" at bounding box center [295, 313] width 70 height 20
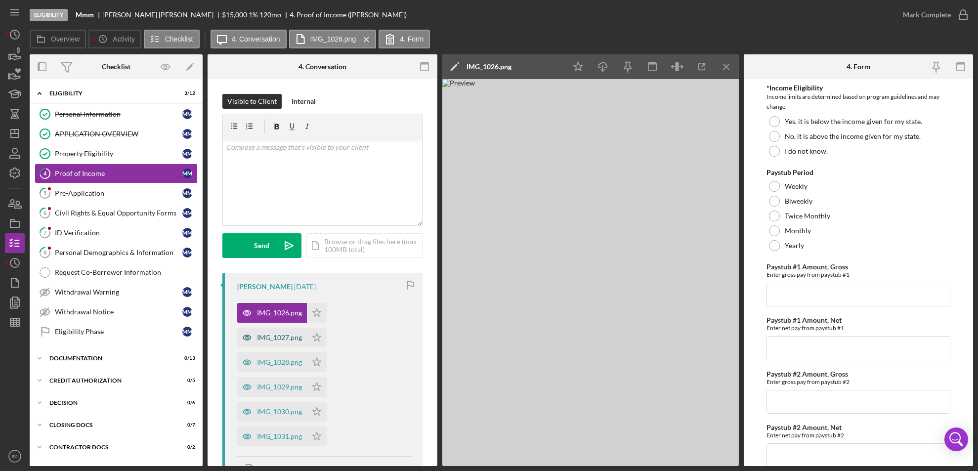
click at [269, 336] on div "IMG_1027.png" at bounding box center [279, 338] width 45 height 8
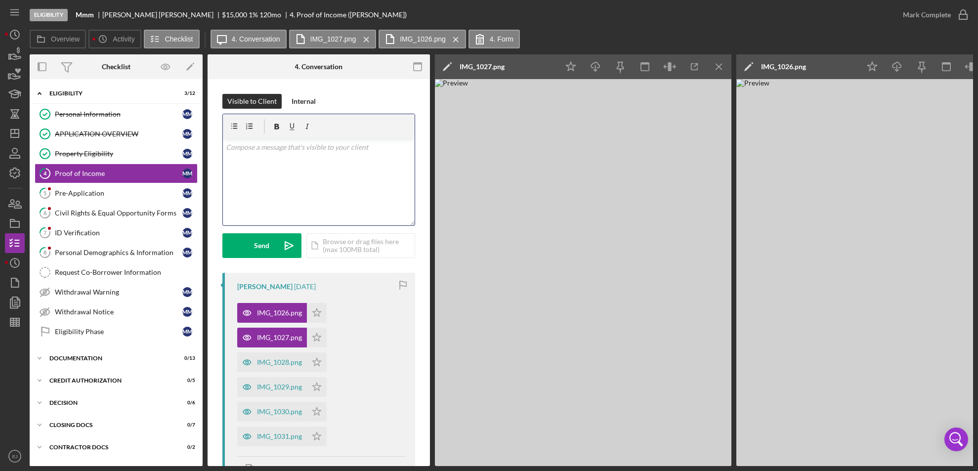
click at [249, 160] on div "v Color teal Color pink Remove color Add row above Add row below Add column bef…" at bounding box center [319, 182] width 192 height 87
click at [252, 174] on p "We need to see the whole paystub that includes gross and net pay. also, the nam…" at bounding box center [319, 172] width 186 height 33
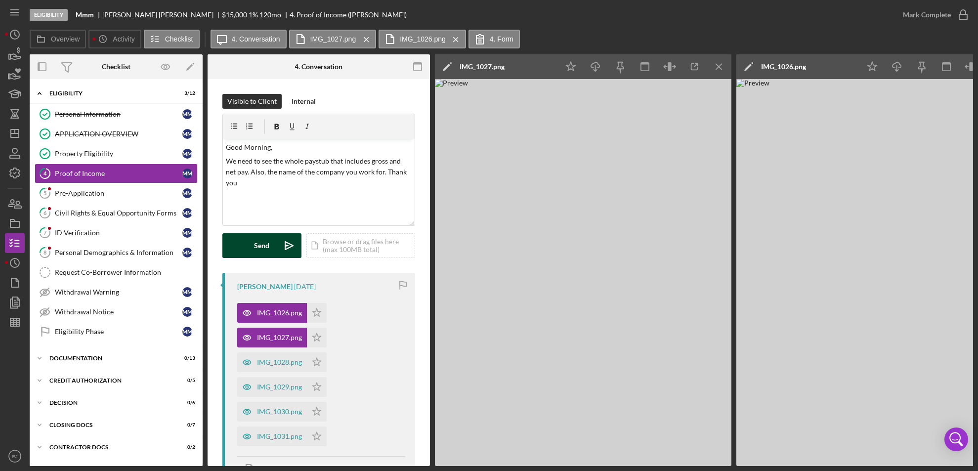
click at [253, 251] on button "Send Icon/icon-invite-send" at bounding box center [261, 245] width 79 height 25
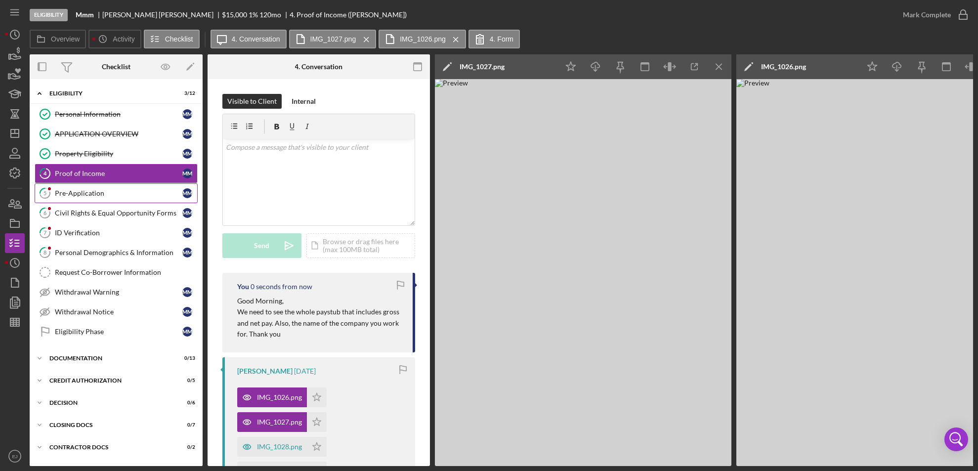
click at [97, 193] on div "Pre-Application" at bounding box center [119, 193] width 128 height 8
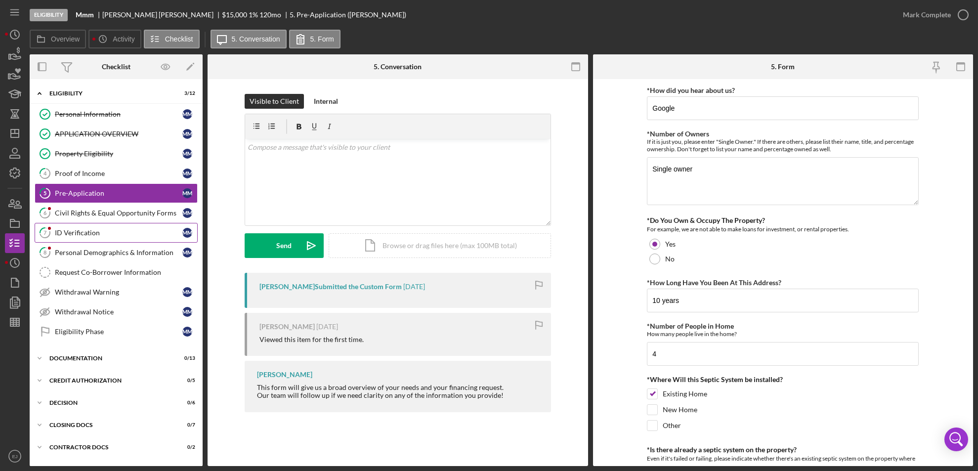
click at [109, 231] on div "ID Verification" at bounding box center [119, 233] width 128 height 8
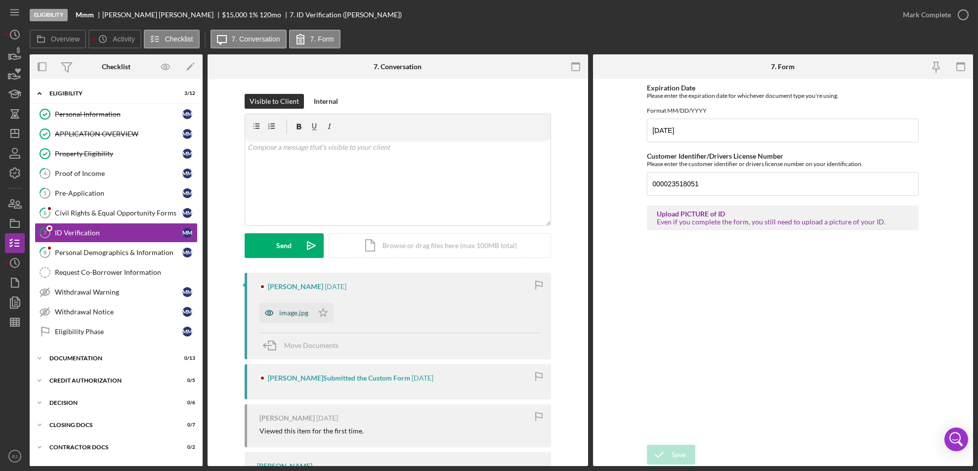
click at [287, 316] on div "image.jpg" at bounding box center [293, 313] width 29 height 8
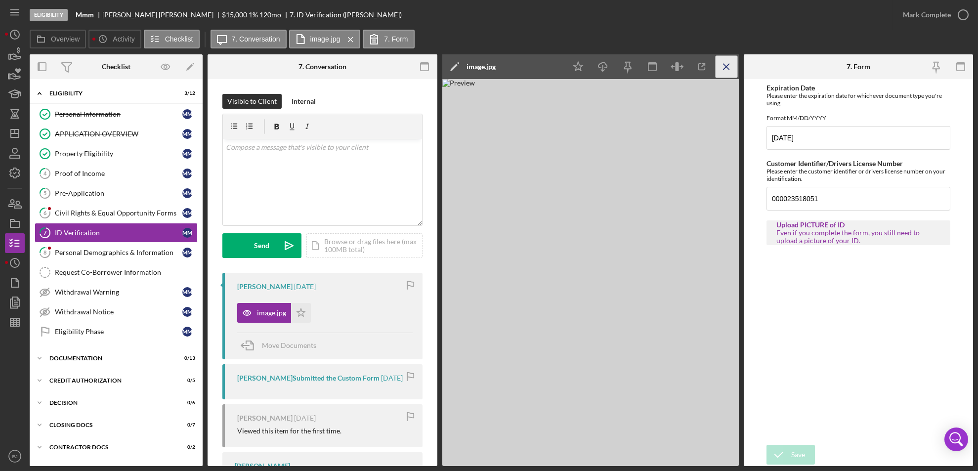
click at [728, 66] on icon "Icon/Menu Close" at bounding box center [726, 67] width 22 height 22
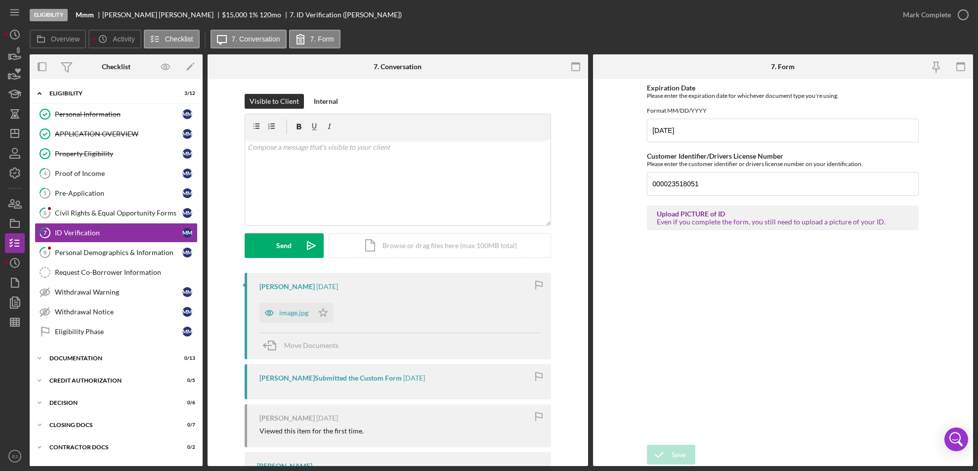
click at [331, 308] on div "image.jpg Icon/Star" at bounding box center [299, 310] width 79 height 25
click at [321, 309] on polygon "button" at bounding box center [323, 313] width 8 height 8
click at [967, 8] on icon "button" at bounding box center [963, 14] width 25 height 25
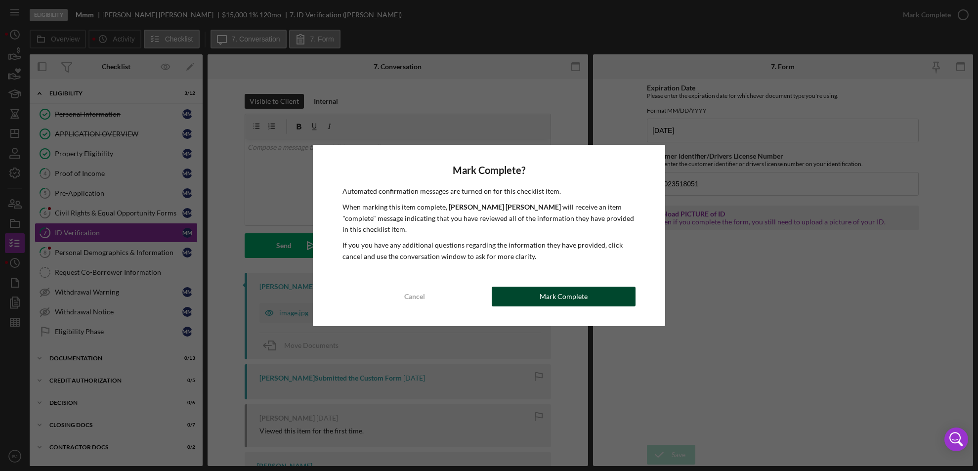
click at [620, 289] on button "Mark Complete" at bounding box center [564, 297] width 144 height 20
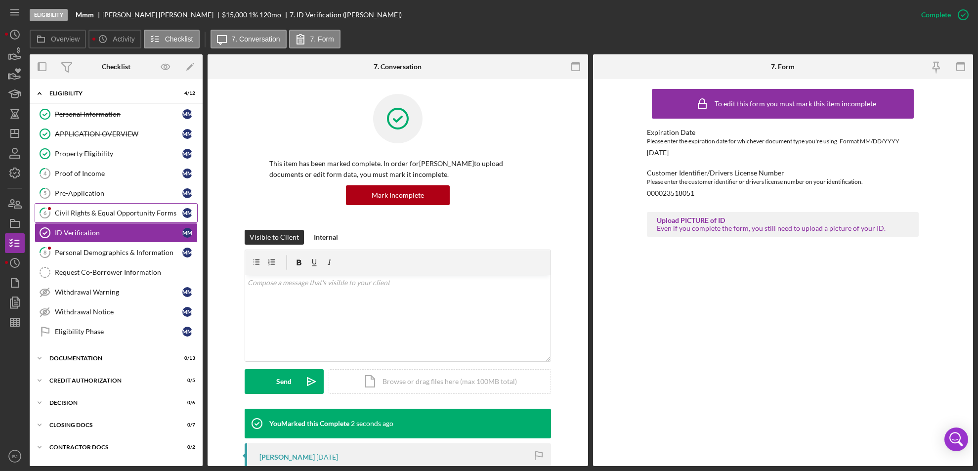
click at [69, 221] on link "6 Civil Rights & Equal Opportunity Forms M M" at bounding box center [116, 213] width 163 height 20
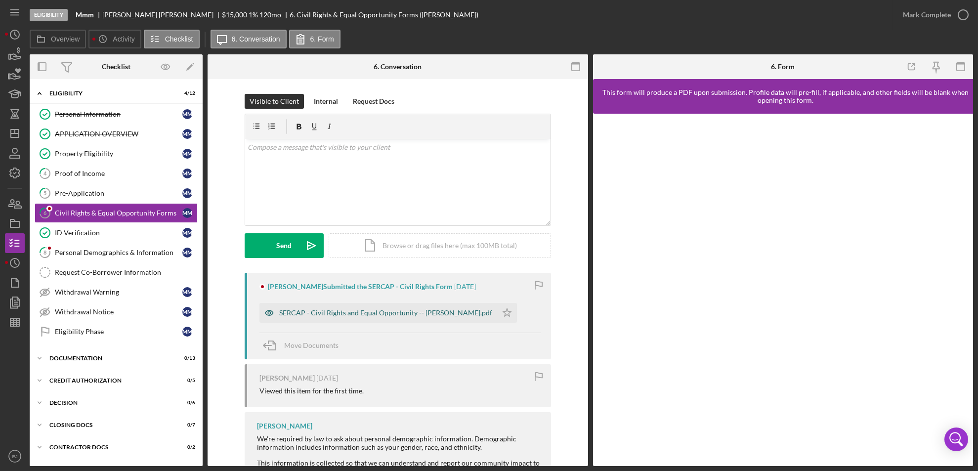
click at [354, 312] on div "SERCAP - Civil Rights and Equal Opportunity -- [PERSON_NAME].pdf" at bounding box center [385, 313] width 213 height 8
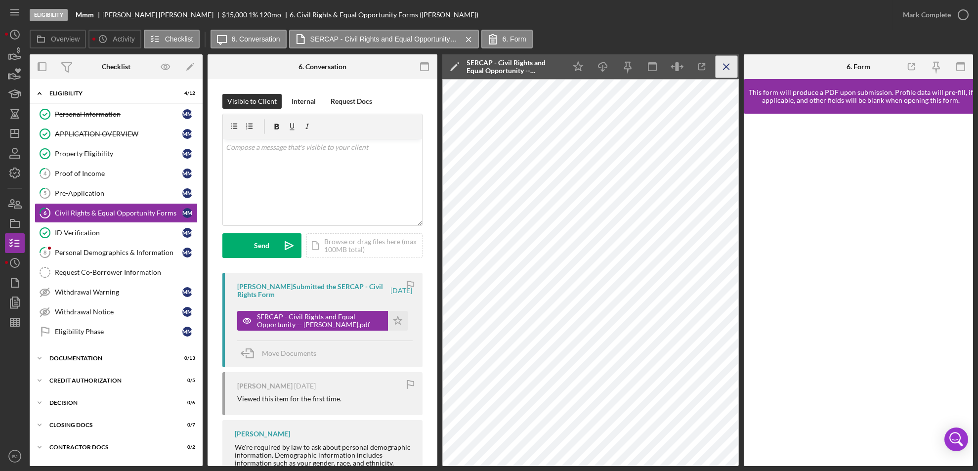
click at [732, 66] on icon "Icon/Menu Close" at bounding box center [726, 67] width 22 height 22
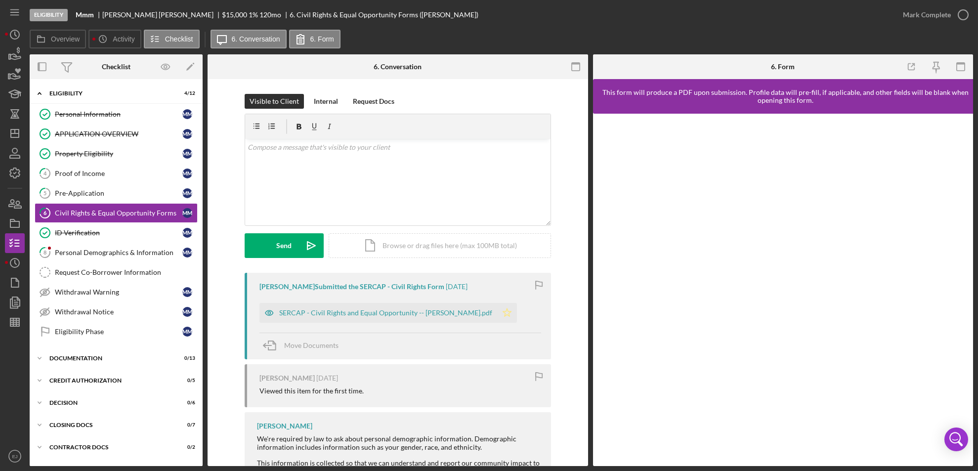
click at [497, 309] on icon "Icon/Star" at bounding box center [507, 313] width 20 height 20
click at [970, 8] on icon "button" at bounding box center [963, 14] width 25 height 25
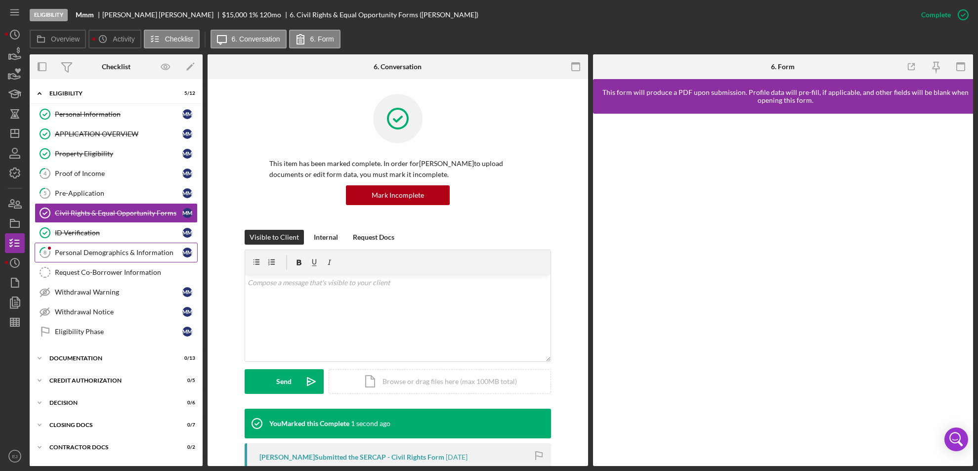
click at [109, 250] on div "Personal Demographics & Information" at bounding box center [119, 253] width 128 height 8
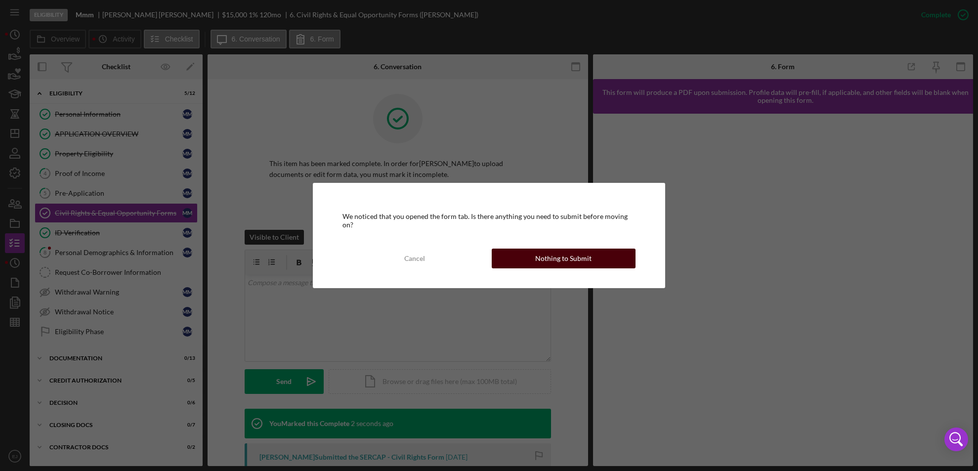
click at [543, 257] on div "Nothing to Submit" at bounding box center [563, 259] width 56 height 20
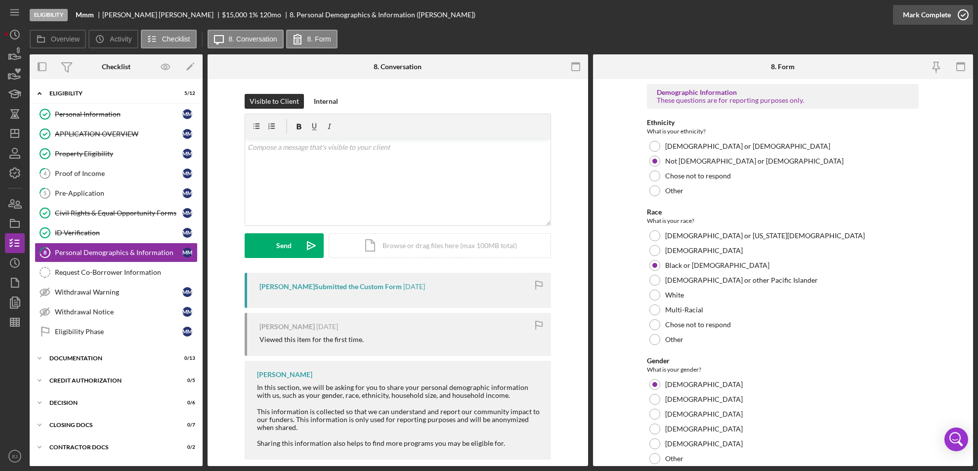
click at [967, 15] on icon "button" at bounding box center [963, 14] width 25 height 25
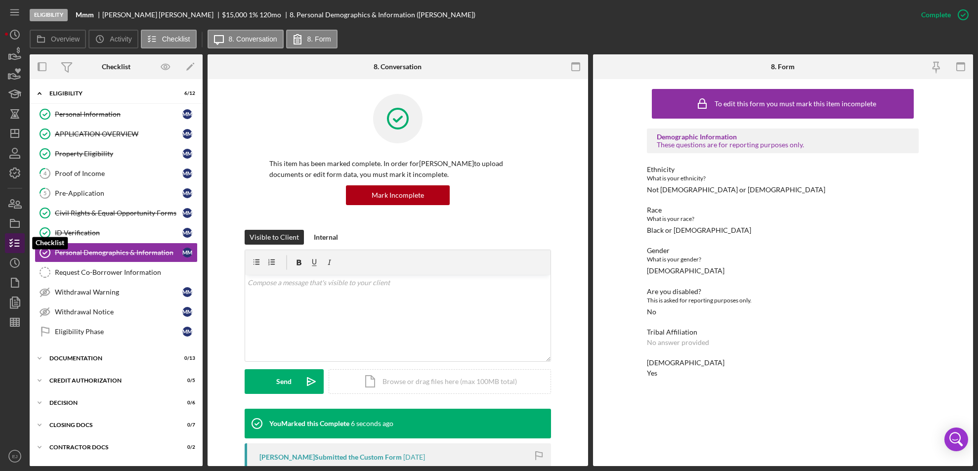
click at [15, 241] on icon "button" at bounding box center [14, 243] width 25 height 25
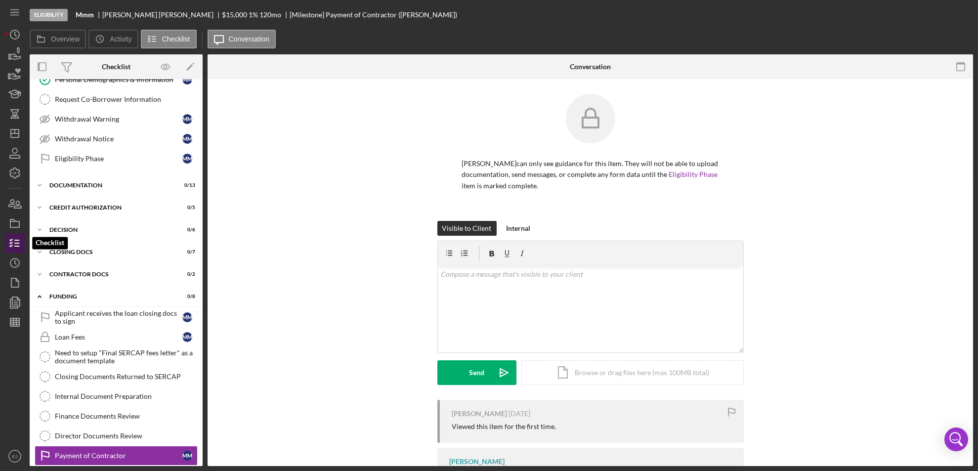
scroll to position [181, 0]
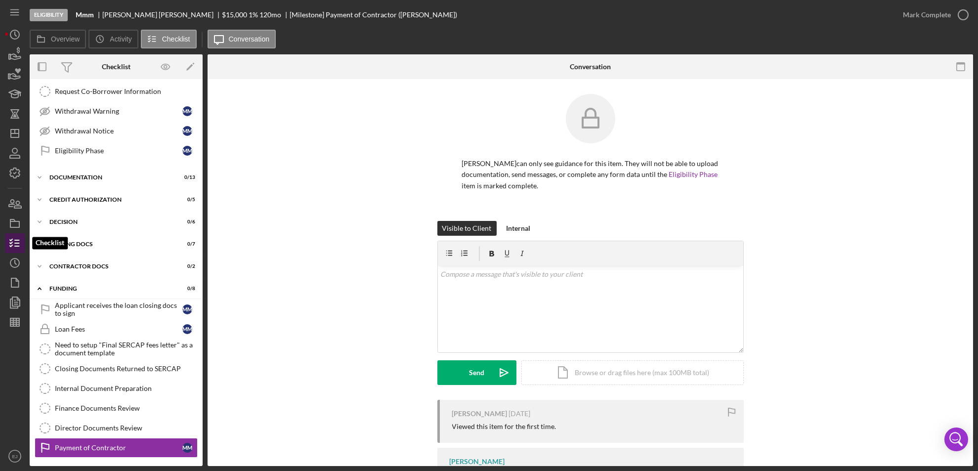
click at [17, 246] on line "button" at bounding box center [17, 246] width 4 height 0
click at [16, 236] on icon "button" at bounding box center [14, 243] width 25 height 25
click at [12, 130] on icon "Icon/Dashboard" at bounding box center [14, 133] width 25 height 25
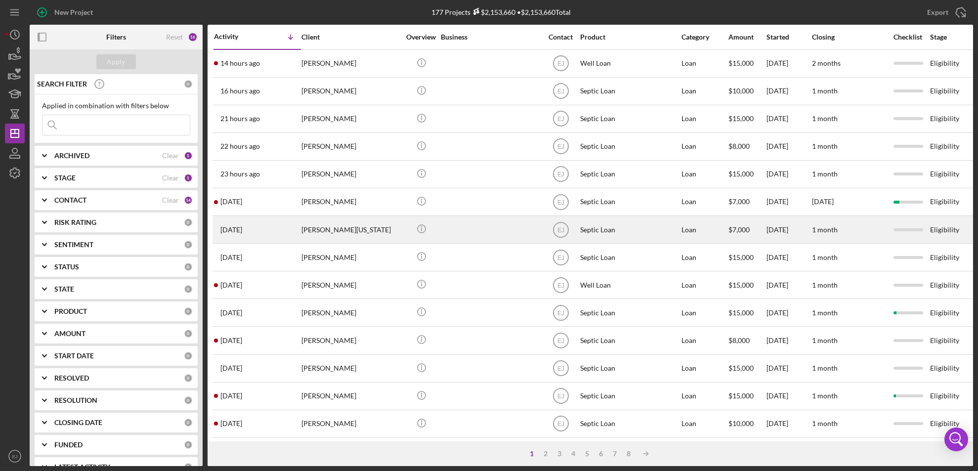
click at [329, 234] on div "[PERSON_NAME][US_STATE]" at bounding box center [351, 230] width 99 height 26
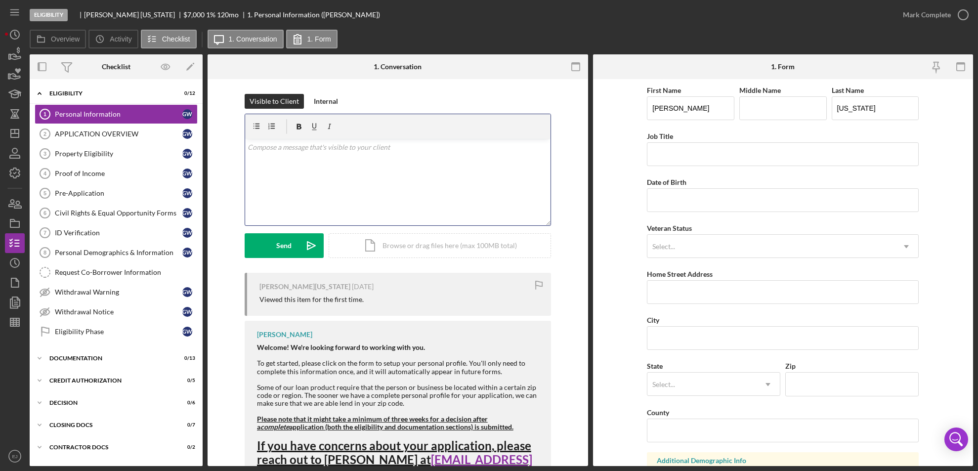
click at [293, 154] on div "v Color teal Color pink Remove color Add row above Add row below Add column bef…" at bounding box center [398, 182] width 306 height 87
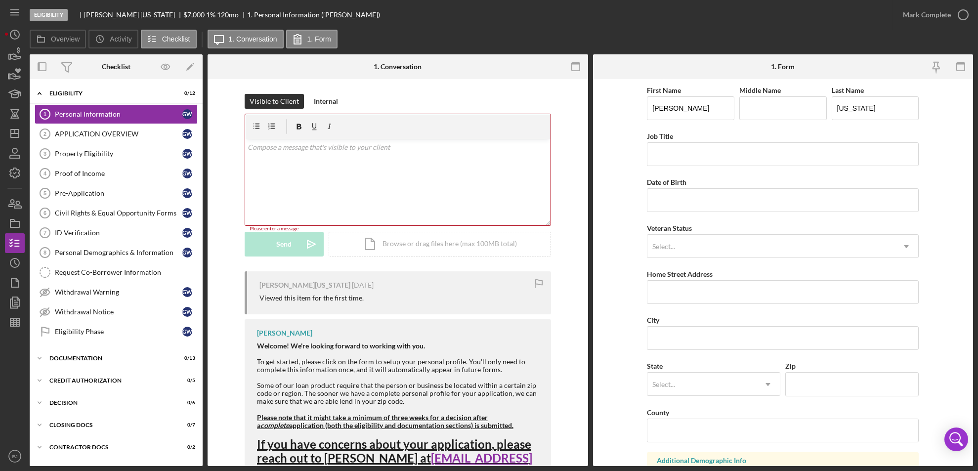
click at [262, 155] on div "v Color teal Color pink Remove color Add row above Add row below Add column bef…" at bounding box center [398, 182] width 306 height 87
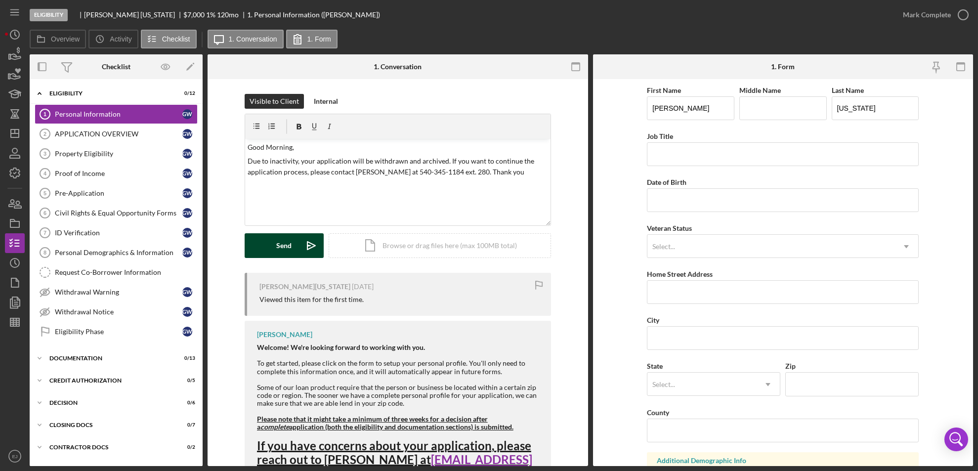
click at [256, 246] on button "Send Icon/icon-invite-send" at bounding box center [284, 245] width 79 height 25
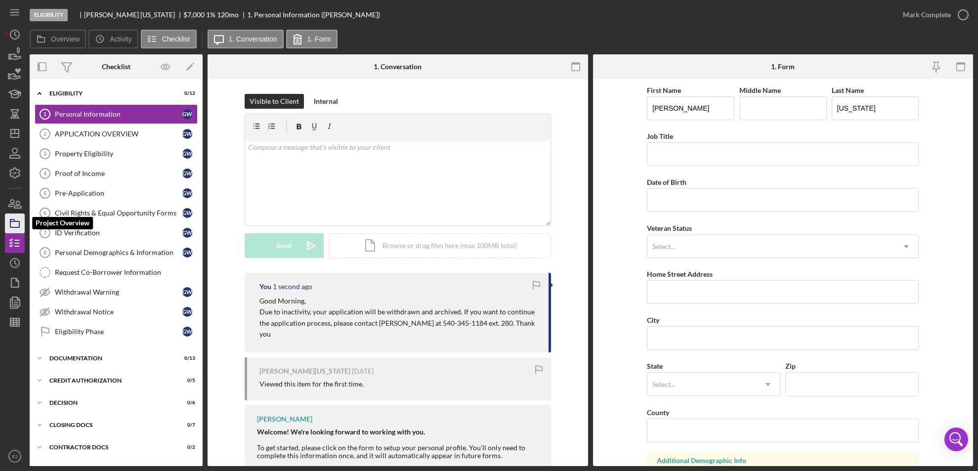
click at [16, 221] on icon "button" at bounding box center [14, 223] width 25 height 25
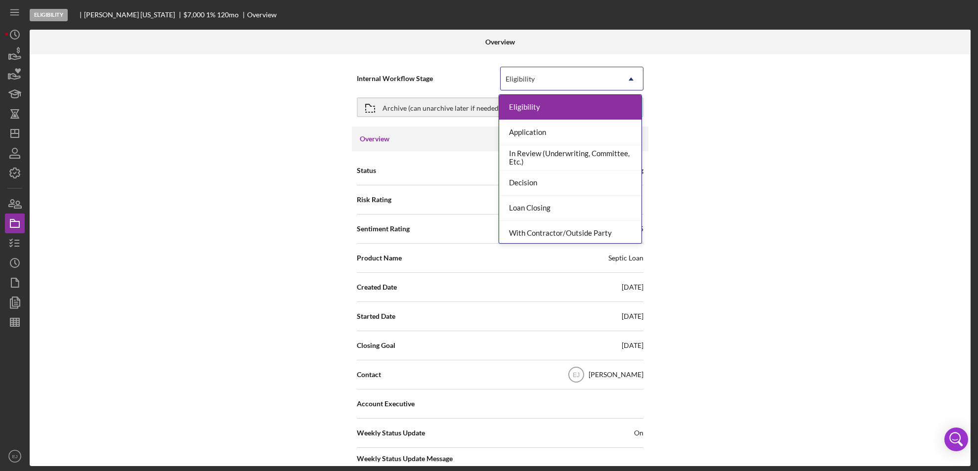
click at [631, 81] on icon "Icon/Dropdown Arrow" at bounding box center [631, 79] width 24 height 24
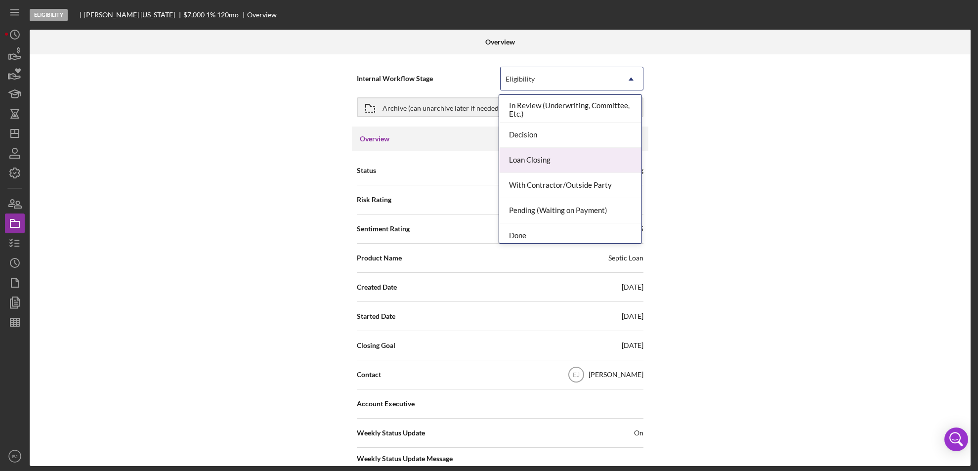
scroll to position [78, 0]
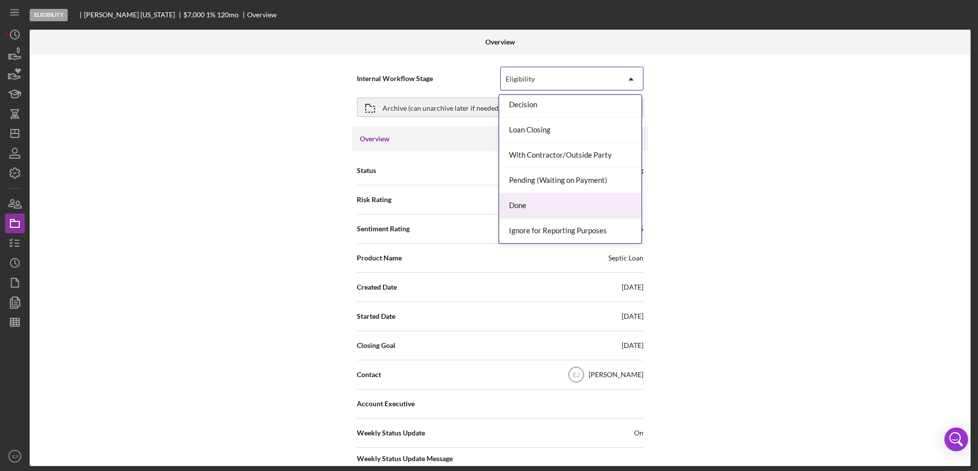
click at [601, 209] on div "Done" at bounding box center [570, 205] width 142 height 25
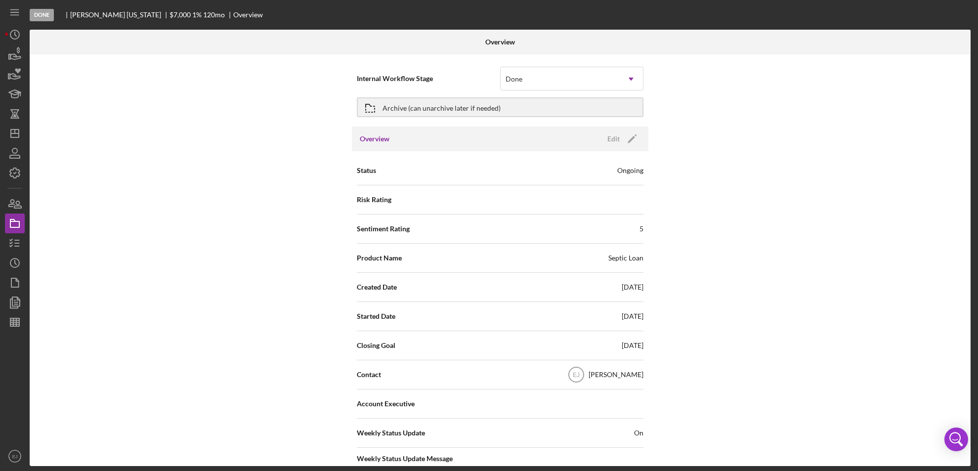
click at [976, 420] on div "Done [PERSON_NAME][US_STATE] $7,000 $7,000 1 % 120 mo Overview Overview Interna…" at bounding box center [489, 235] width 978 height 471
click at [968, 416] on div "Internal Workflow Stage Done Icon/Dropdown Arrow Archive (can unarchive later i…" at bounding box center [500, 260] width 941 height 412
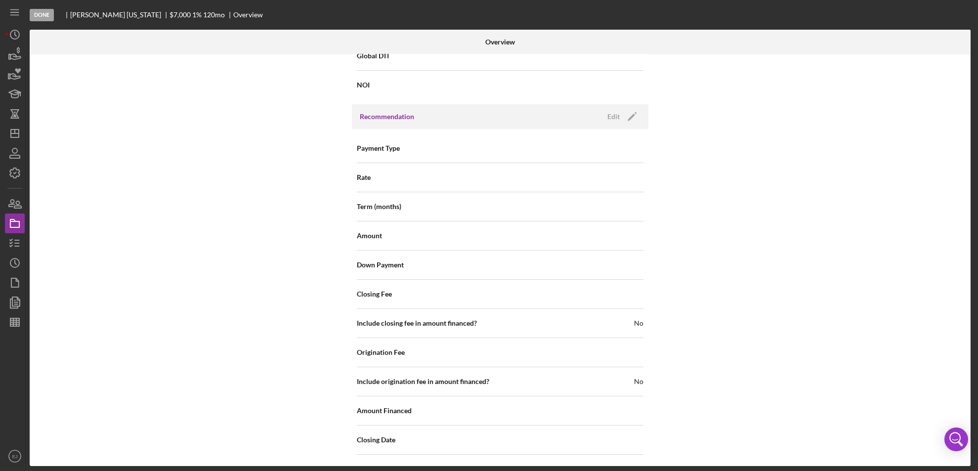
scroll to position [1058, 0]
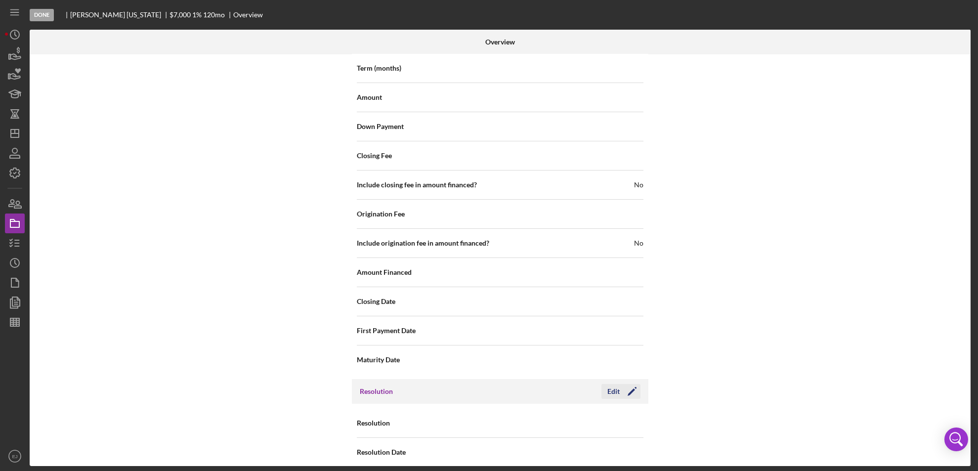
click at [614, 384] on div "Edit" at bounding box center [614, 391] width 12 height 15
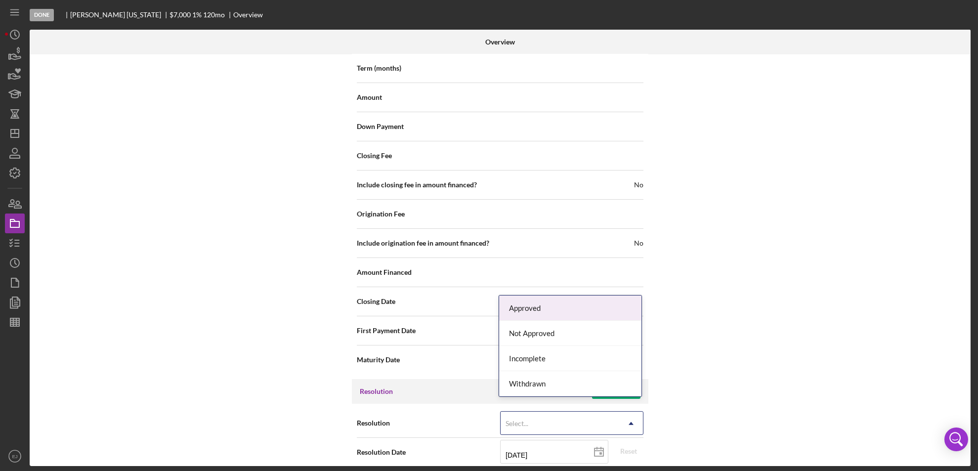
click at [633, 412] on icon "Icon/Dropdown Arrow" at bounding box center [631, 424] width 24 height 24
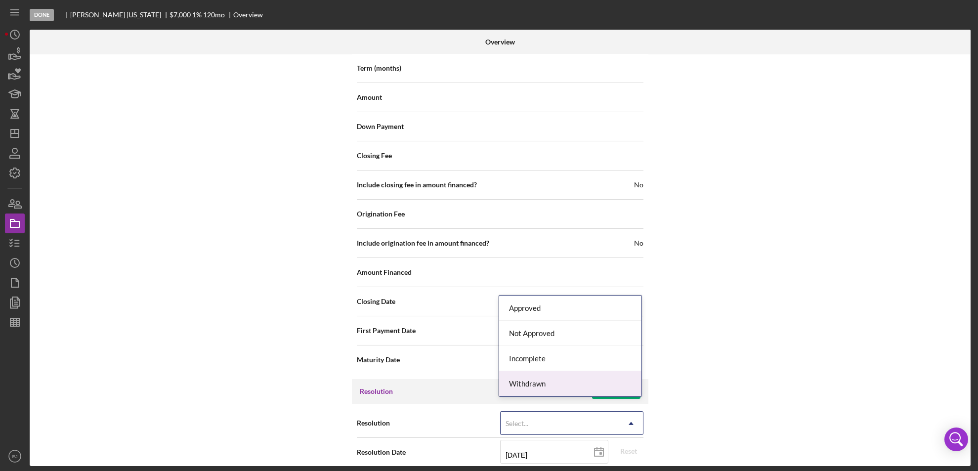
click at [619, 387] on div "Withdrawn" at bounding box center [570, 383] width 142 height 25
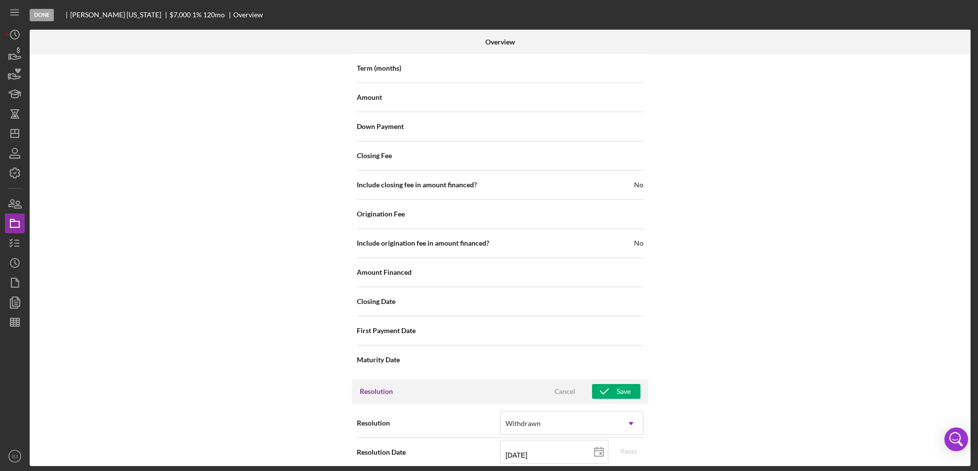
click at [633, 459] on div "Resolution option Withdrawn, selected. Withdrawn Icon/Dropdown Arrow Resolution…" at bounding box center [500, 469] width 297 height 131
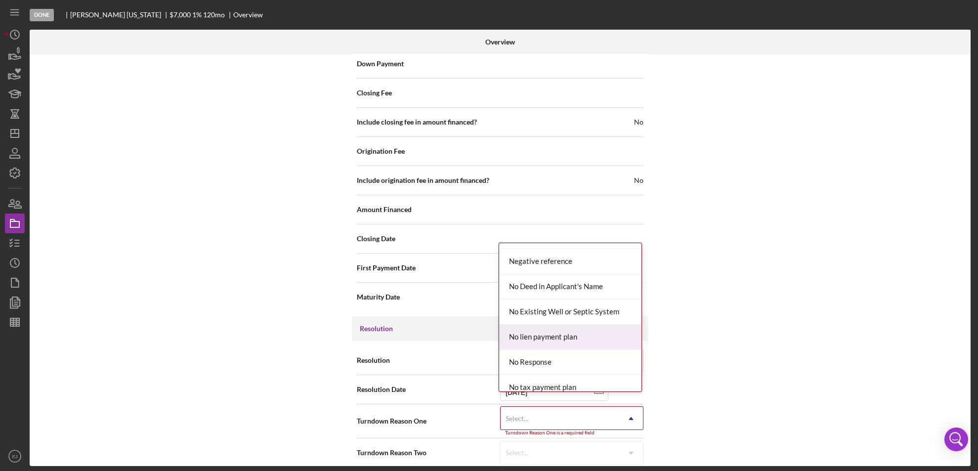
scroll to position [636, 0]
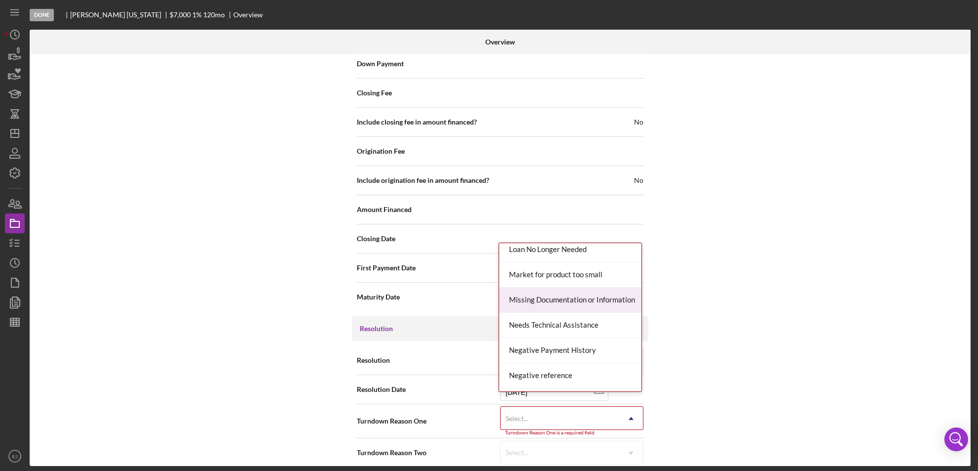
click at [613, 297] on div "Missing Documentation or Information" at bounding box center [570, 300] width 142 height 25
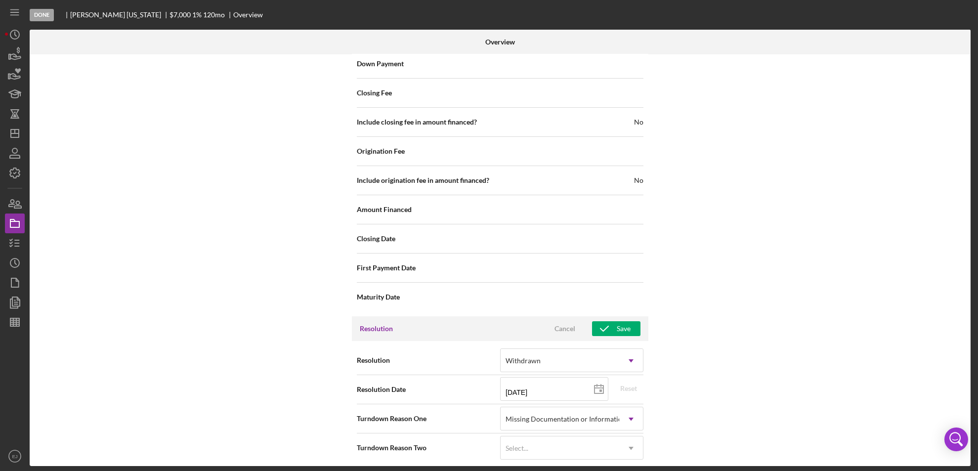
scroll to position [1116, 0]
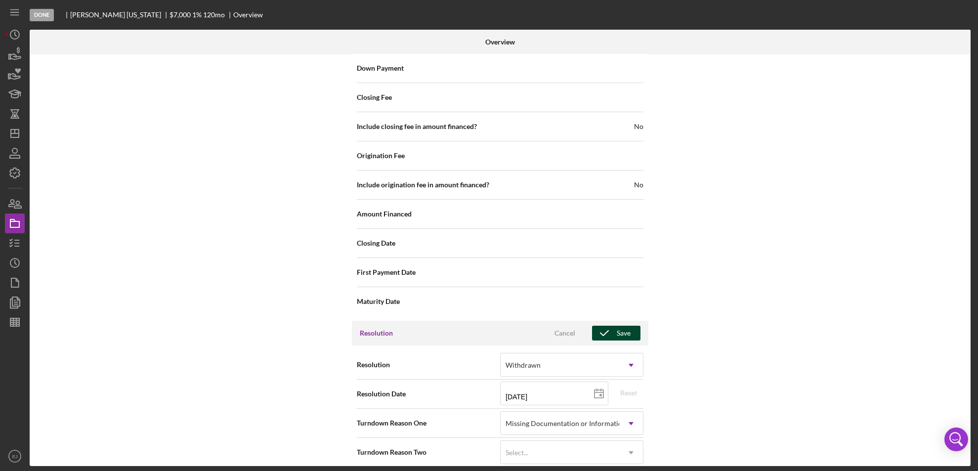
click at [622, 326] on div "Save" at bounding box center [624, 333] width 14 height 15
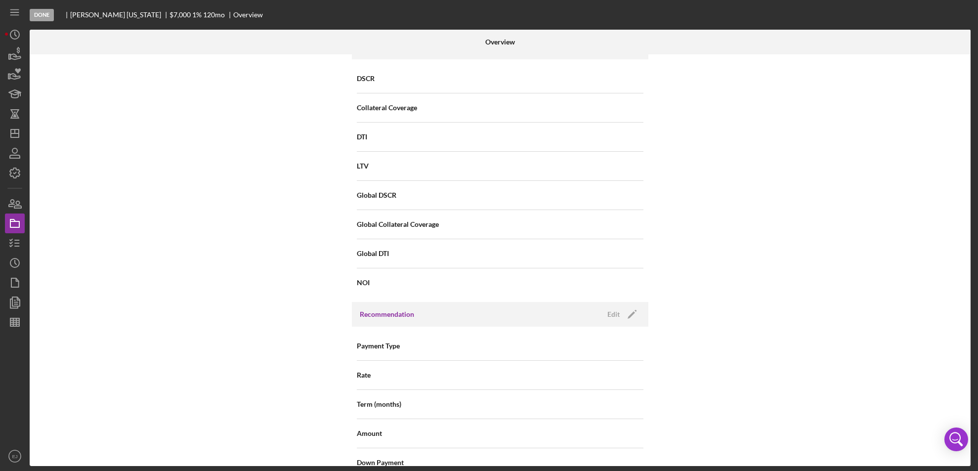
scroll to position [0, 0]
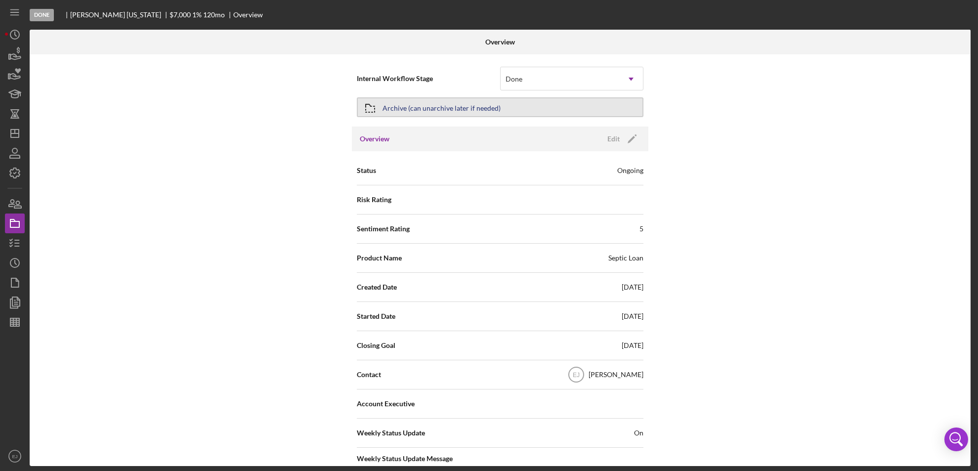
click at [360, 109] on div "Archive (can unarchive later if needed)" at bounding box center [500, 107] width 287 height 25
click at [367, 106] on icon "button" at bounding box center [370, 108] width 25 height 25
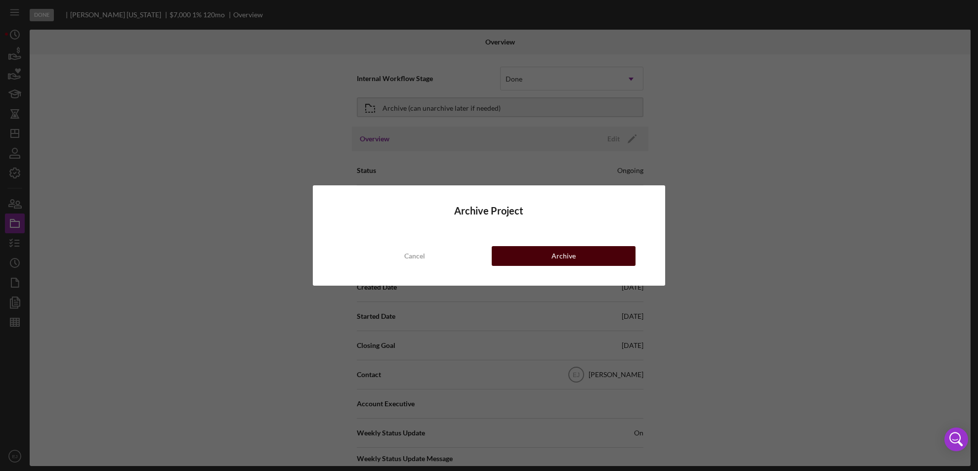
click at [553, 264] on div "Archive" at bounding box center [564, 256] width 24 height 20
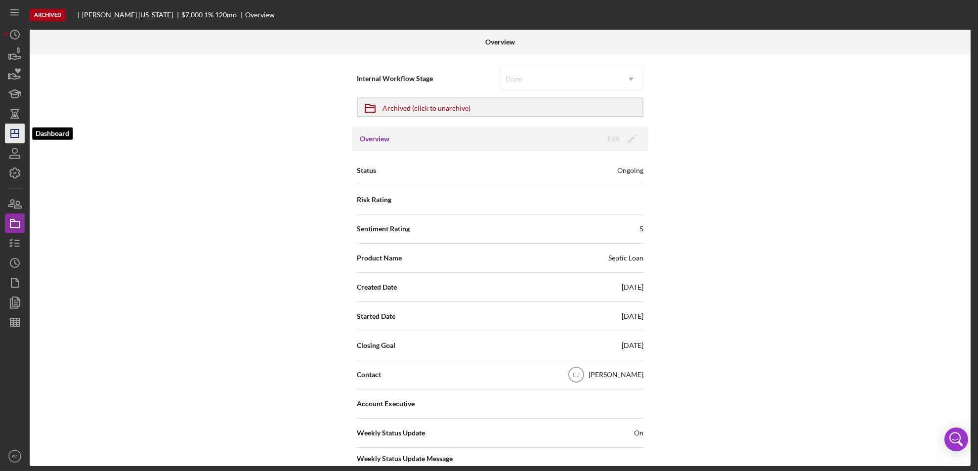
click at [17, 135] on icon "Icon/Dashboard" at bounding box center [14, 133] width 25 height 25
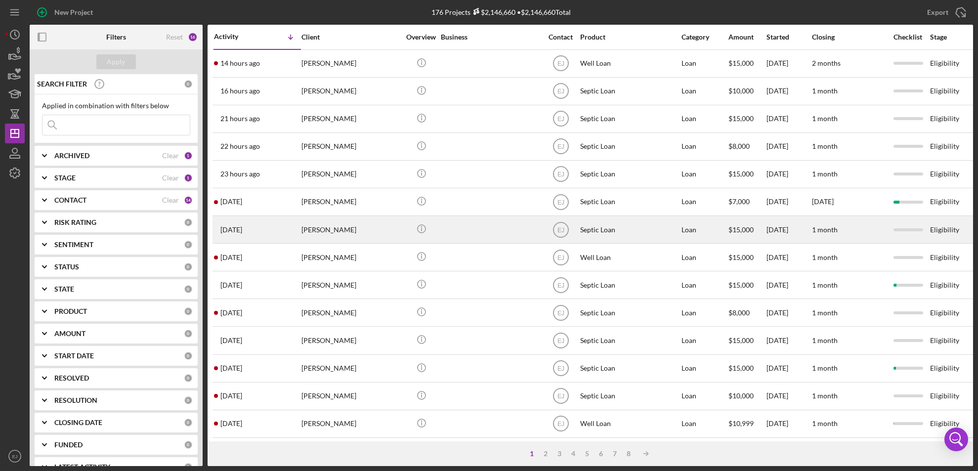
click at [321, 237] on div "[PERSON_NAME]" at bounding box center [351, 230] width 99 height 26
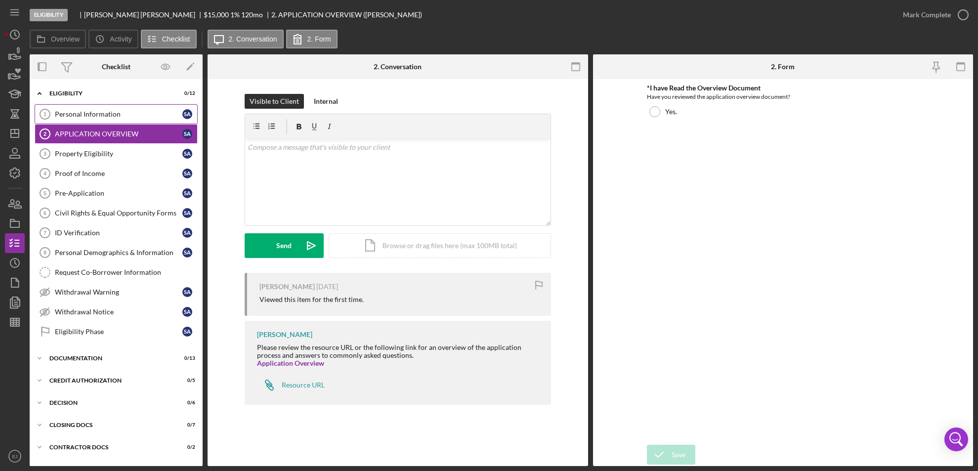
click at [95, 115] on div "Personal Information" at bounding box center [119, 114] width 128 height 8
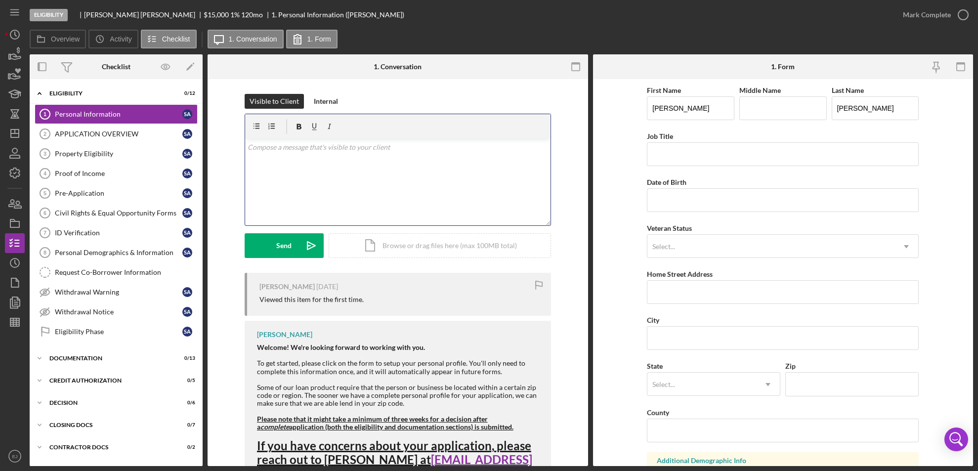
click at [301, 165] on div "v Color teal Color pink Remove color Add row above Add row below Add column bef…" at bounding box center [398, 182] width 306 height 87
click at [245, 143] on div "v Color teal Color pink Remove color Add row above Add row below Add column bef…" at bounding box center [398, 182] width 306 height 87
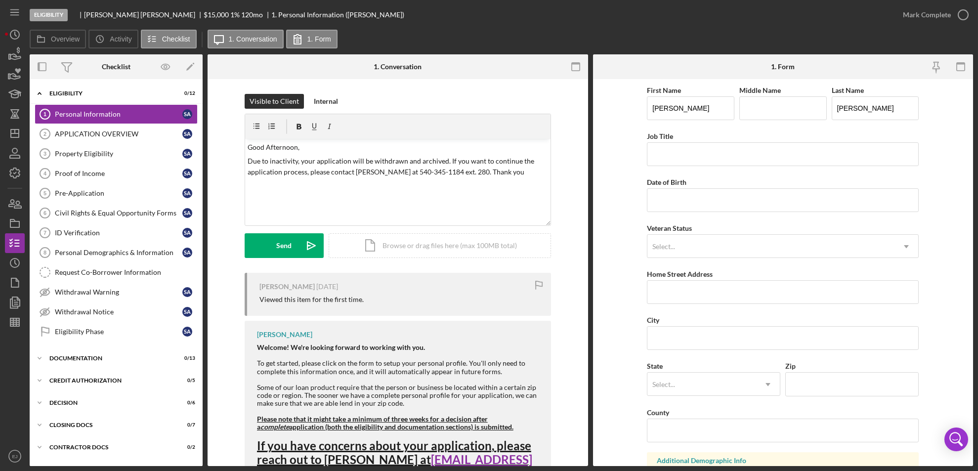
click at [264, 230] on form "v Color teal Color pink Remove color Add row above Add row below Add column bef…" at bounding box center [398, 186] width 307 height 144
click at [263, 242] on button "Send Icon/icon-invite-send" at bounding box center [284, 245] width 79 height 25
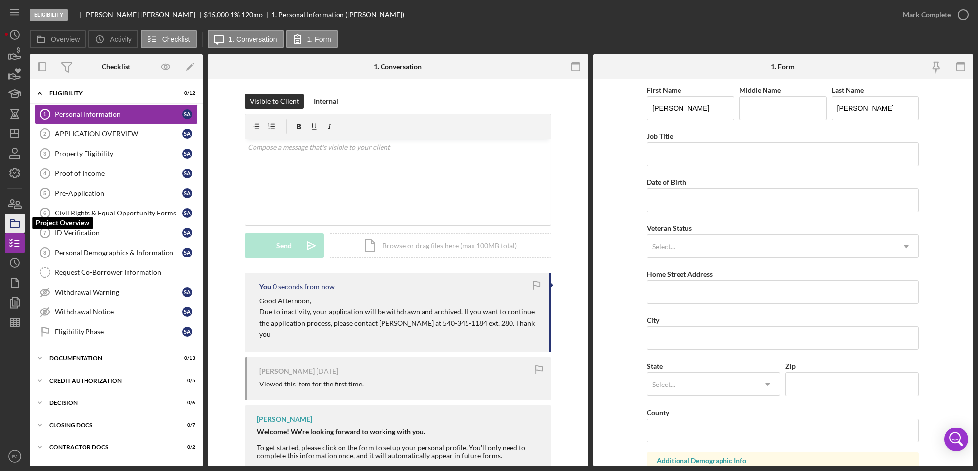
click at [21, 220] on icon "button" at bounding box center [14, 223] width 25 height 25
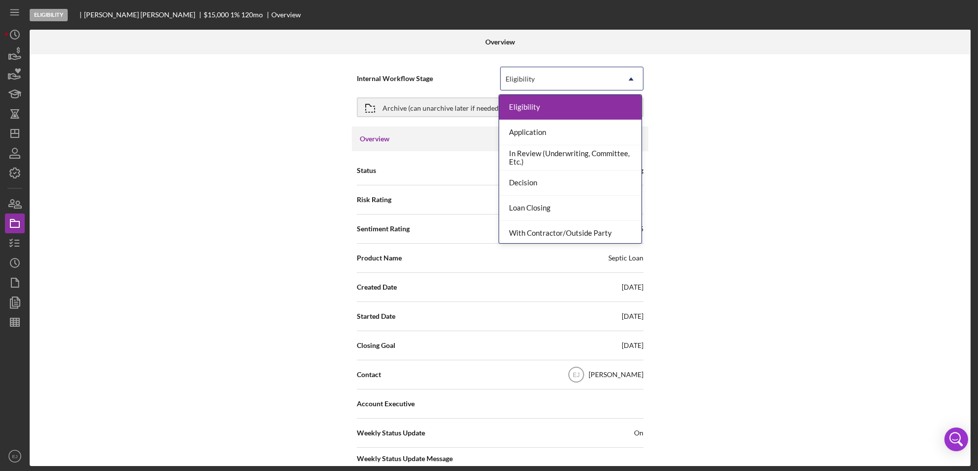
click at [632, 81] on icon "Icon/Dropdown Arrow" at bounding box center [631, 79] width 24 height 24
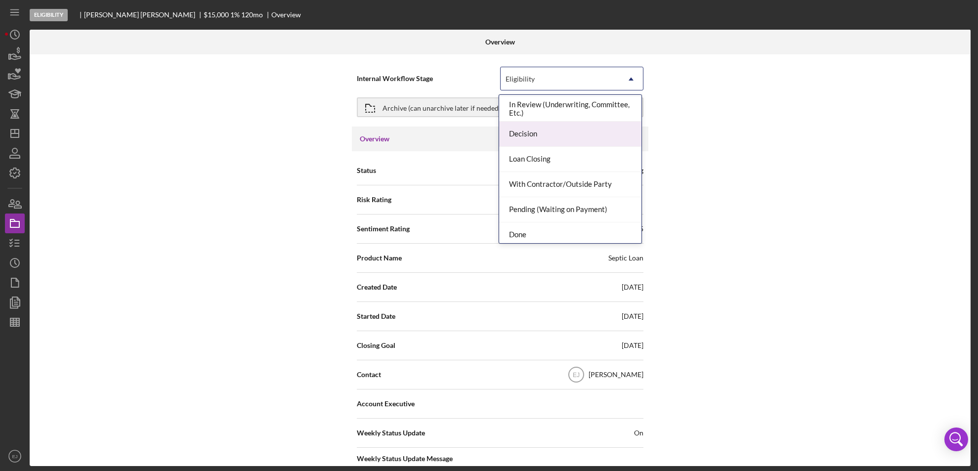
scroll to position [78, 0]
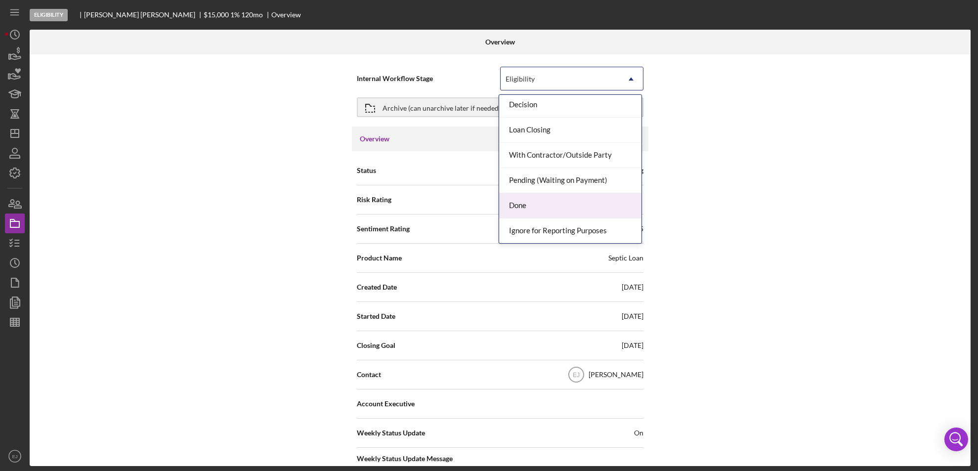
click at [600, 206] on div "Done" at bounding box center [570, 205] width 142 height 25
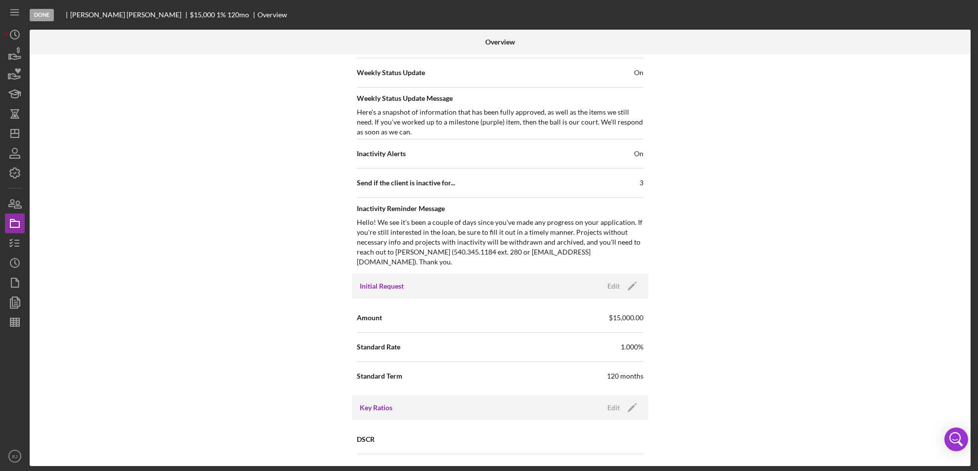
scroll to position [1058, 0]
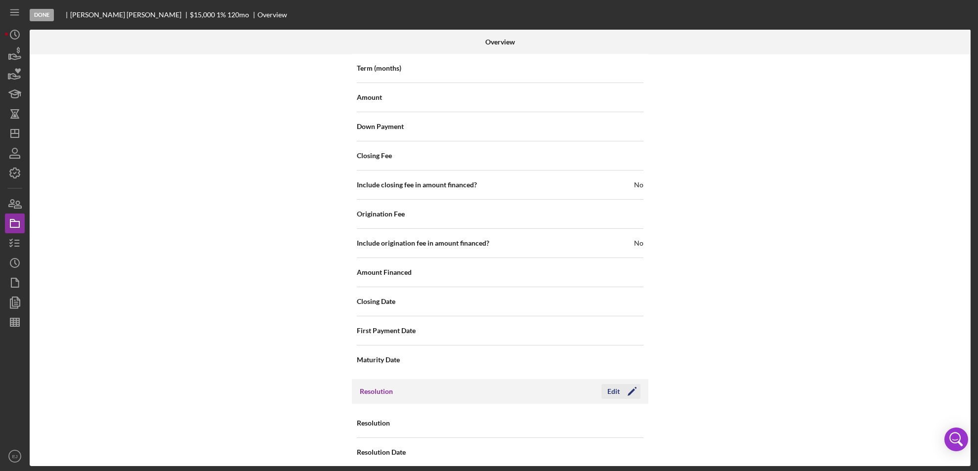
click at [606, 384] on button "Edit Icon/Edit" at bounding box center [621, 391] width 39 height 15
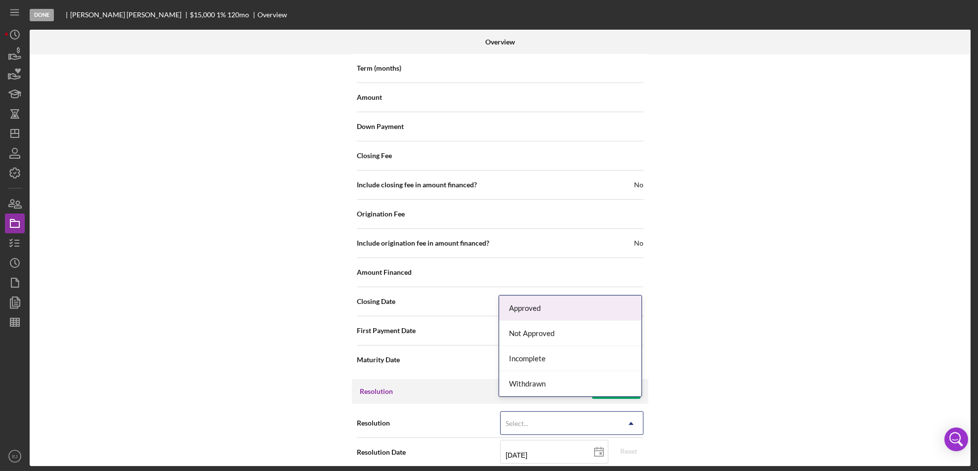
click at [630, 422] on use at bounding box center [631, 423] width 5 height 3
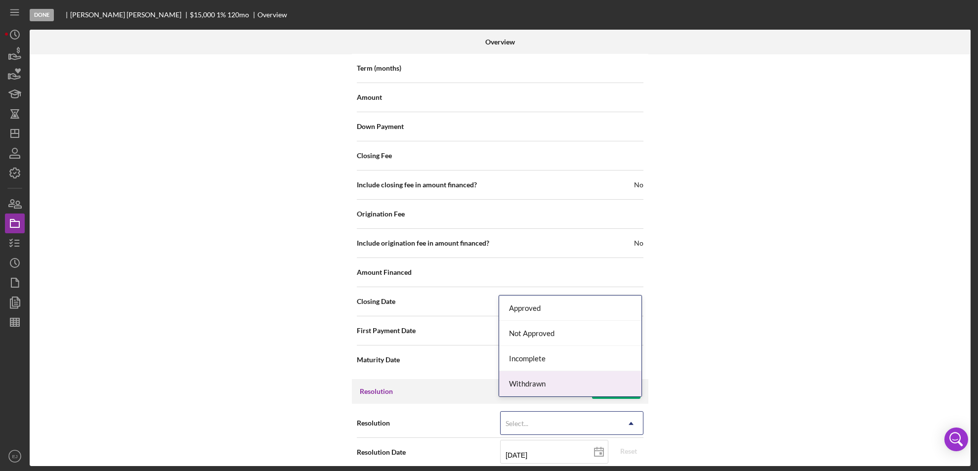
click at [622, 390] on div "Withdrawn" at bounding box center [570, 383] width 142 height 25
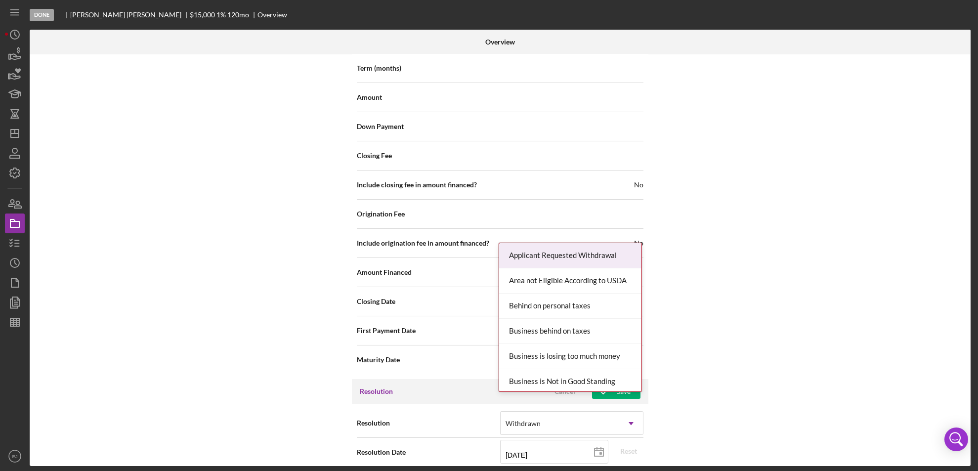
scroll to position [1120, 0]
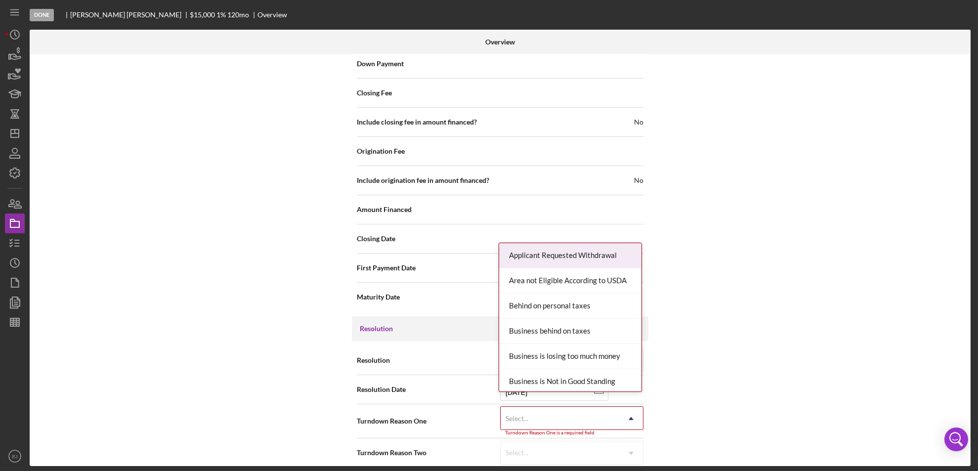
click at [633, 462] on div "Internal Workflow Stage Done Icon/Dropdown Arrow Archive (can unarchive later i…" at bounding box center [500, 260] width 941 height 412
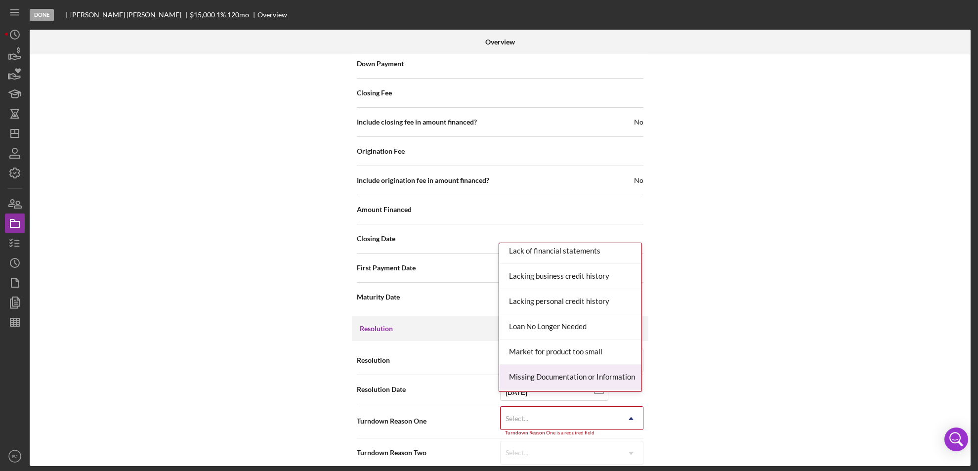
click at [617, 375] on div "Missing Documentation or Information" at bounding box center [570, 377] width 142 height 25
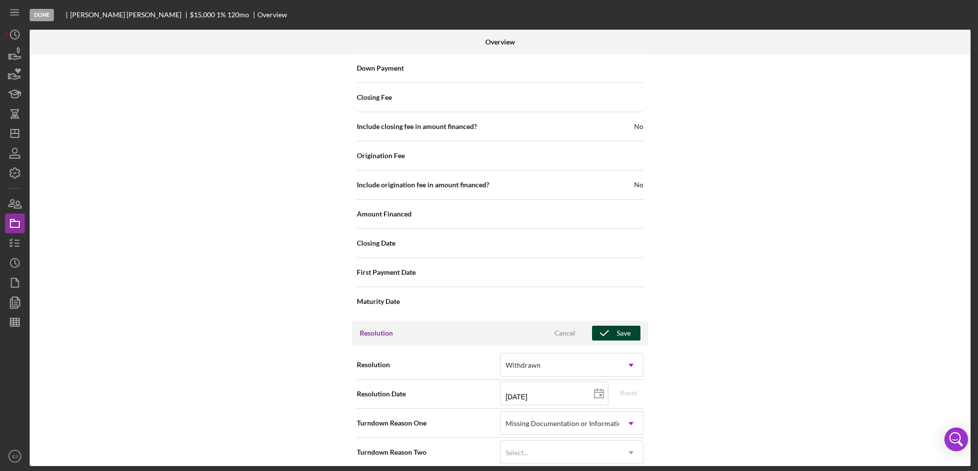
click at [627, 326] on div "Save" at bounding box center [624, 333] width 14 height 15
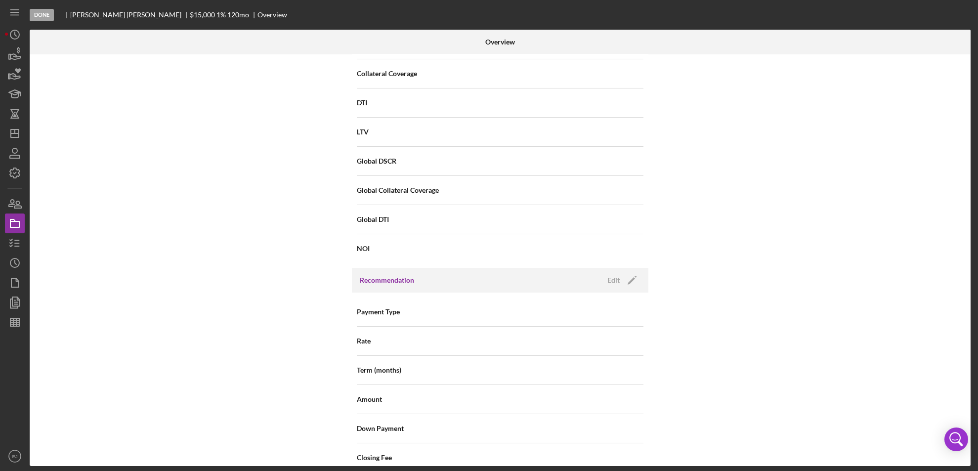
scroll to position [34, 0]
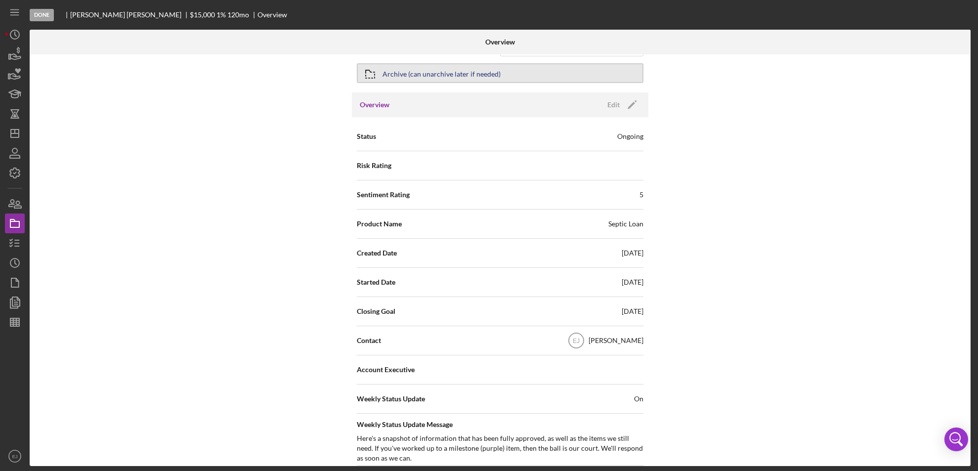
click at [376, 75] on icon "button" at bounding box center [370, 74] width 25 height 25
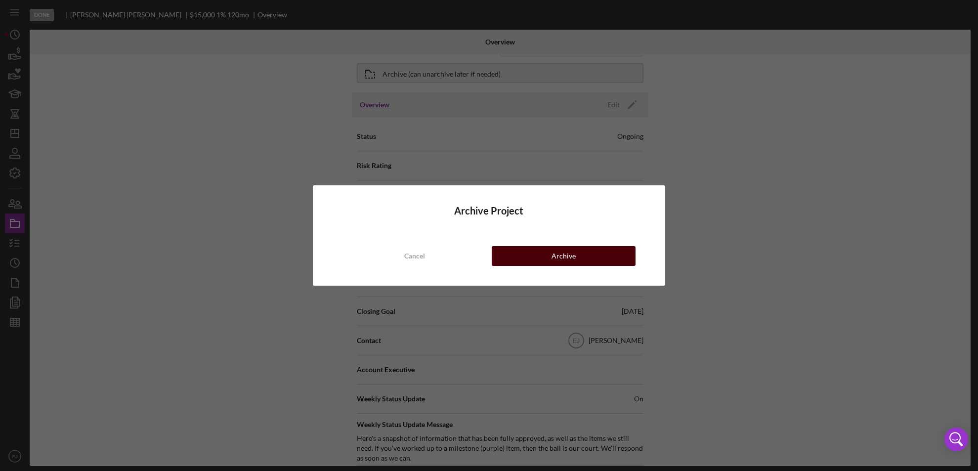
click at [531, 248] on button "Archive" at bounding box center [564, 256] width 144 height 20
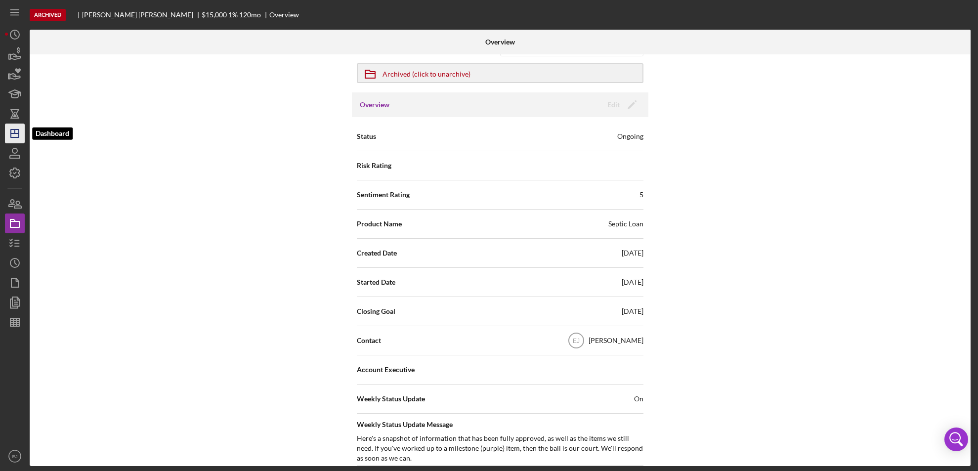
click at [17, 127] on icon "Icon/Dashboard" at bounding box center [14, 133] width 25 height 25
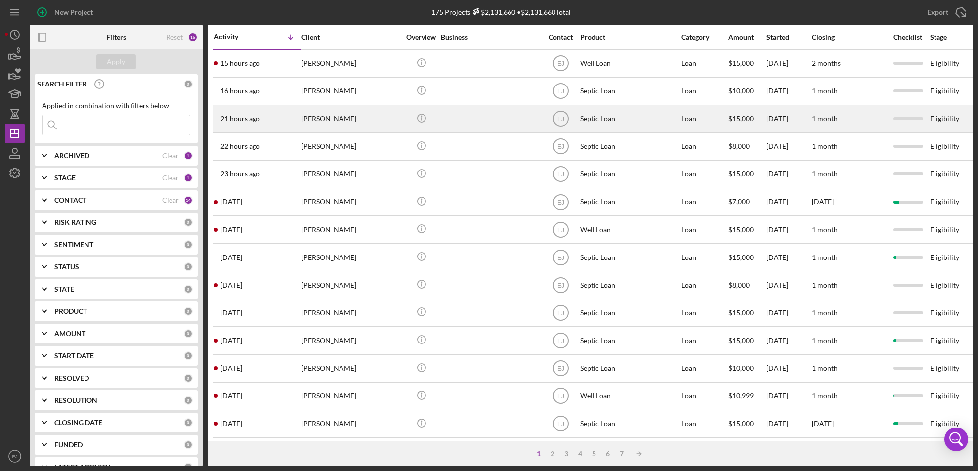
click at [366, 122] on div "[PERSON_NAME]" at bounding box center [351, 119] width 99 height 26
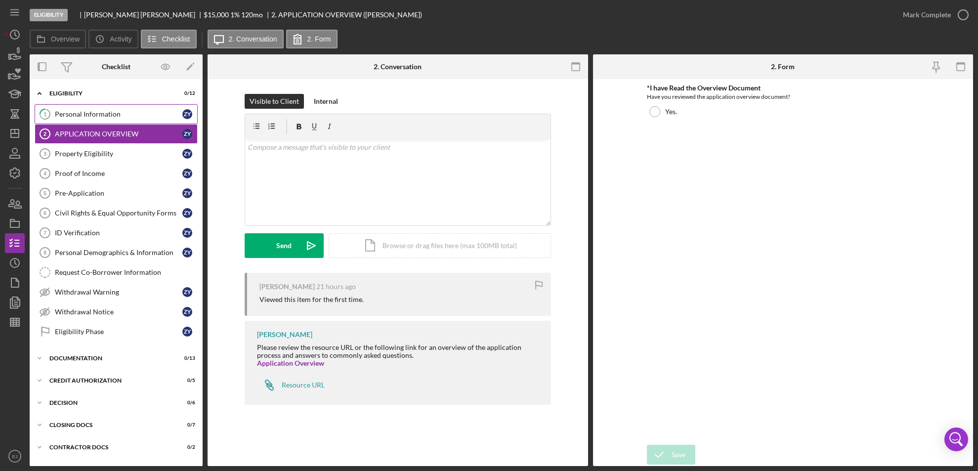
click at [48, 117] on icon at bounding box center [45, 114] width 10 height 10
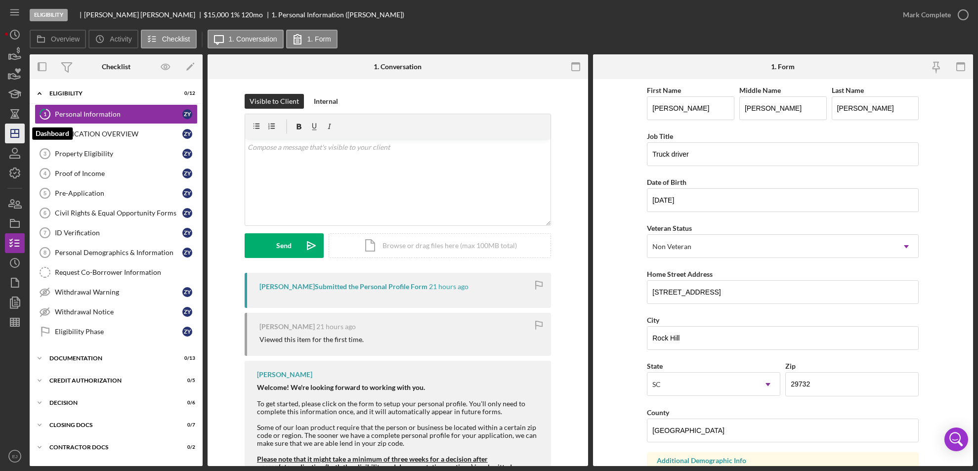
click at [19, 133] on line "button" at bounding box center [15, 133] width 8 height 0
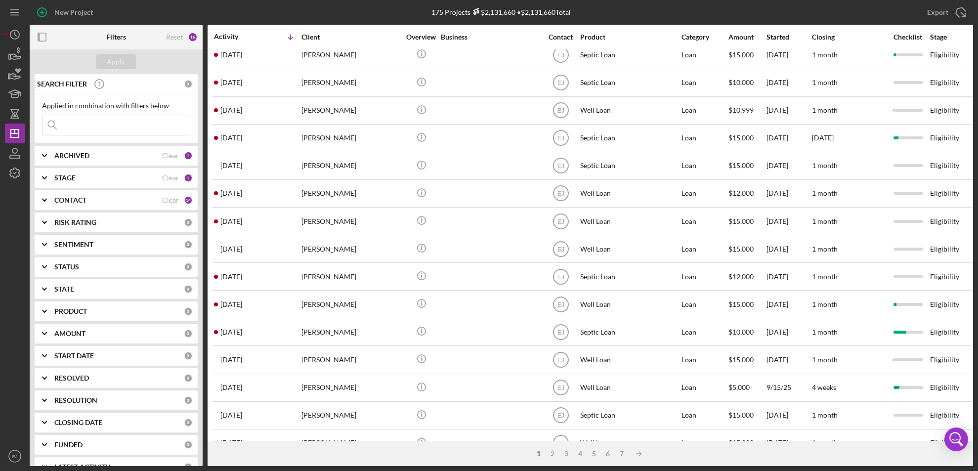
scroll to position [322, 0]
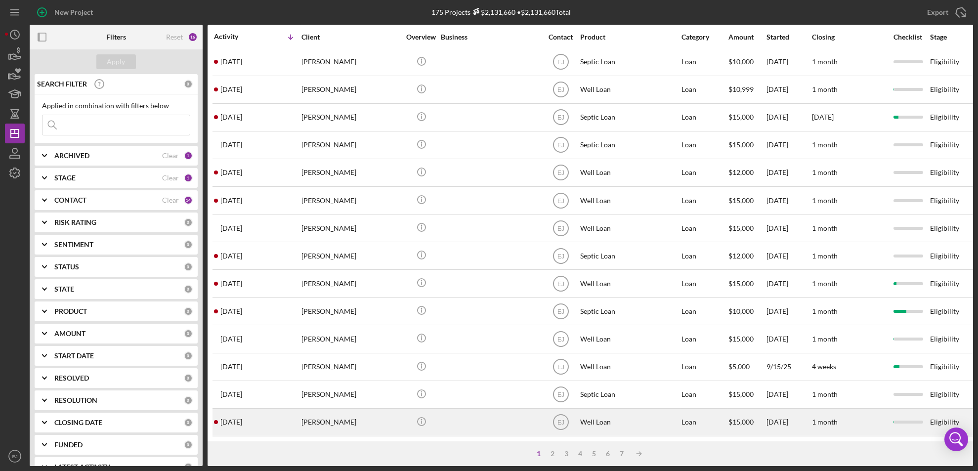
click at [329, 417] on div "[PERSON_NAME]" at bounding box center [351, 422] width 99 height 26
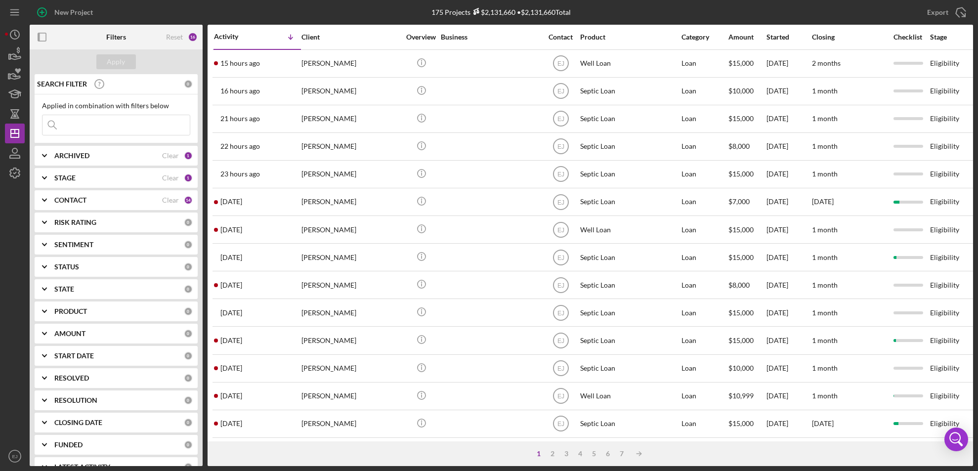
scroll to position [322, 0]
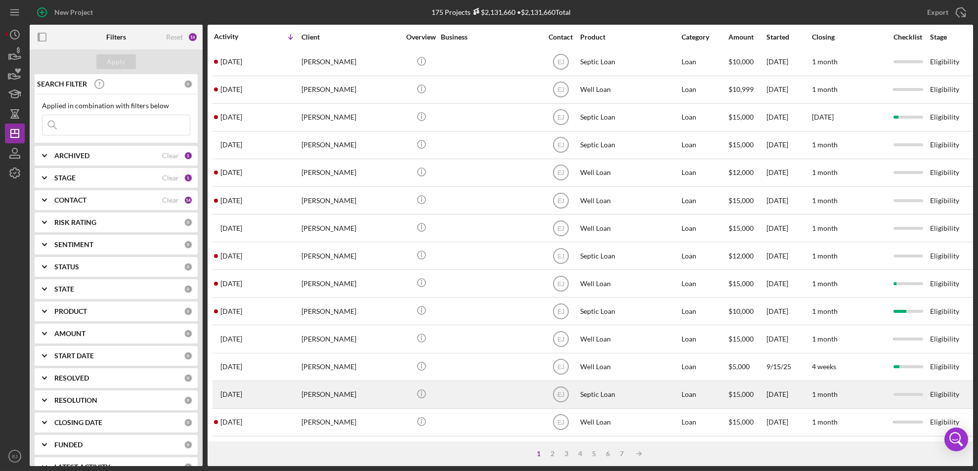
click at [323, 384] on div "[PERSON_NAME]" at bounding box center [351, 395] width 99 height 26
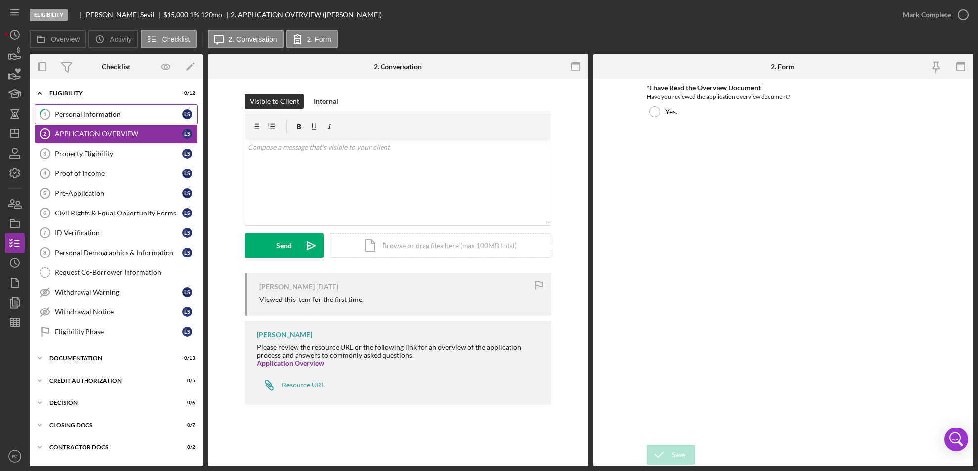
click at [101, 118] on link "1 Personal Information L S" at bounding box center [116, 114] width 163 height 20
click at [18, 136] on polygon "button" at bounding box center [15, 134] width 8 height 8
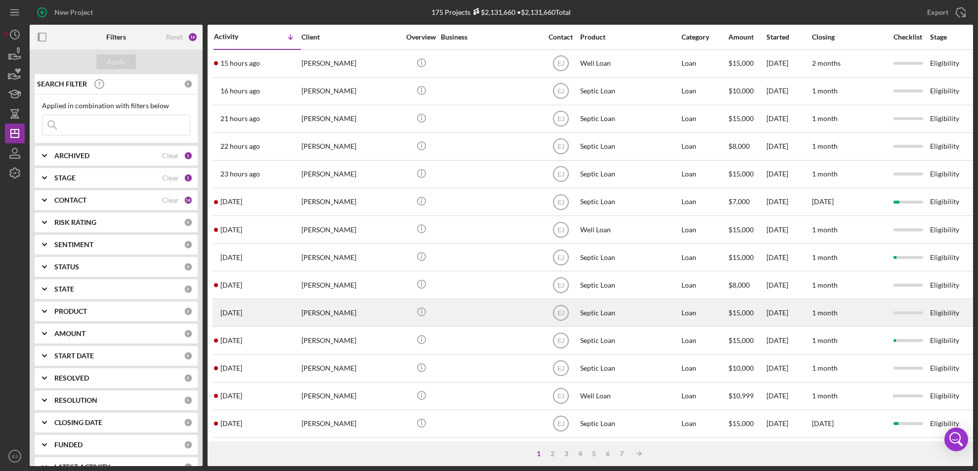
click at [495, 316] on div at bounding box center [490, 313] width 99 height 26
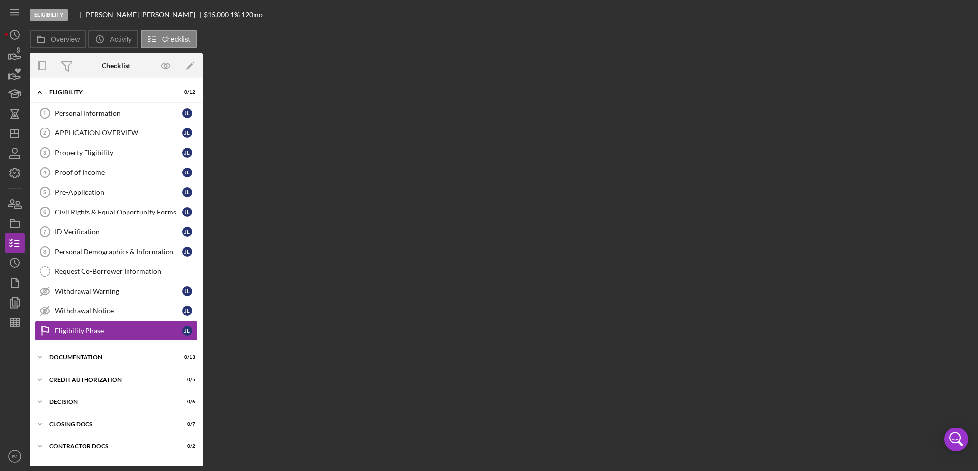
scroll to position [17, 0]
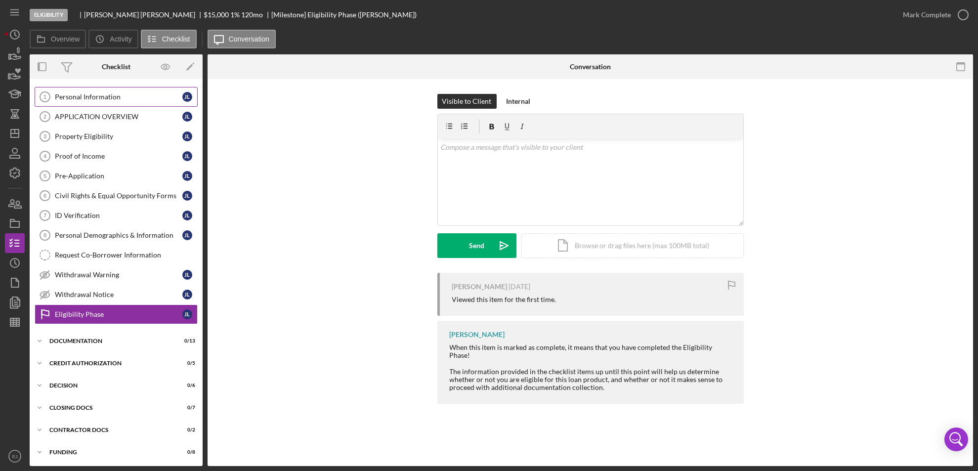
click at [42, 100] on circle at bounding box center [45, 97] width 10 height 10
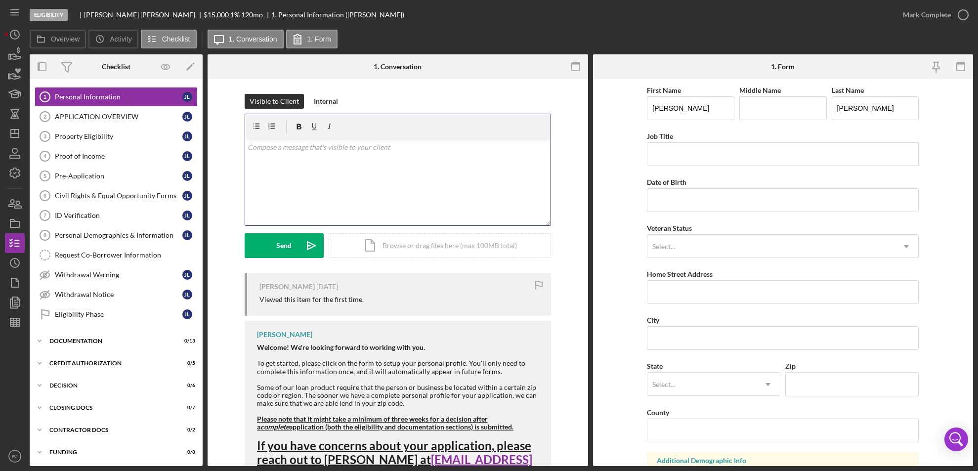
click at [273, 153] on div "v Color teal Color pink Remove color Add row above Add row below Add column bef…" at bounding box center [398, 182] width 306 height 87
click at [245, 145] on div "v Color teal Color pink Remove color Add row above Add row below Add column bef…" at bounding box center [398, 170] width 307 height 112
click at [248, 145] on p "Due to inactivity, your application will be withdrawn and archived. If you want…" at bounding box center [398, 153] width 300 height 22
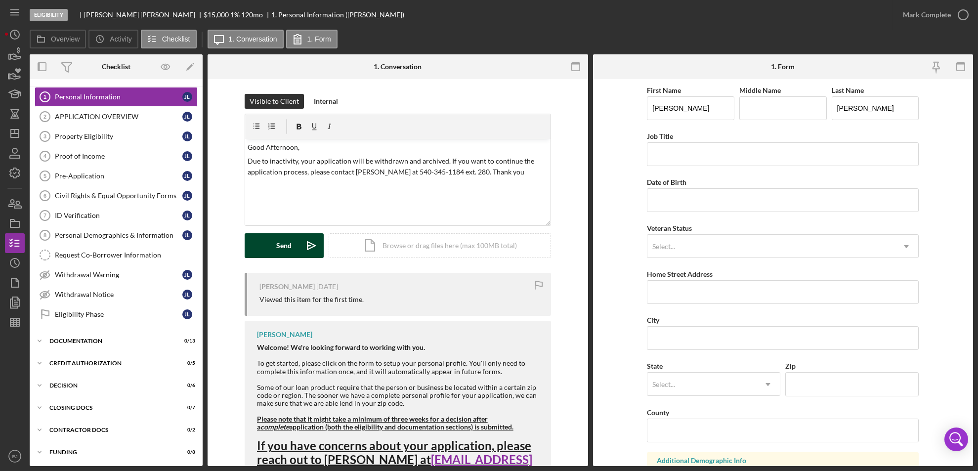
click at [307, 238] on icon "Icon/icon-invite-send" at bounding box center [311, 245] width 25 height 25
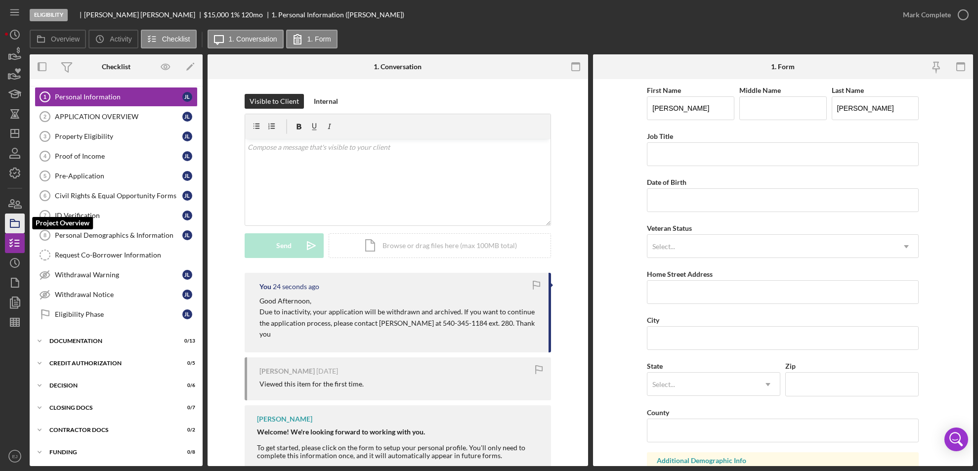
click at [15, 222] on icon "button" at bounding box center [14, 223] width 25 height 25
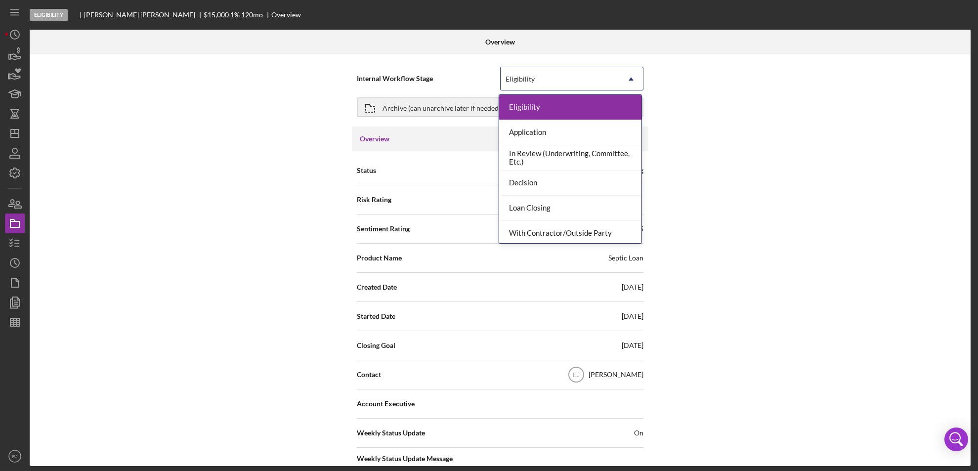
click at [624, 83] on icon "Icon/Dropdown Arrow" at bounding box center [631, 79] width 24 height 24
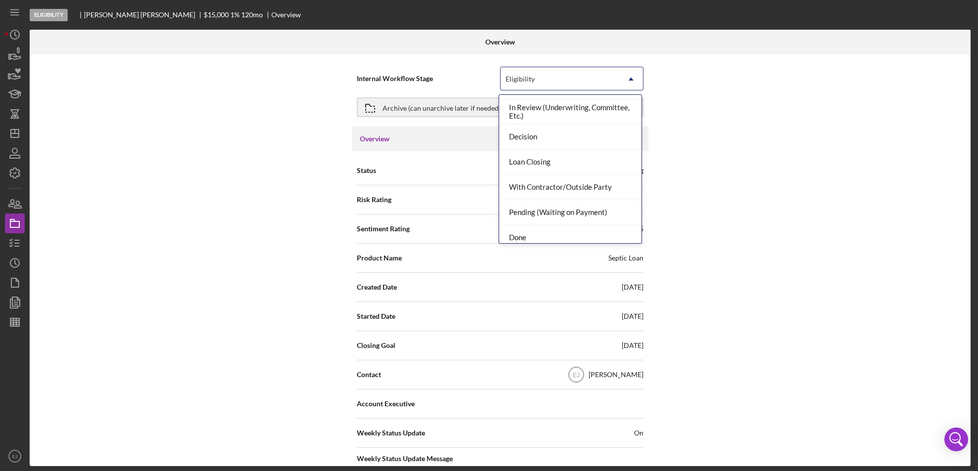
scroll to position [78, 0]
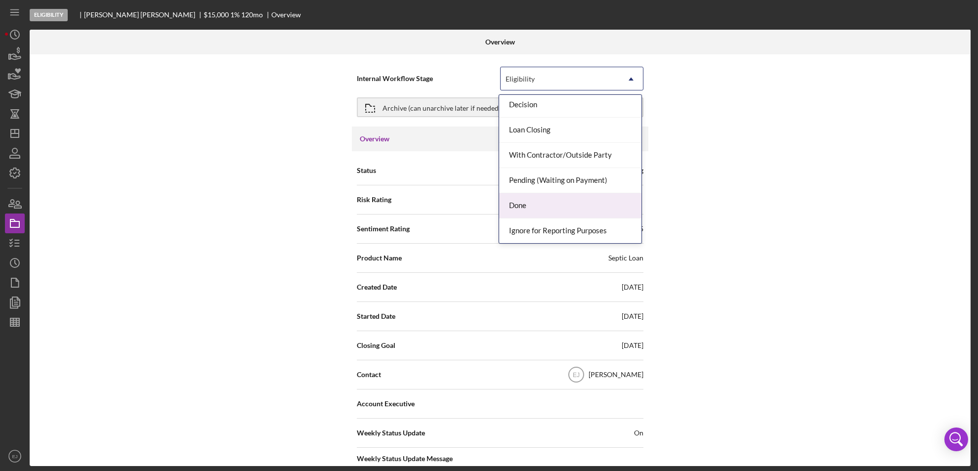
click at [578, 208] on div "Done" at bounding box center [570, 205] width 142 height 25
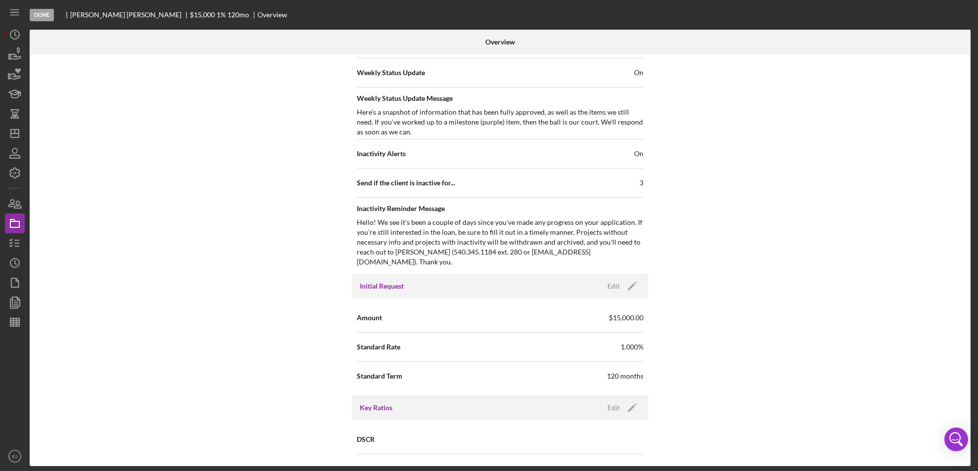
scroll to position [1058, 0]
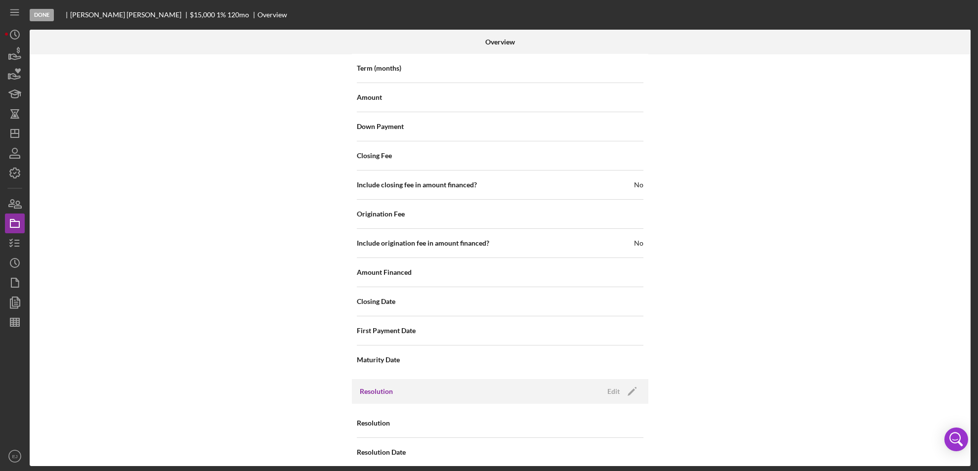
click at [973, 423] on div "Overview Internal Workflow Stage Done Icon/Dropdown Arrow Archive (can unarchiv…" at bounding box center [502, 248] width 944 height 437
click at [615, 385] on div "Edit" at bounding box center [614, 391] width 12 height 15
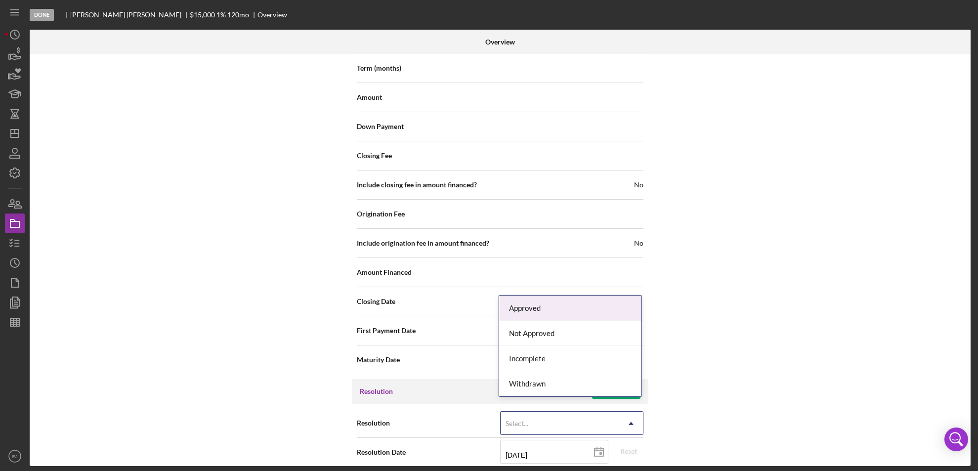
click at [641, 416] on icon "Icon/Dropdown Arrow" at bounding box center [631, 424] width 24 height 24
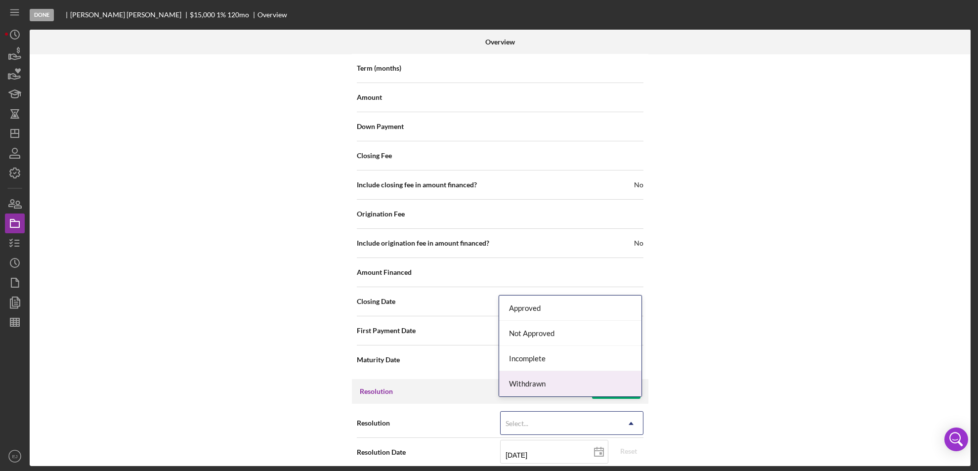
click at [627, 380] on div "Withdrawn" at bounding box center [570, 383] width 142 height 25
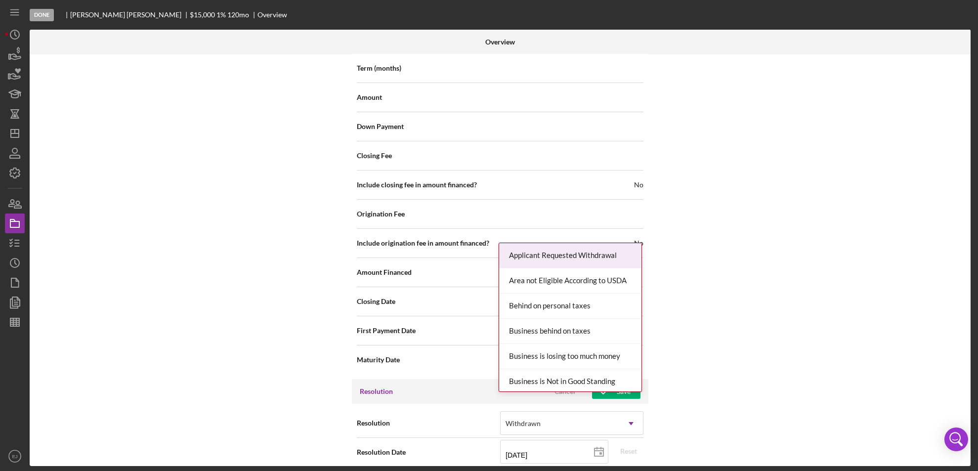
scroll to position [1120, 0]
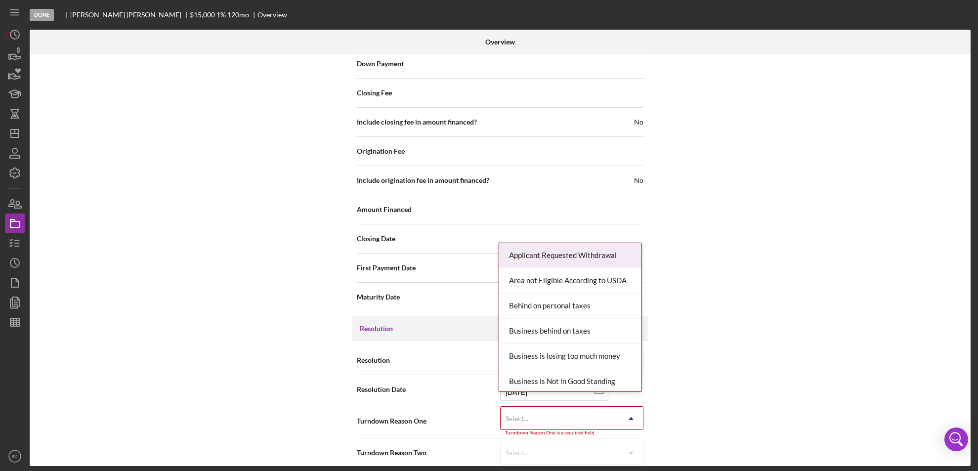
click at [639, 460] on div "Resolution Withdrawn Icon/Dropdown Arrow Resolution Date [DATE] [DATE] Reset Tu…" at bounding box center [500, 406] width 297 height 131
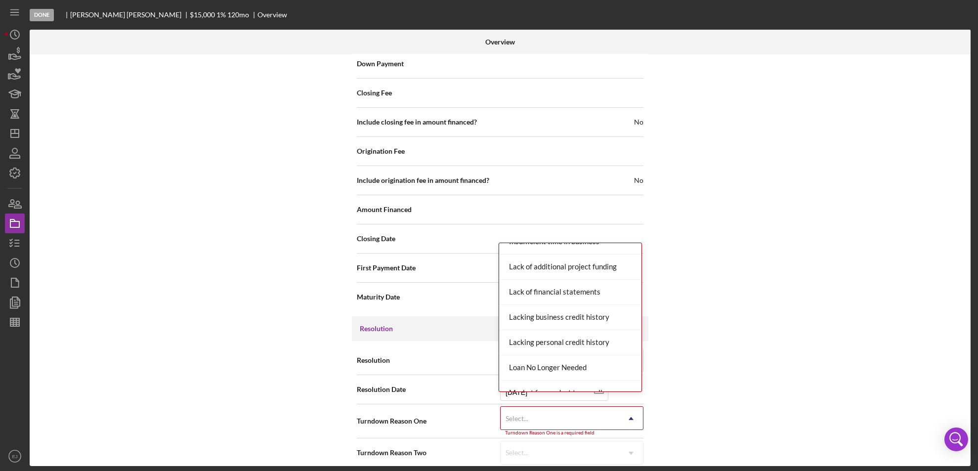
scroll to position [648, 0]
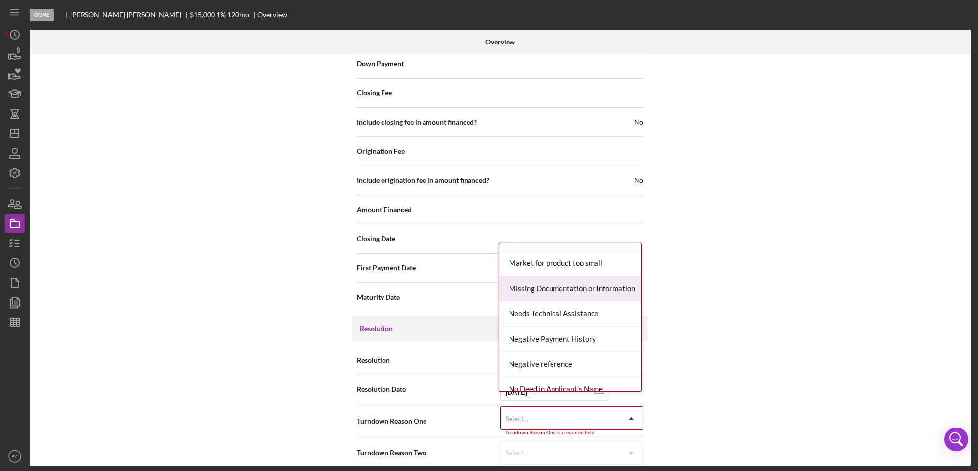
click at [598, 283] on div "Missing Documentation or Information" at bounding box center [570, 288] width 142 height 25
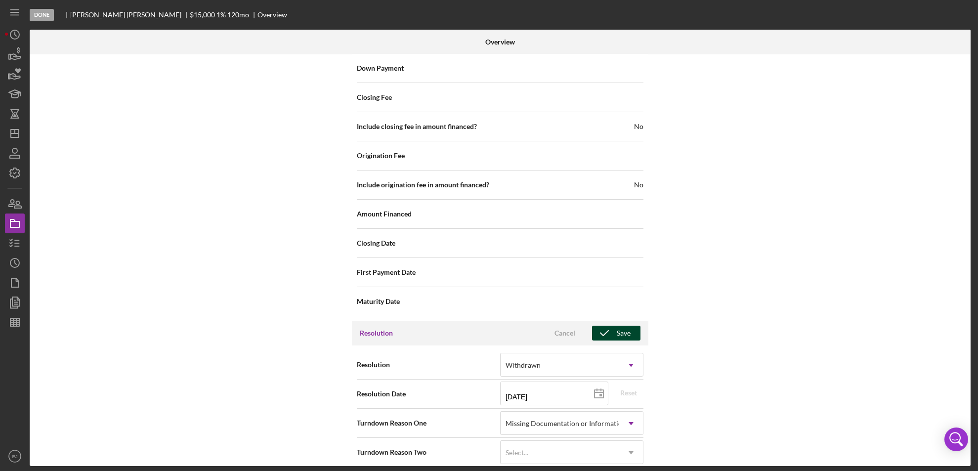
click at [624, 326] on div "Save" at bounding box center [624, 333] width 14 height 15
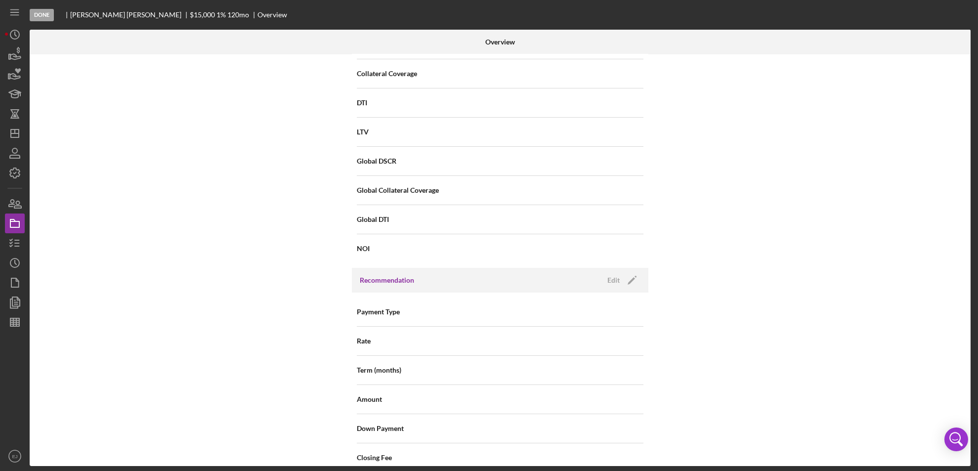
scroll to position [0, 0]
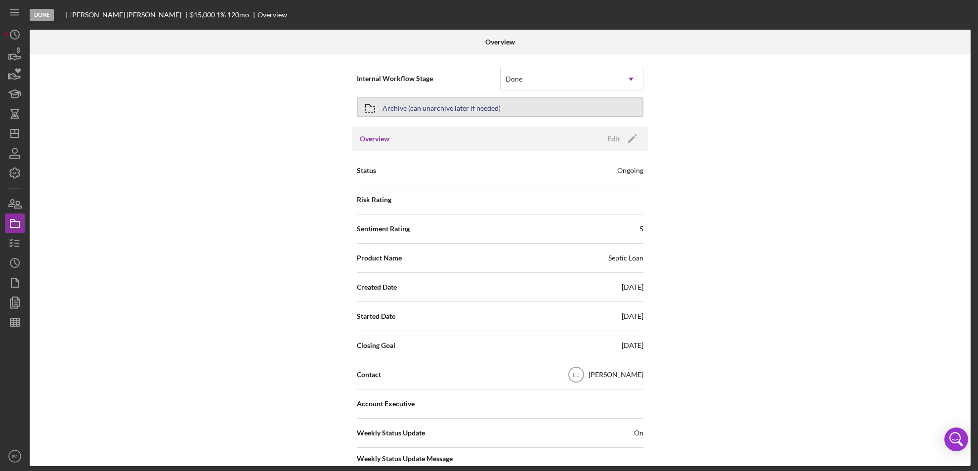
click at [364, 105] on icon "button" at bounding box center [370, 108] width 25 height 25
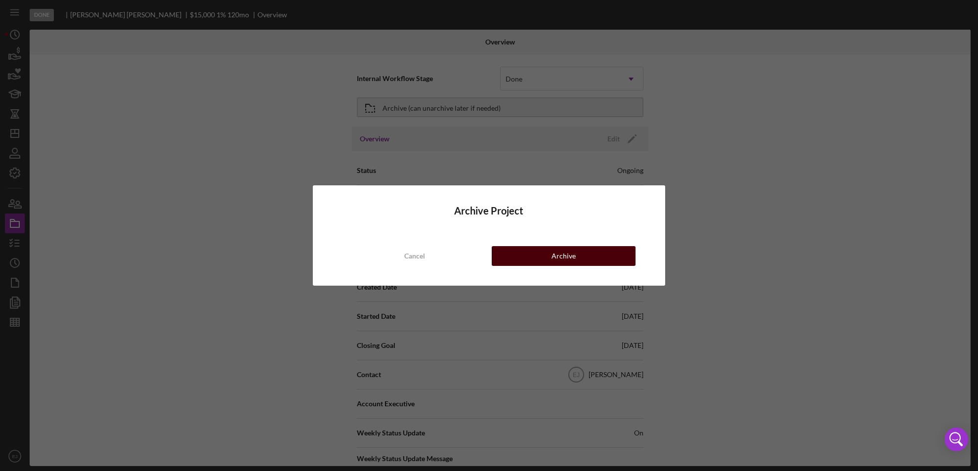
click at [540, 258] on button "Archive" at bounding box center [564, 256] width 144 height 20
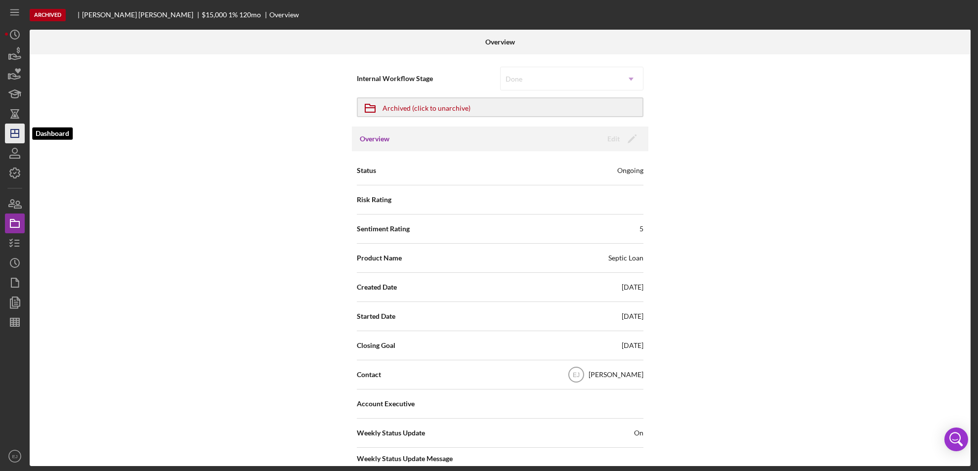
click at [9, 126] on icon "Icon/Dashboard" at bounding box center [14, 133] width 25 height 25
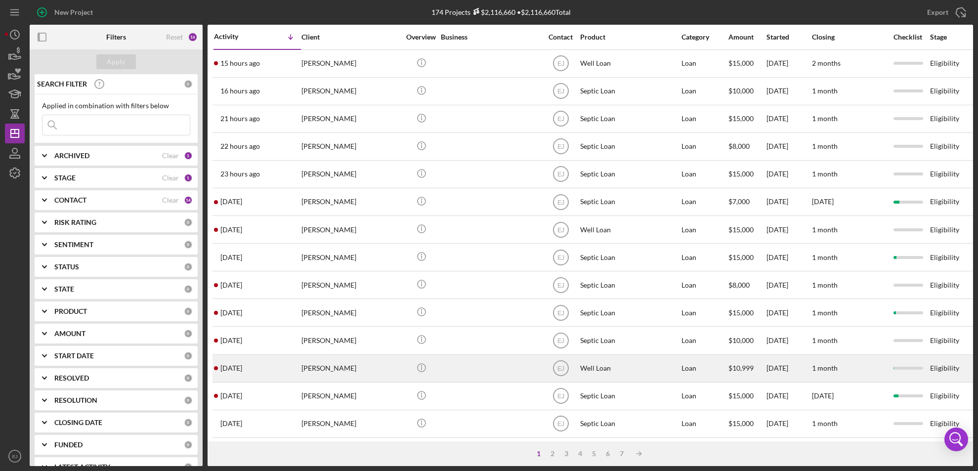
click at [344, 372] on div "[PERSON_NAME]" at bounding box center [351, 368] width 99 height 26
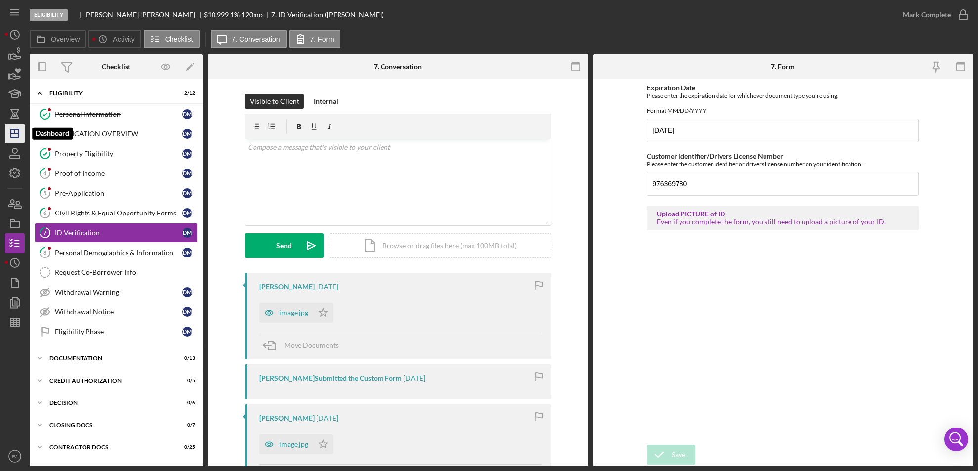
click at [16, 131] on icon "Icon/Dashboard" at bounding box center [14, 133] width 25 height 25
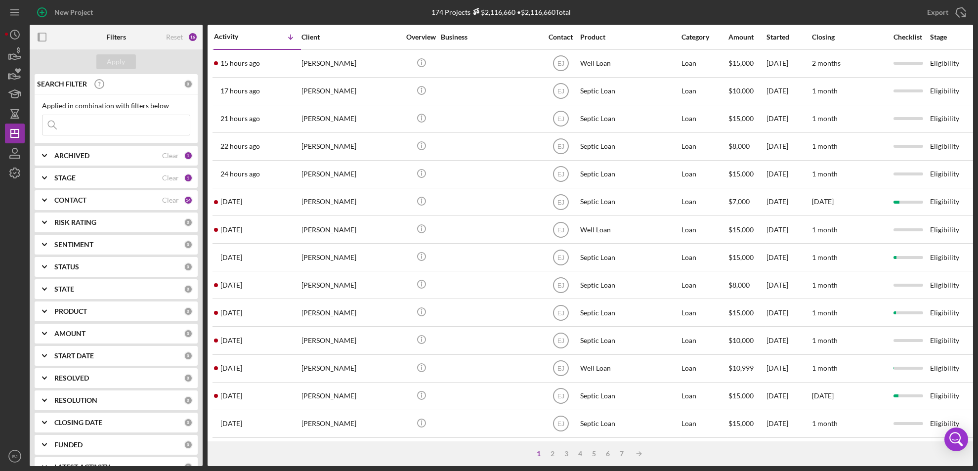
click at [89, 133] on input at bounding box center [116, 125] width 147 height 20
type input "[PERSON_NAME]"
click at [41, 183] on icon "Icon/Expander" at bounding box center [44, 178] width 25 height 25
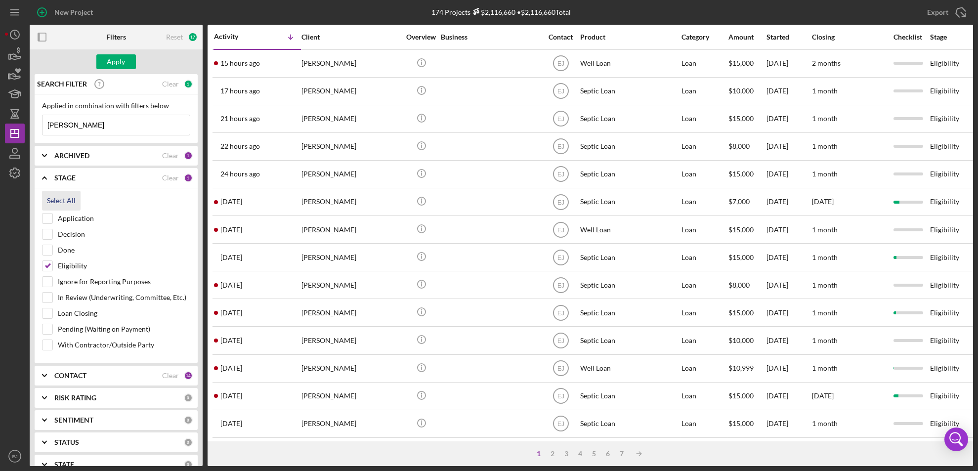
click at [53, 200] on div "Select All" at bounding box center [61, 201] width 29 height 20
checkbox input "true"
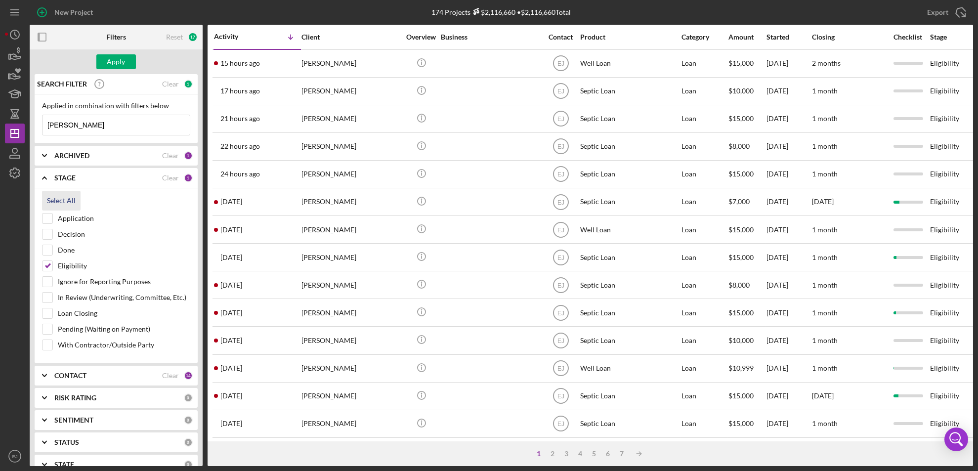
checkbox input "true"
click at [126, 56] on button "Apply" at bounding box center [116, 61] width 40 height 15
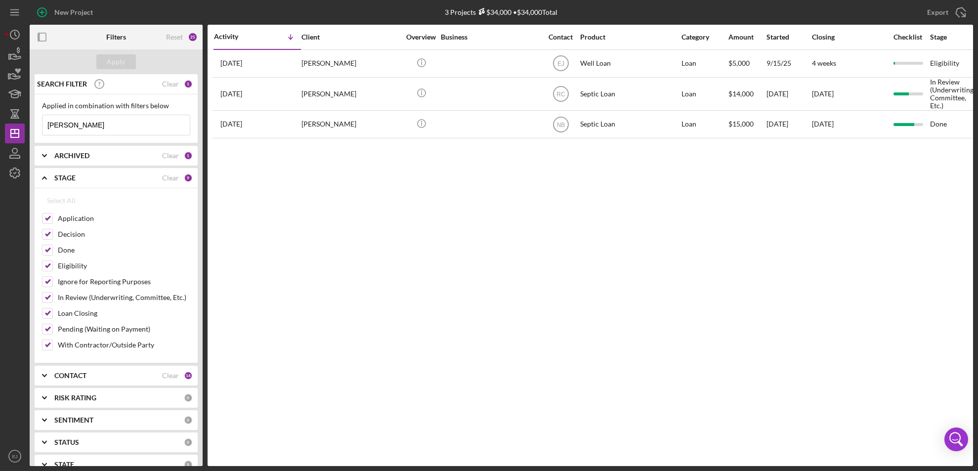
click at [43, 172] on icon "Icon/Expander" at bounding box center [44, 178] width 25 height 25
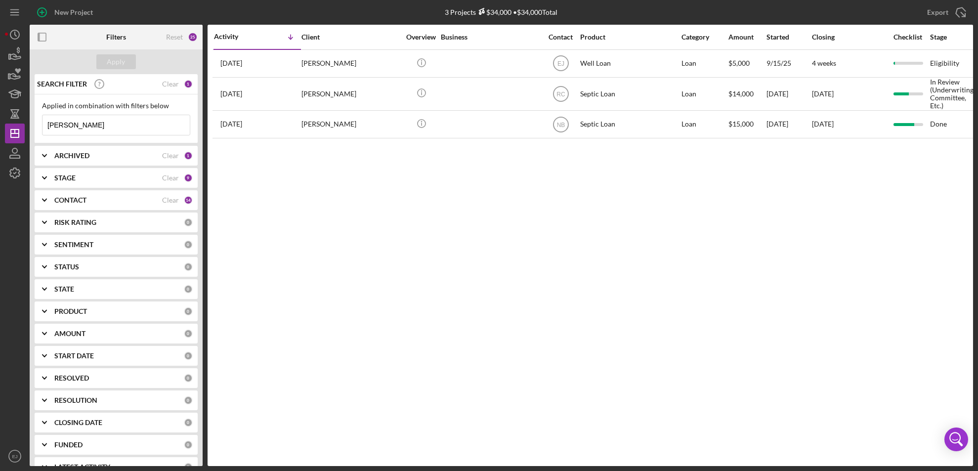
click at [42, 145] on icon "Icon/Expander" at bounding box center [44, 155] width 25 height 25
click at [46, 212] on input "Archived" at bounding box center [48, 212] width 10 height 10
checkbox input "true"
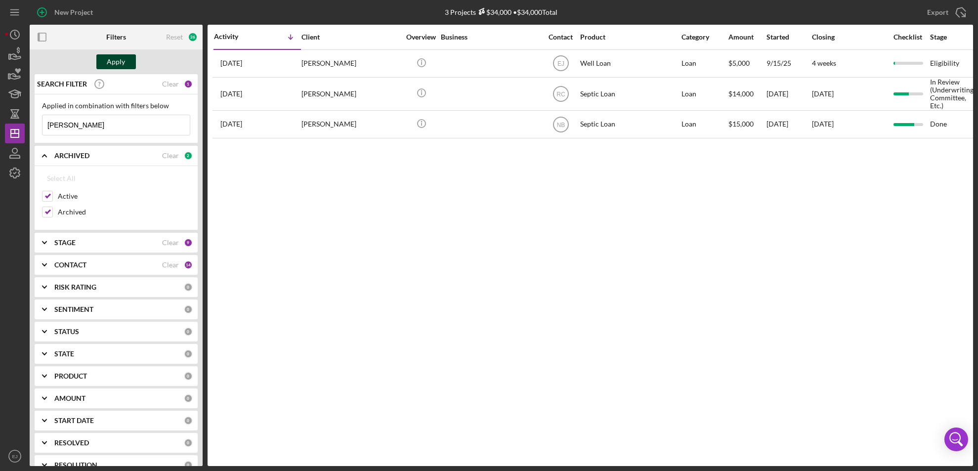
click at [128, 60] on button "Apply" at bounding box center [116, 61] width 40 height 15
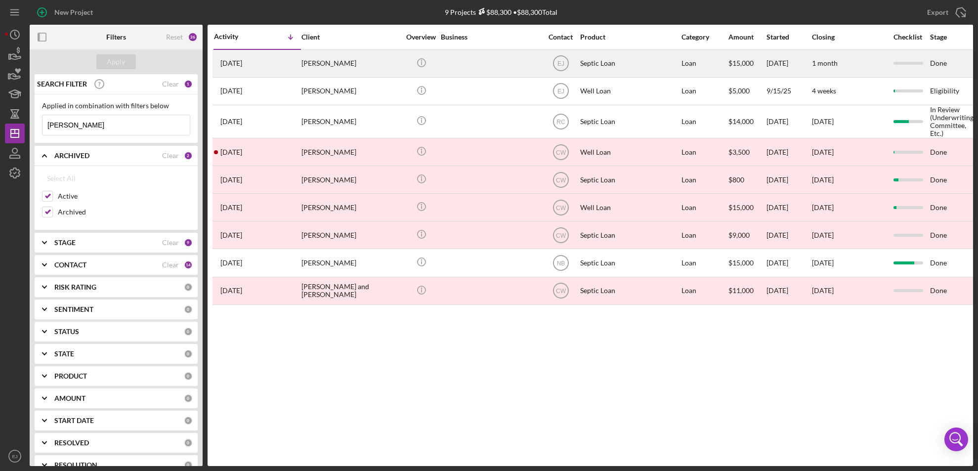
click at [343, 59] on div "[PERSON_NAME]" at bounding box center [351, 63] width 99 height 26
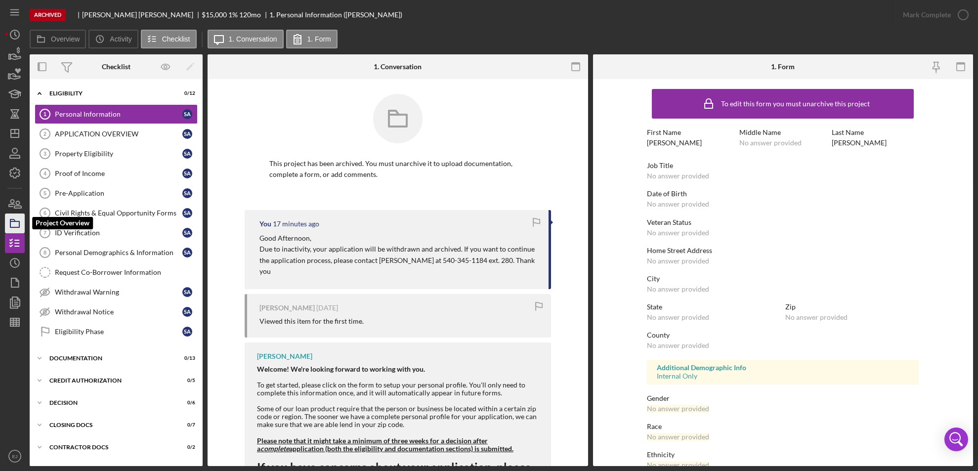
click at [14, 223] on icon "button" at bounding box center [14, 223] width 25 height 25
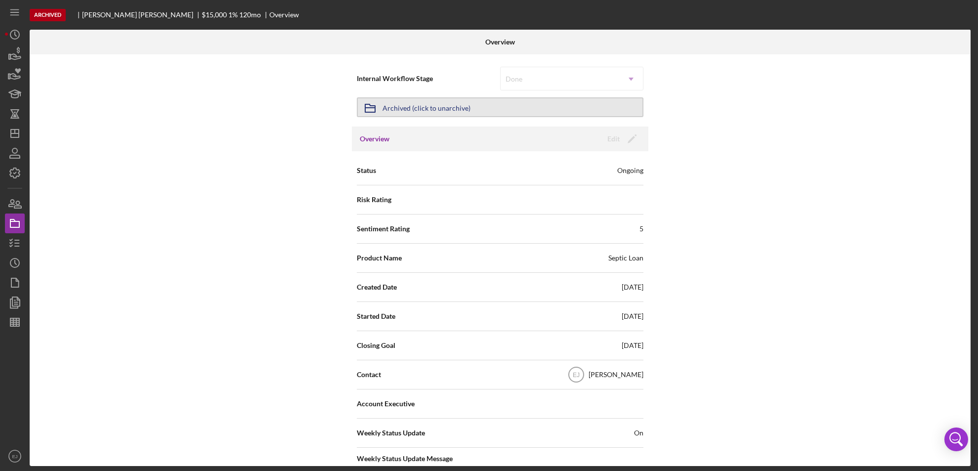
click at [427, 107] on div "Archived (click to unarchive)" at bounding box center [427, 107] width 88 height 18
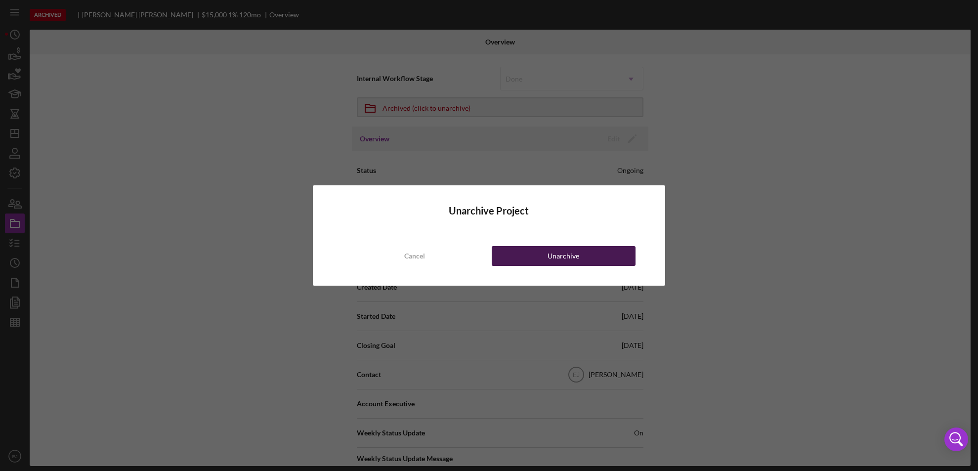
click at [543, 259] on button "Unarchive" at bounding box center [564, 256] width 144 height 20
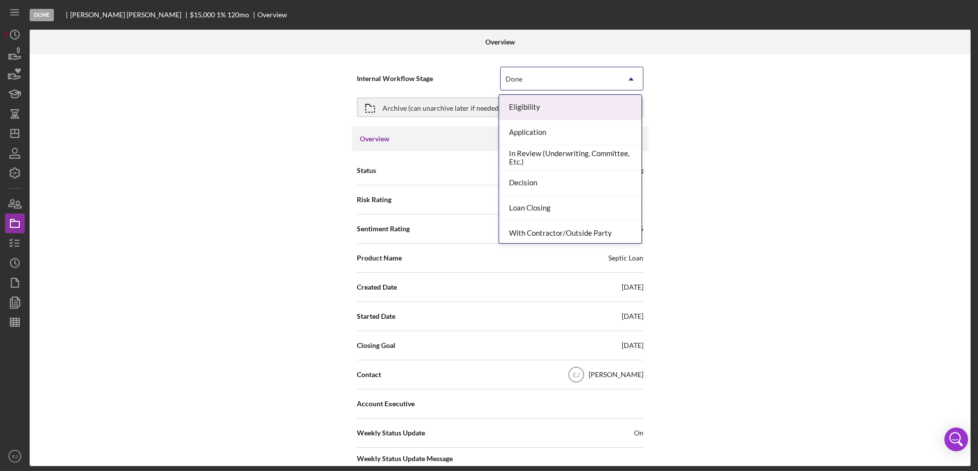
click at [632, 79] on icon "Icon/Dropdown Arrow" at bounding box center [631, 79] width 24 height 24
click at [612, 107] on div "Eligibility" at bounding box center [570, 107] width 142 height 25
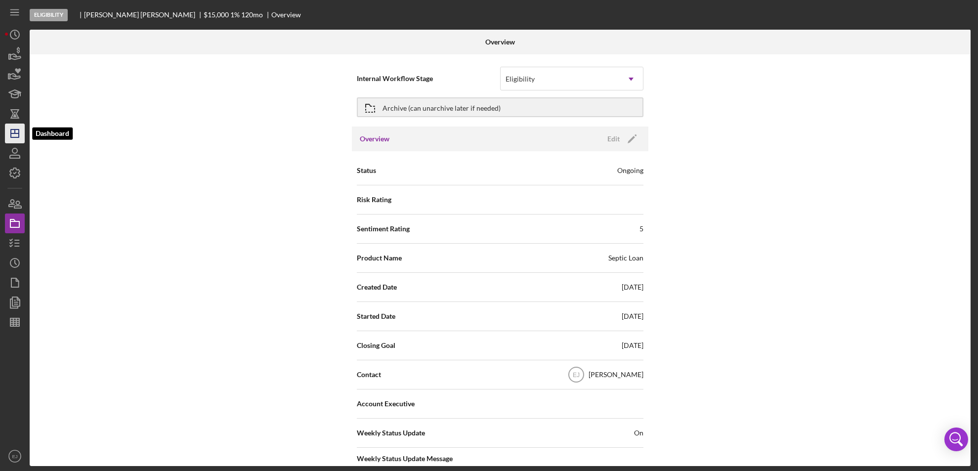
click at [16, 126] on icon "Icon/Dashboard" at bounding box center [14, 133] width 25 height 25
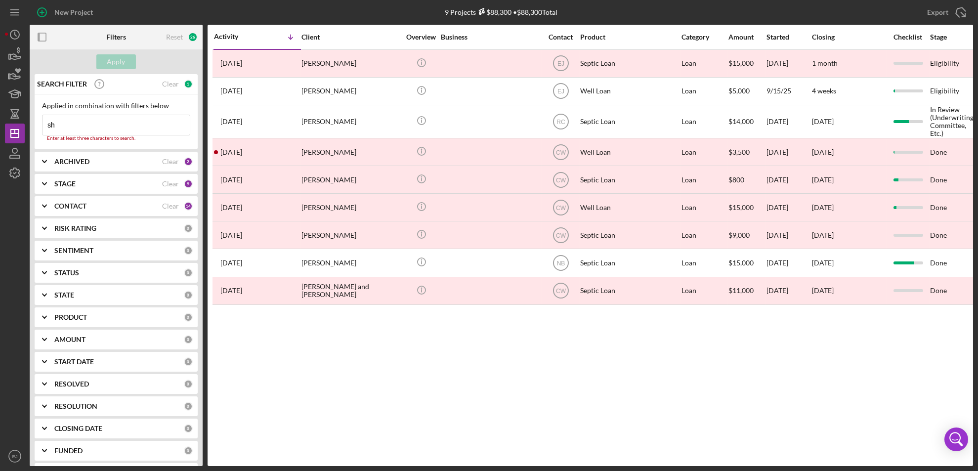
type input "s"
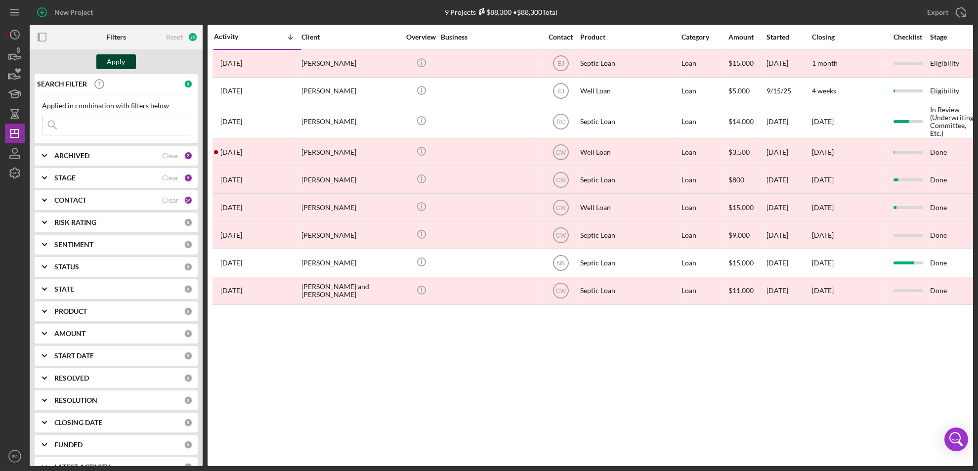
click at [120, 56] on div "Apply" at bounding box center [116, 61] width 18 height 15
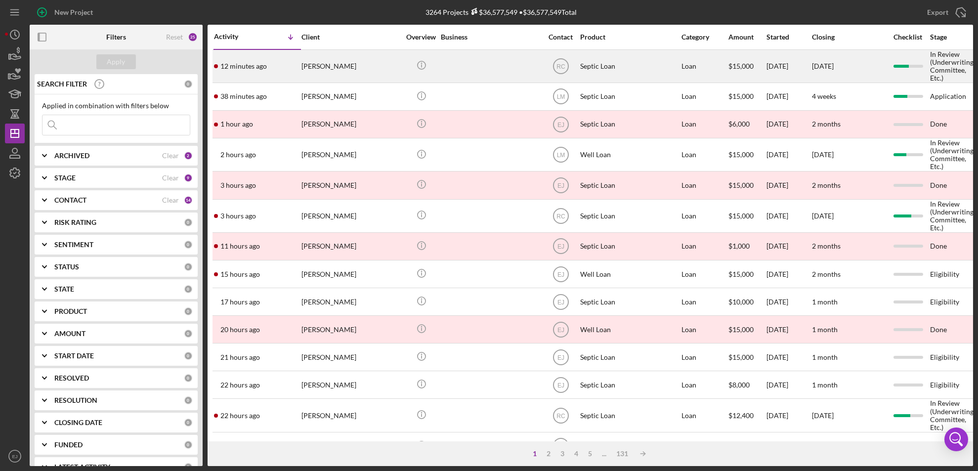
click at [331, 67] on div "[PERSON_NAME]" at bounding box center [351, 66] width 99 height 32
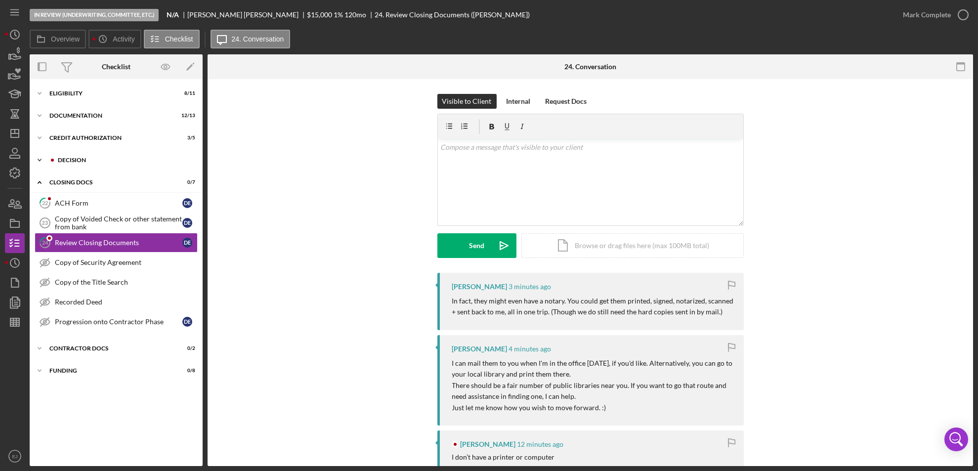
click at [73, 159] on div "Decision" at bounding box center [124, 160] width 133 height 6
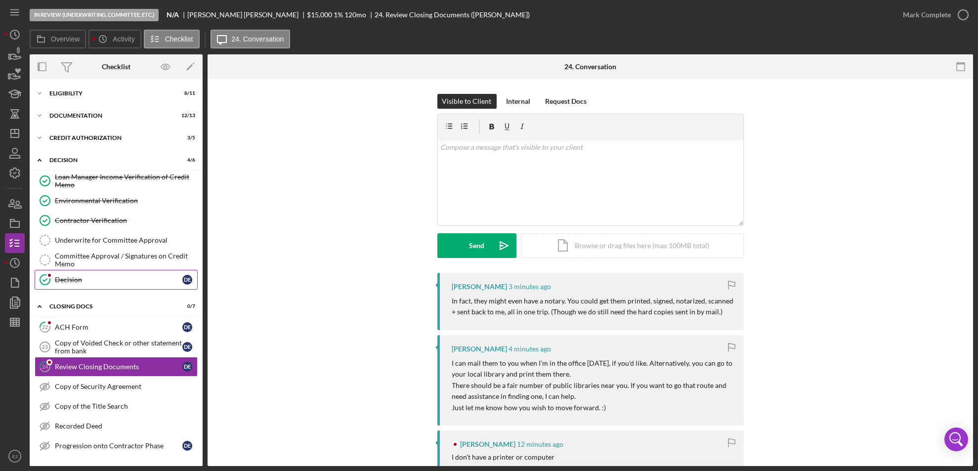
click at [73, 279] on div "Decision" at bounding box center [119, 280] width 128 height 8
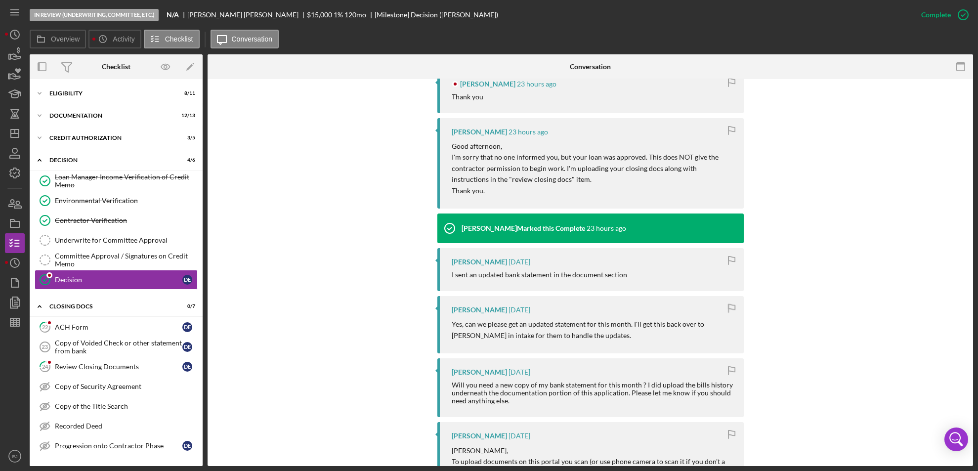
scroll to position [744, 0]
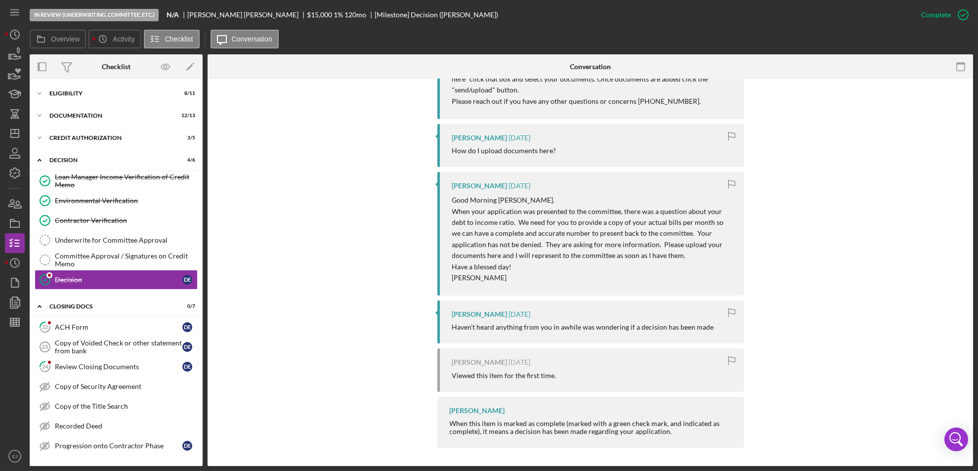
click at [976, 251] on div "In Review (Underwriting, Committee, Etc.) N/A [PERSON_NAME] $15,000 1 % 120 mo …" at bounding box center [489, 235] width 978 height 471
drag, startPoint x: 971, startPoint y: 250, endPoint x: 971, endPoint y: 257, distance: 6.9
click at [971, 257] on div "Decision Decision This item has been marked complete. In order for [PERSON_NAME…" at bounding box center [591, 272] width 766 height 387
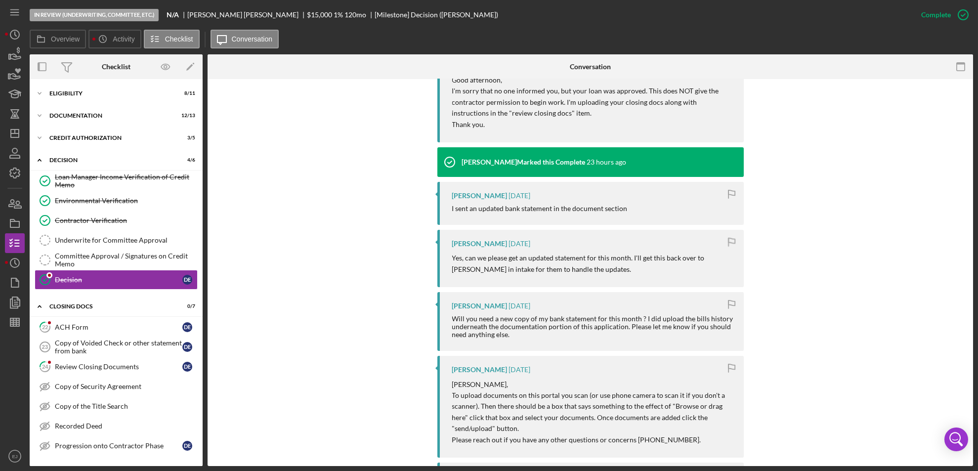
drag, startPoint x: 971, startPoint y: 385, endPoint x: 961, endPoint y: 400, distance: 18.5
click at [961, 400] on div "This item has been marked complete. In order for [PERSON_NAME] to upload docume…" at bounding box center [591, 240] width 766 height 1132
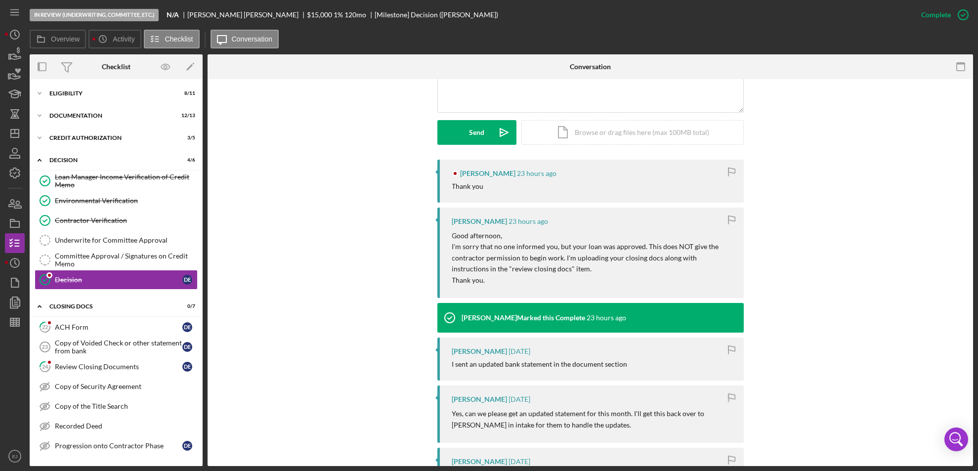
scroll to position [248, 0]
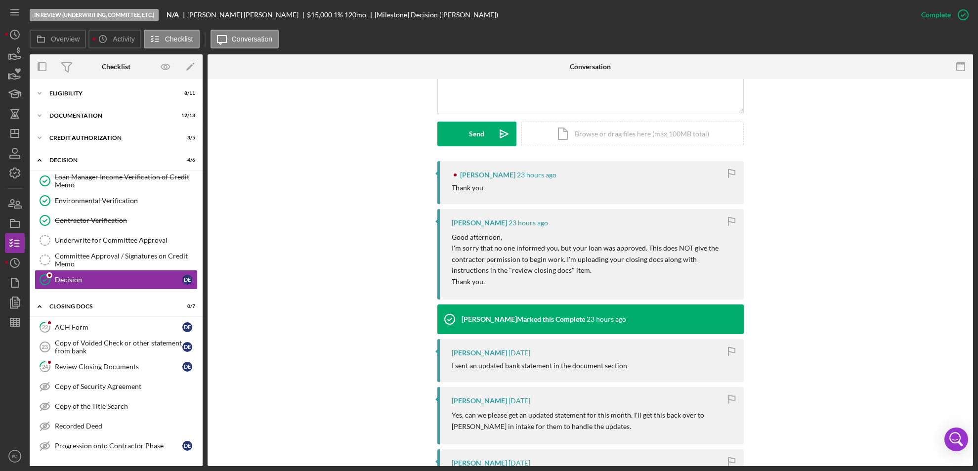
click at [973, 419] on div "In Review (Underwriting, Committee, Etc.) N/A [PERSON_NAME] $15,000 1 % 120 mo …" at bounding box center [489, 235] width 978 height 471
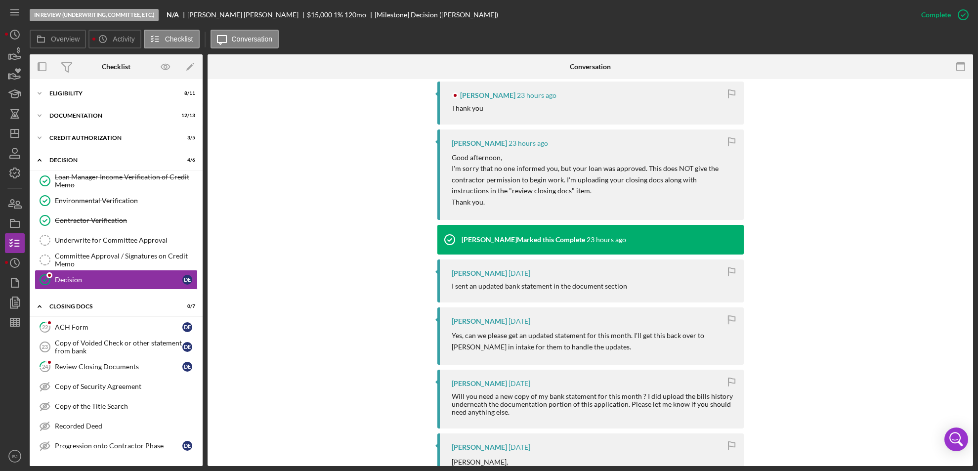
scroll to position [325, 0]
